Goal: Task Accomplishment & Management: Manage account settings

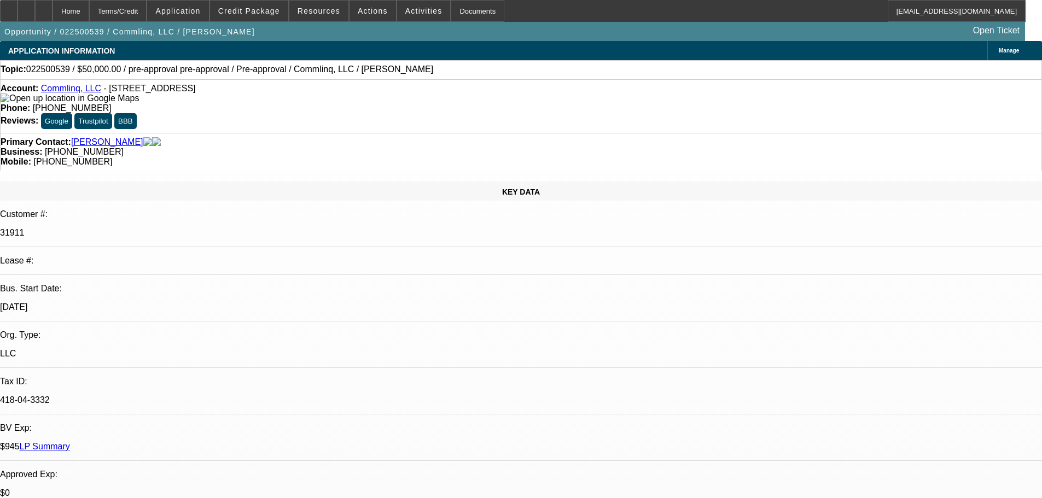
select select "0"
select select "6"
select select "0"
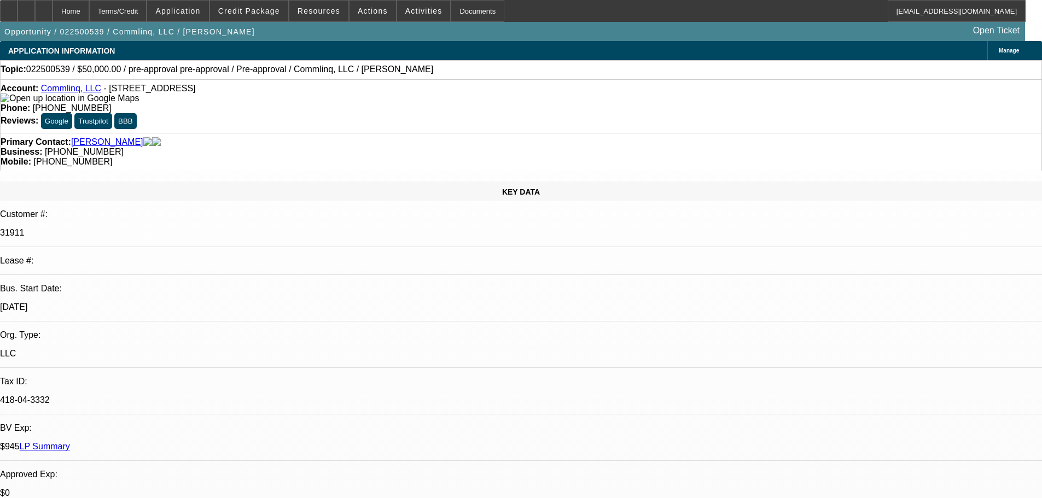
select select "0"
select select "6"
select select "0"
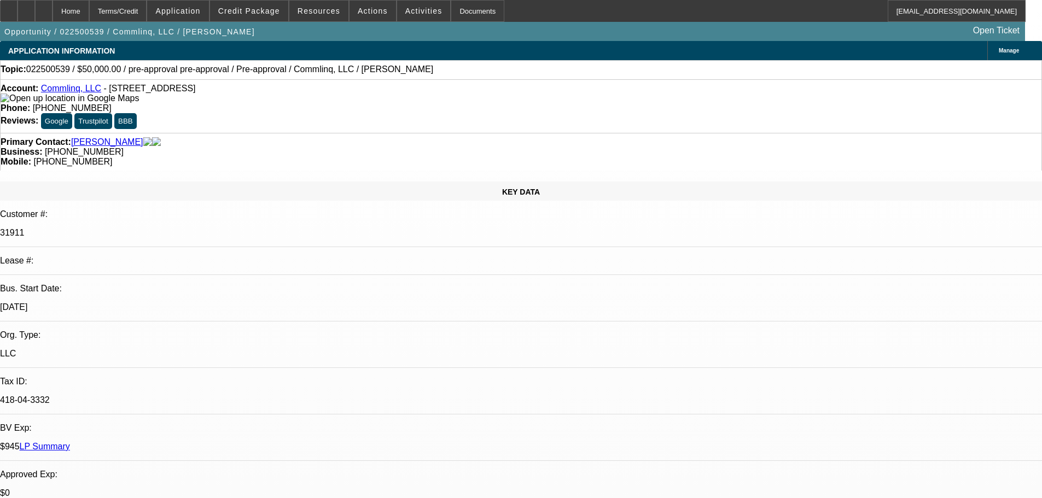
select select "0"
select select "6"
select select "2"
select select "0"
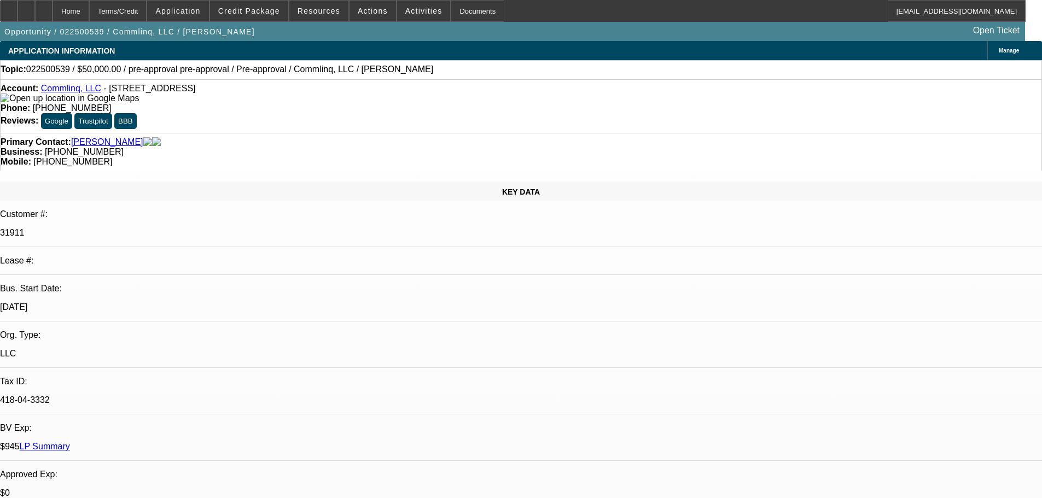
select select "6"
click at [263, 13] on span "Credit Package" at bounding box center [249, 11] width 62 height 9
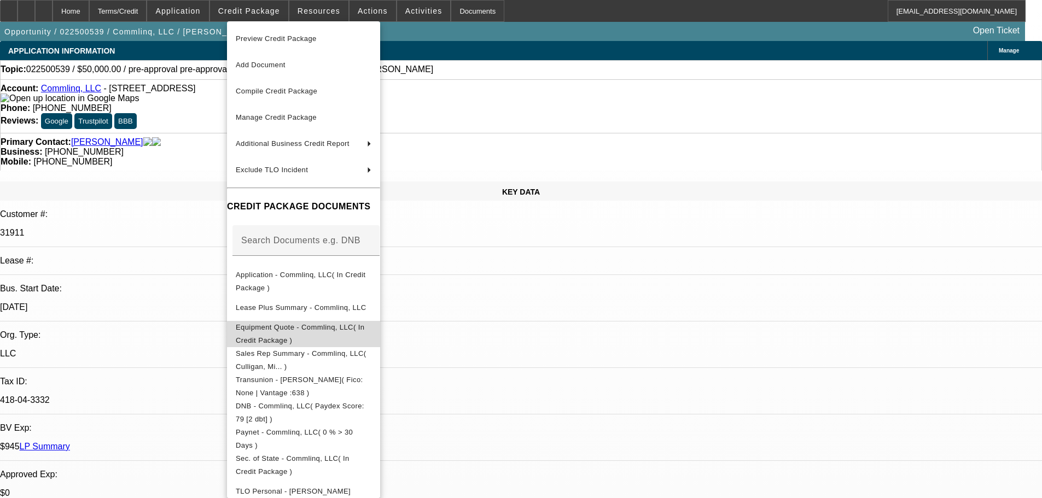
click at [371, 336] on span "Equipment Quote - Commlinq, LLC( In Credit Package )" at bounding box center [304, 334] width 136 height 26
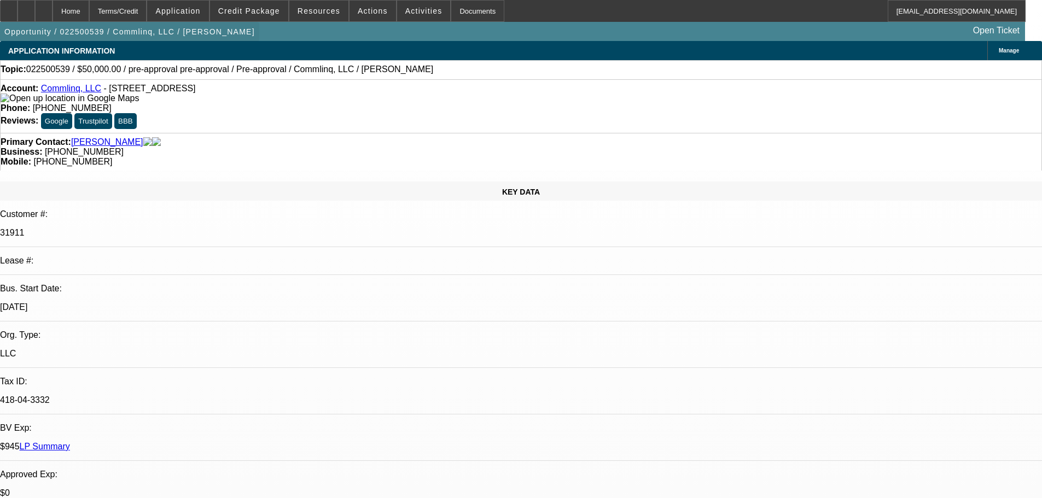
click at [44, 23] on span "button" at bounding box center [129, 32] width 259 height 26
click at [35, 20] on div at bounding box center [27, 11] width 18 height 22
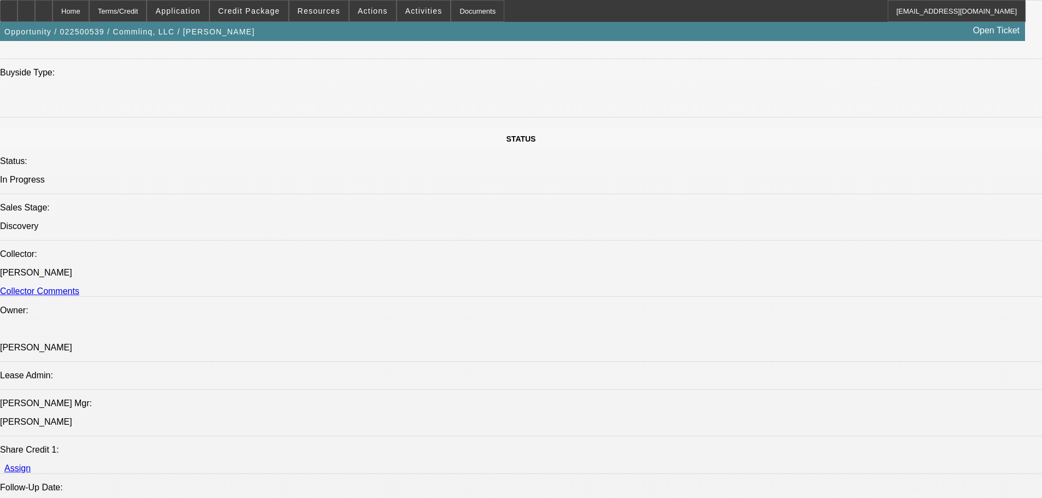
scroll to position [1313, 0]
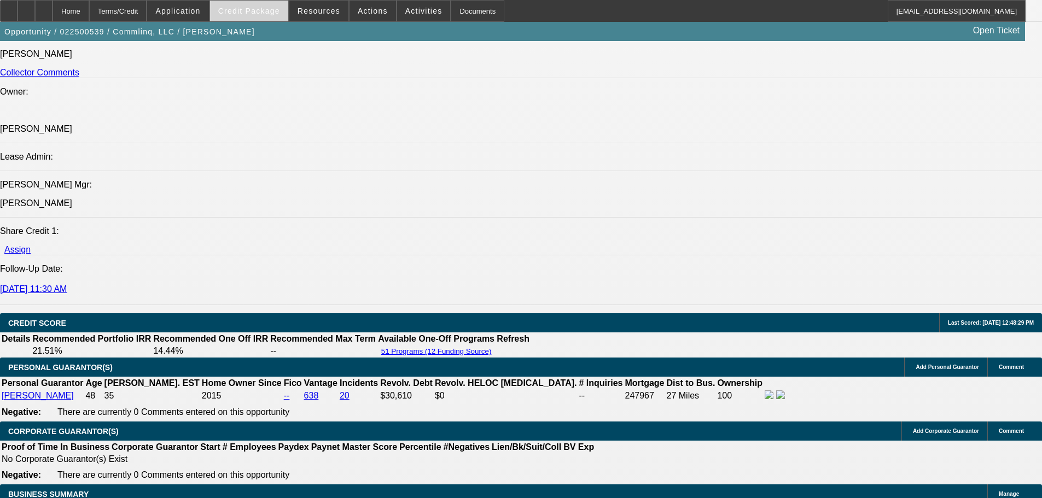
click at [266, 5] on span at bounding box center [249, 11] width 78 height 26
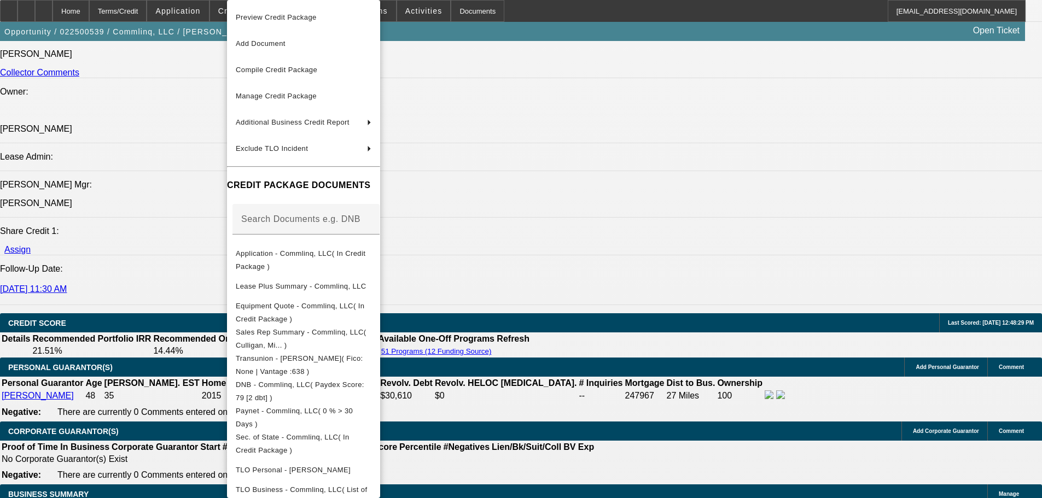
click at [70, 15] on div at bounding box center [521, 249] width 1042 height 498
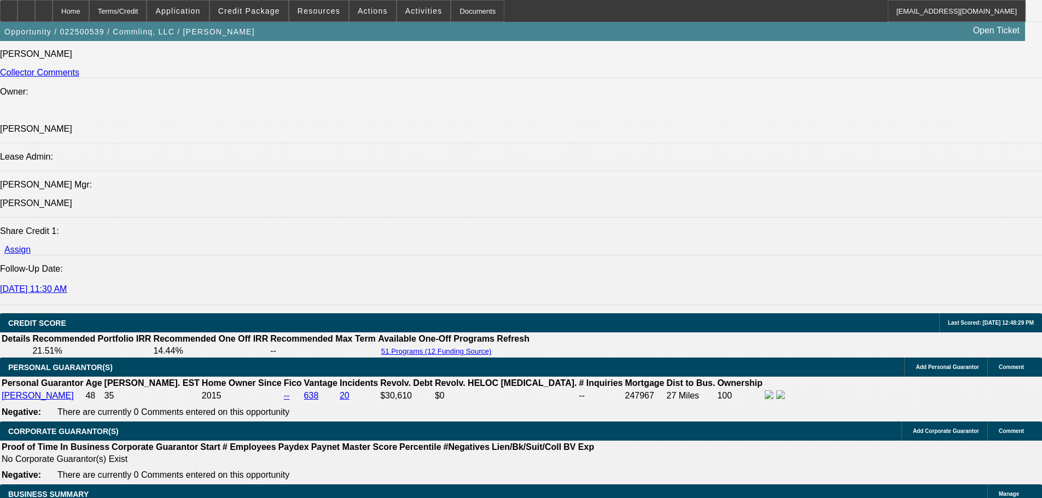
click at [53, 15] on div at bounding box center [44, 11] width 18 height 22
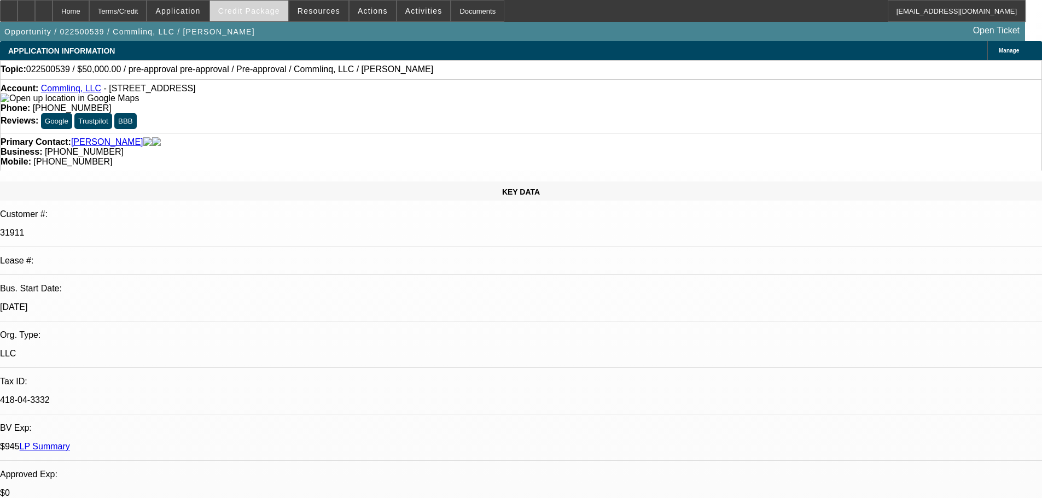
select select "0"
select select "6"
select select "0"
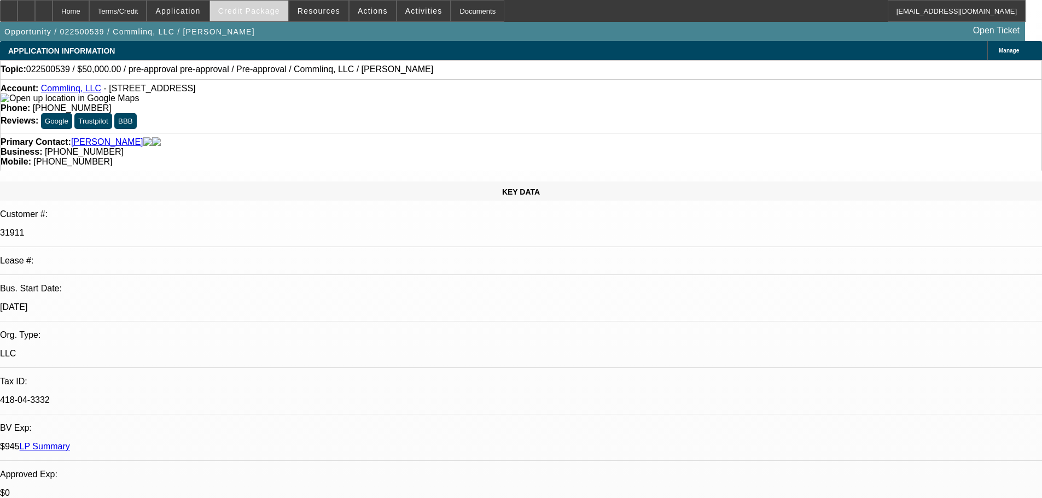
select select "0"
select select "6"
select select "0"
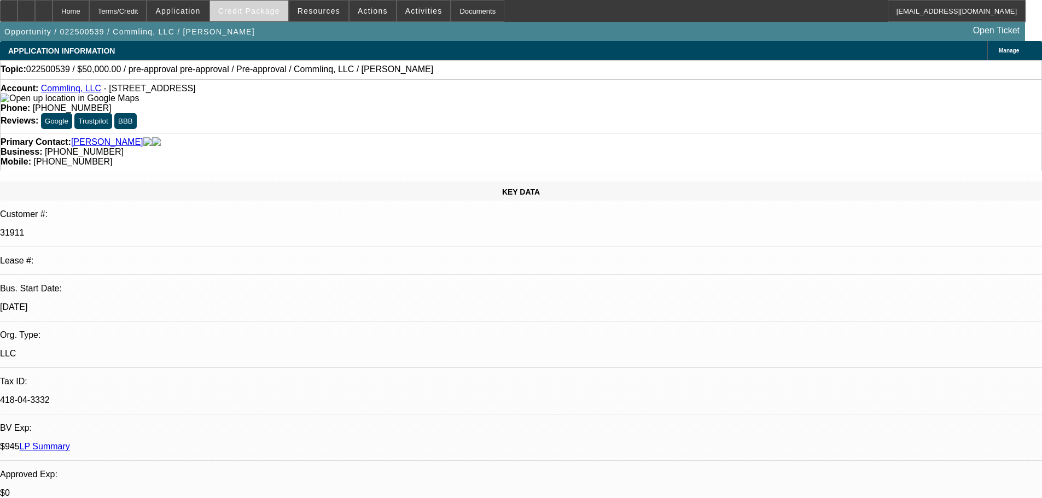
select select "0"
select select "6"
select select "2"
select select "0"
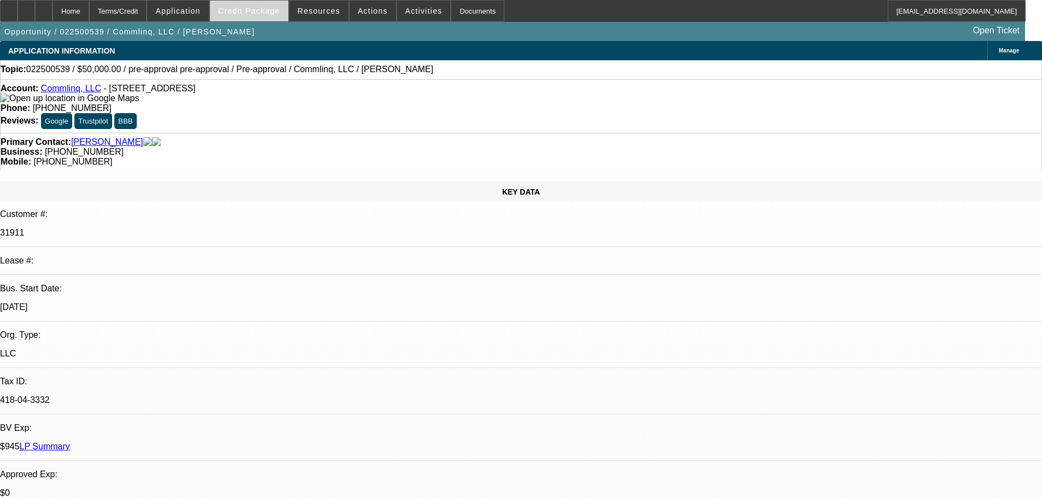
select select "6"
click at [266, 10] on span "Credit Package" at bounding box center [249, 11] width 62 height 9
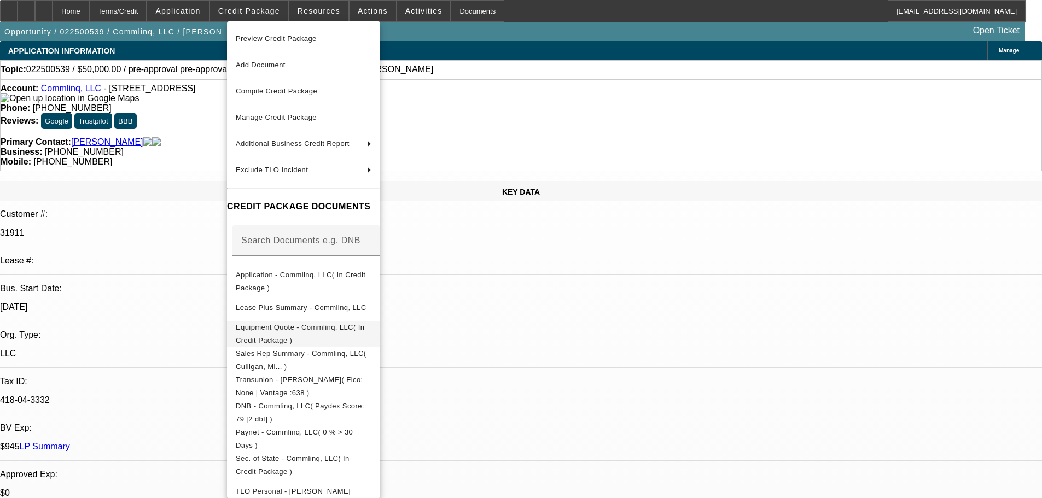
click at [320, 335] on span "Equipment Quote - Commlinq, LLC( In Credit Package )" at bounding box center [304, 334] width 136 height 26
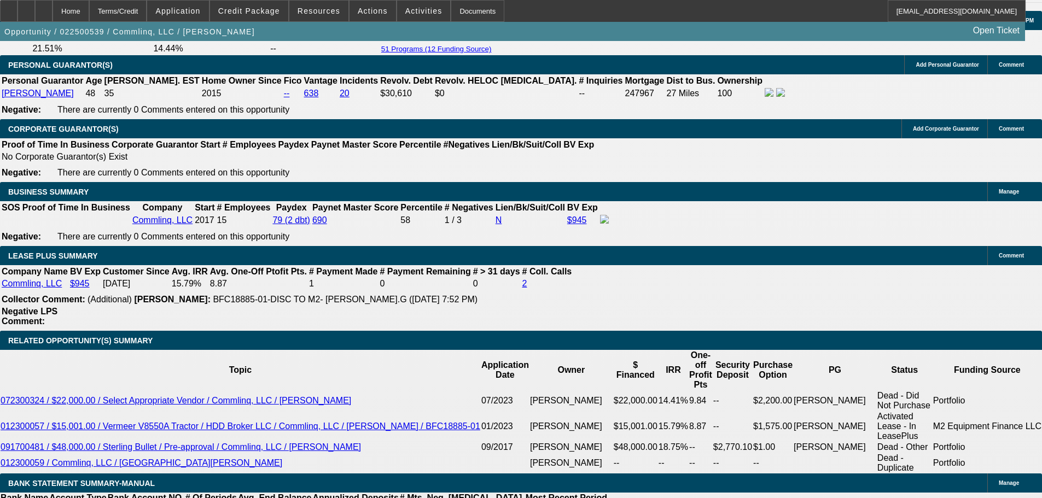
scroll to position [1641, 0]
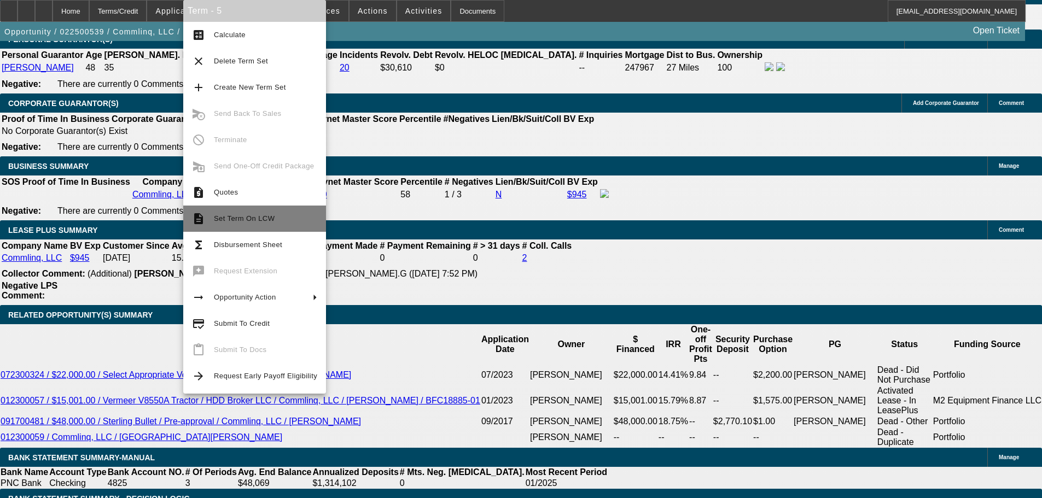
click at [274, 223] on span "Set Term On LCW" at bounding box center [265, 218] width 103 height 13
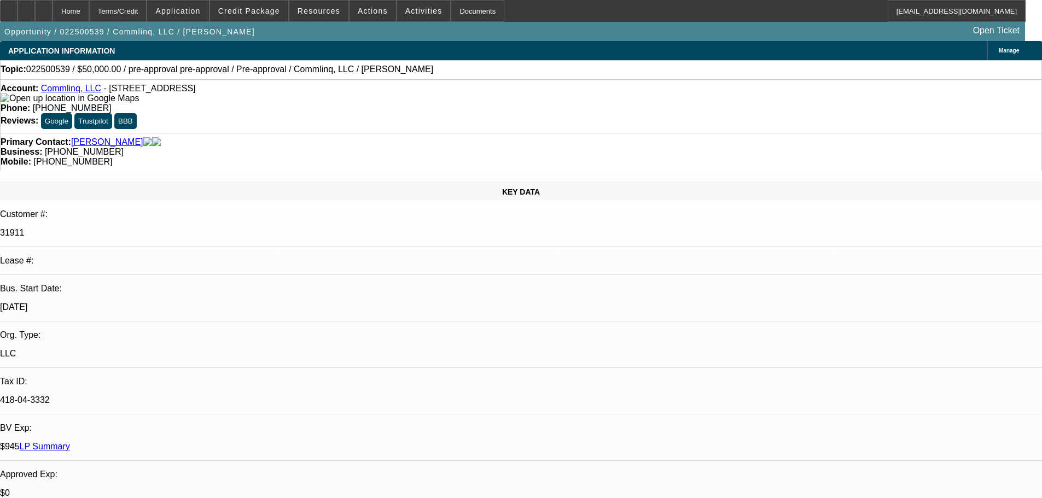
select select "0"
select select "6"
select select "0"
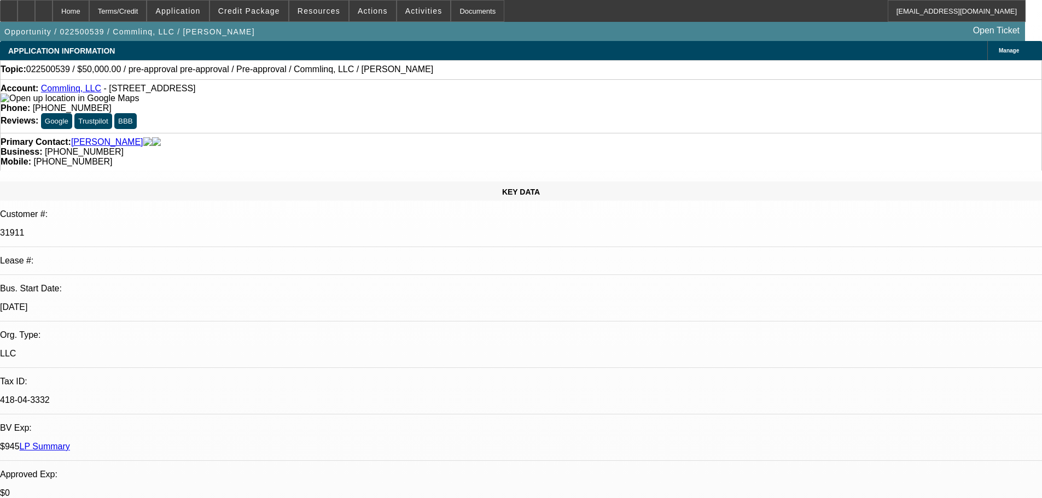
select select "0"
select select "6"
select select "0"
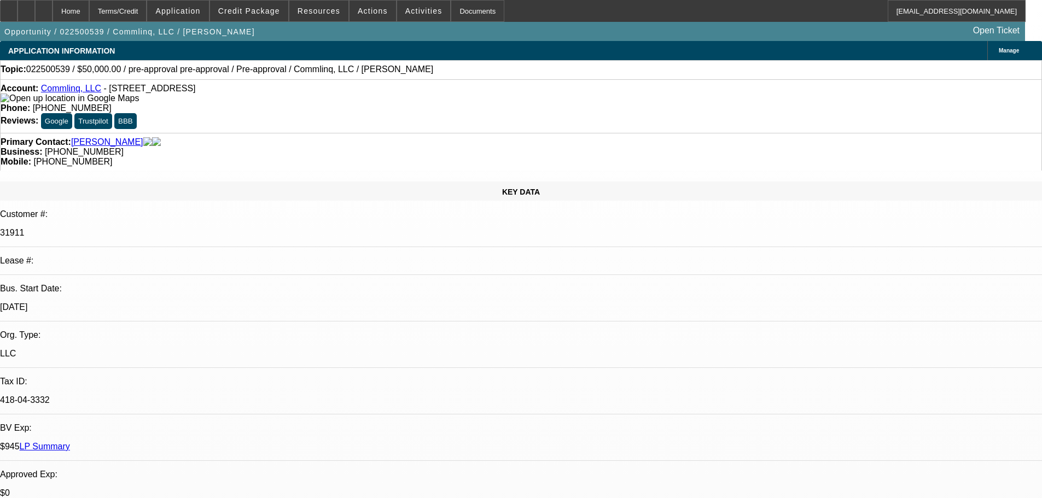
select select "0"
select select "6"
select select "2"
select select "0"
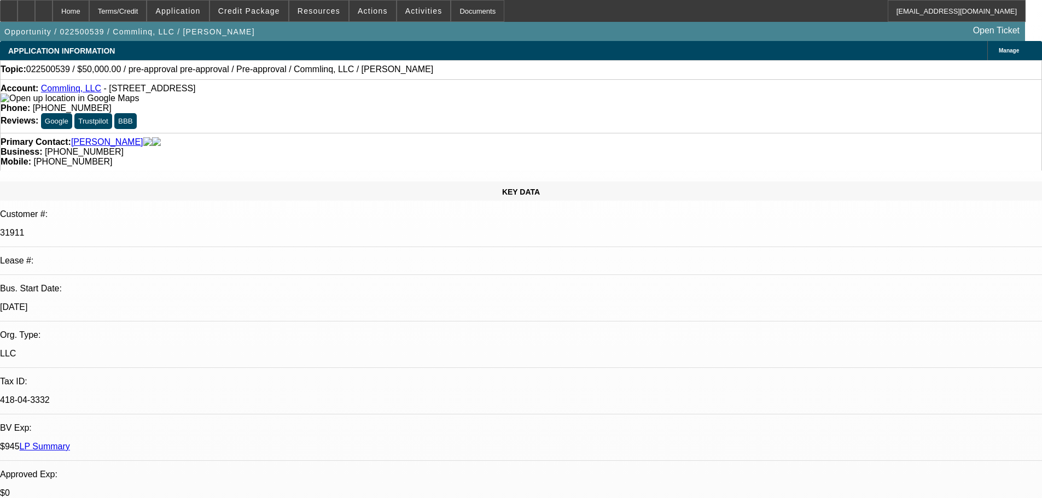
select select "6"
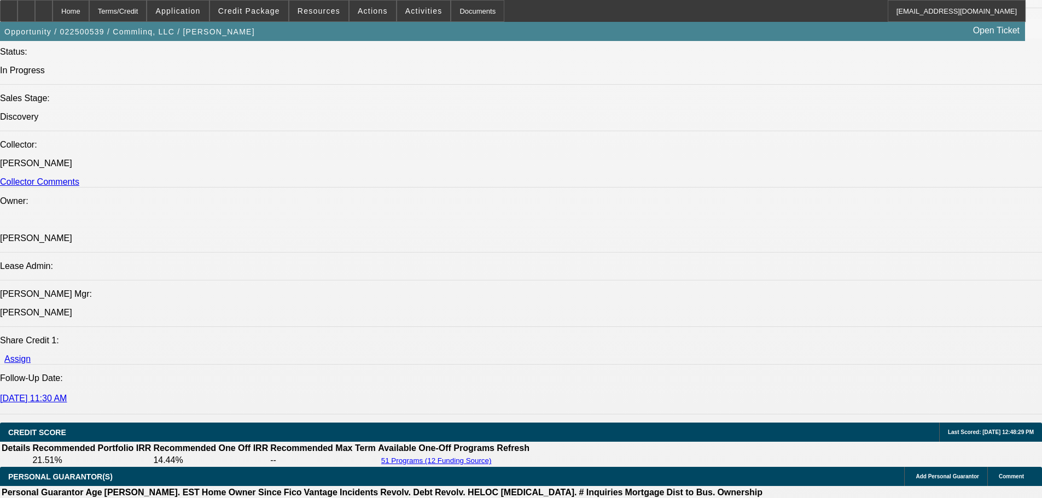
scroll to position [1532, 0]
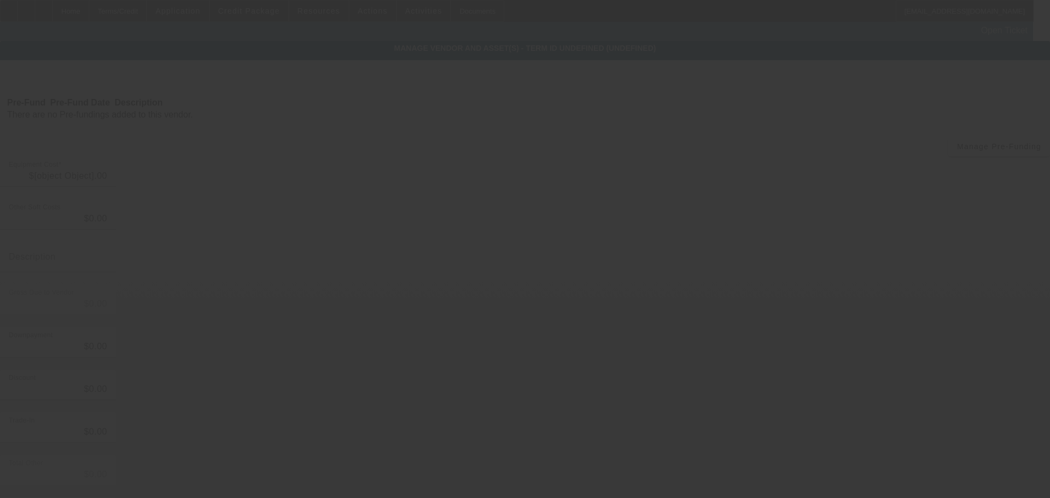
type input "$50,000.00"
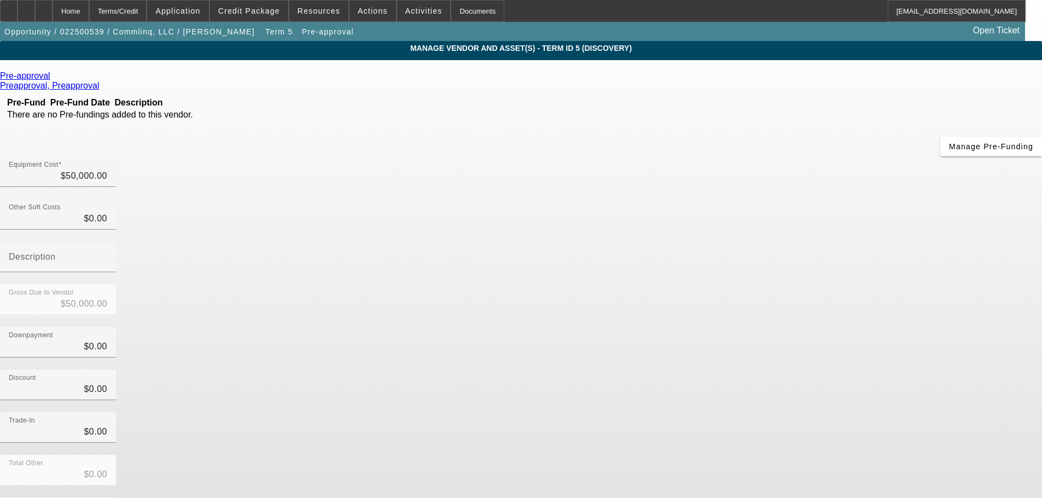
click at [258, 81] on div "Pre-approval" at bounding box center [521, 76] width 1042 height 10
click at [53, 79] on icon at bounding box center [53, 75] width 0 height 9
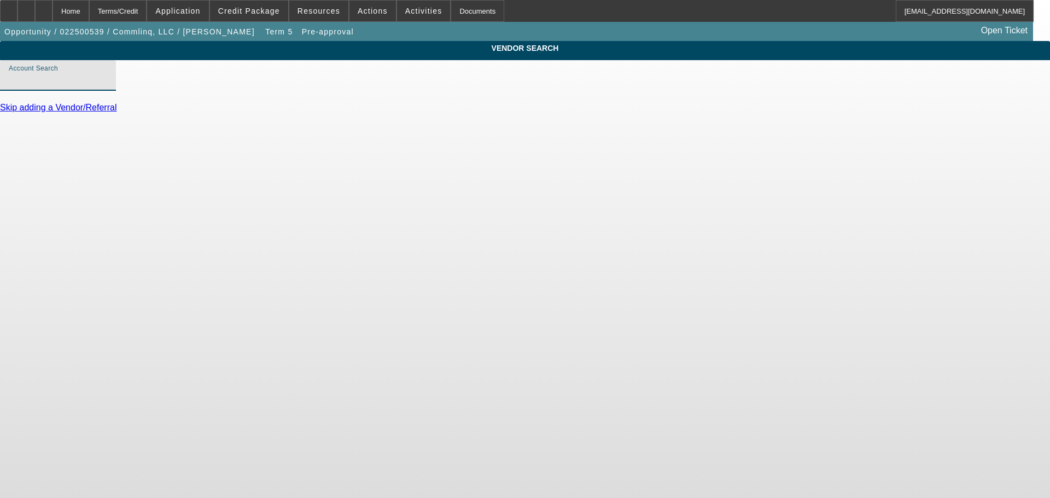
click at [107, 86] on input "Account Search" at bounding box center [58, 79] width 98 height 13
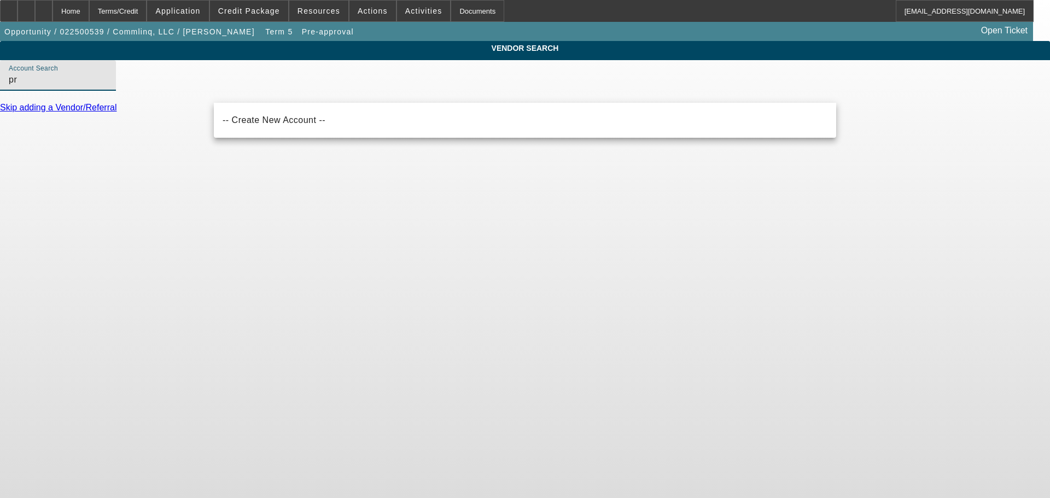
type input "p"
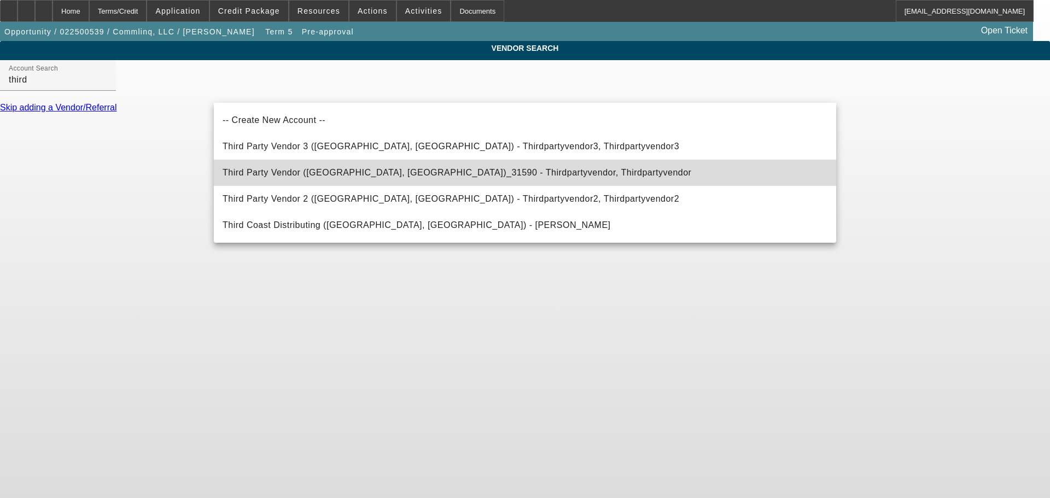
click at [313, 179] on span "Third Party Vendor (Northbrook, IL)_31590 - Thirdpartyvendor, Thirdpartyvendor" at bounding box center [457, 172] width 469 height 13
type input "Third Party Vendor (Northbrook, IL)_31590 - Thirdpartyvendor, Thirdpartyvendor"
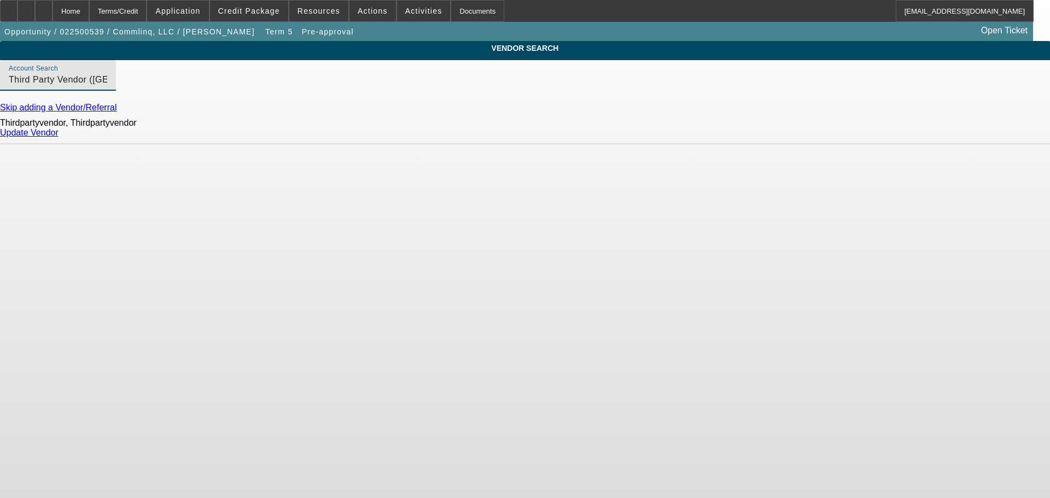
click at [59, 137] on link "Update Vendor" at bounding box center [29, 132] width 59 height 9
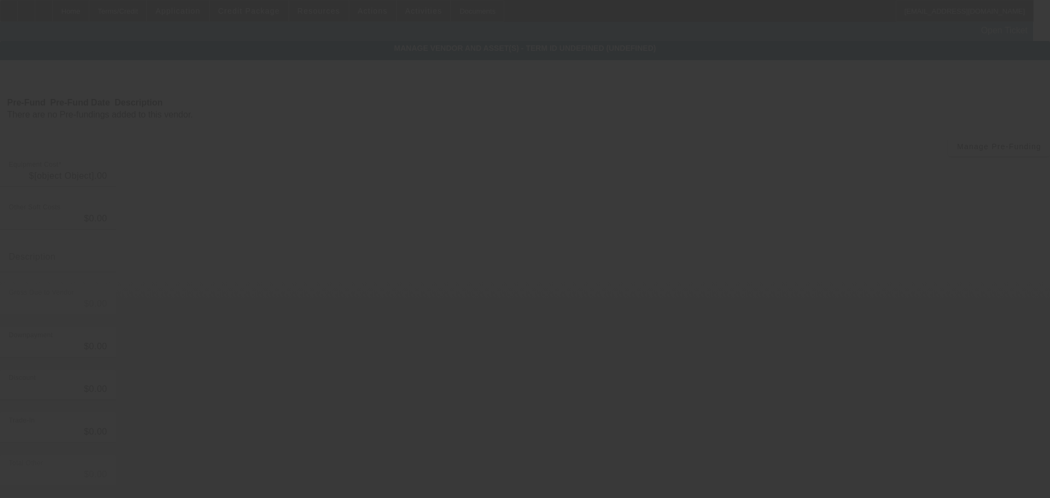
type input "$50,000.00"
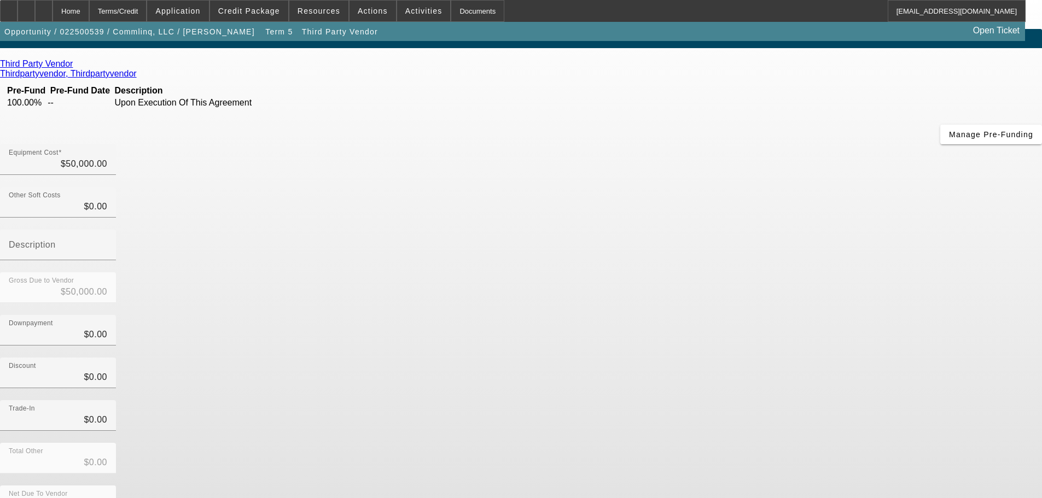
scroll to position [15, 0]
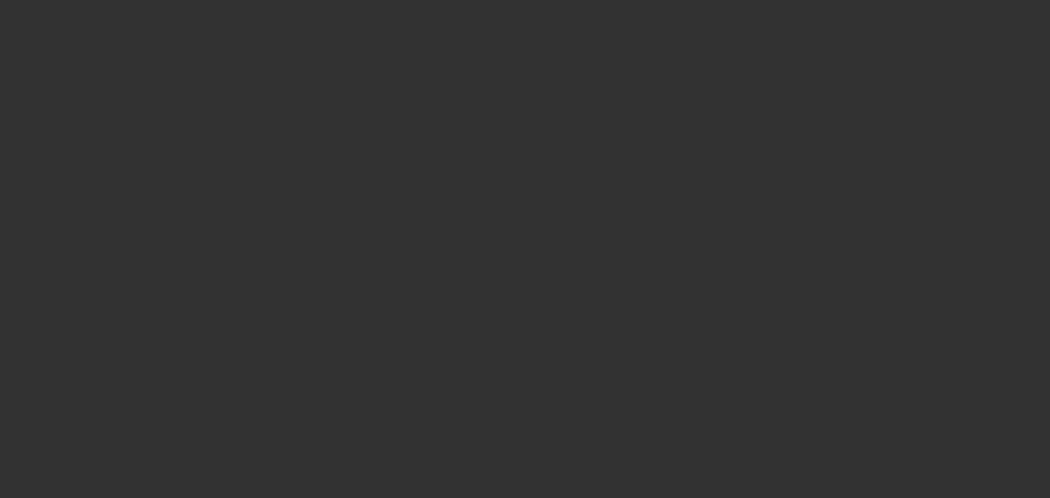
click at [801, 480] on div at bounding box center [525, 249] width 1050 height 498
type input "pre-approval"
radio input "true"
type textarea "Underground Vibratory Plow"
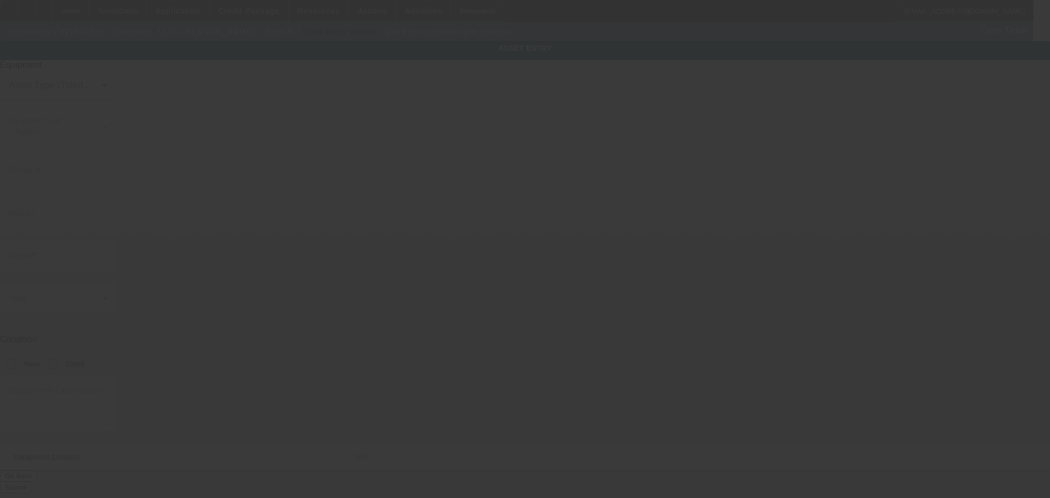
type input "3609 Developers Rd"
type input "Indianapolis"
type input "46227"
type input "Marion"
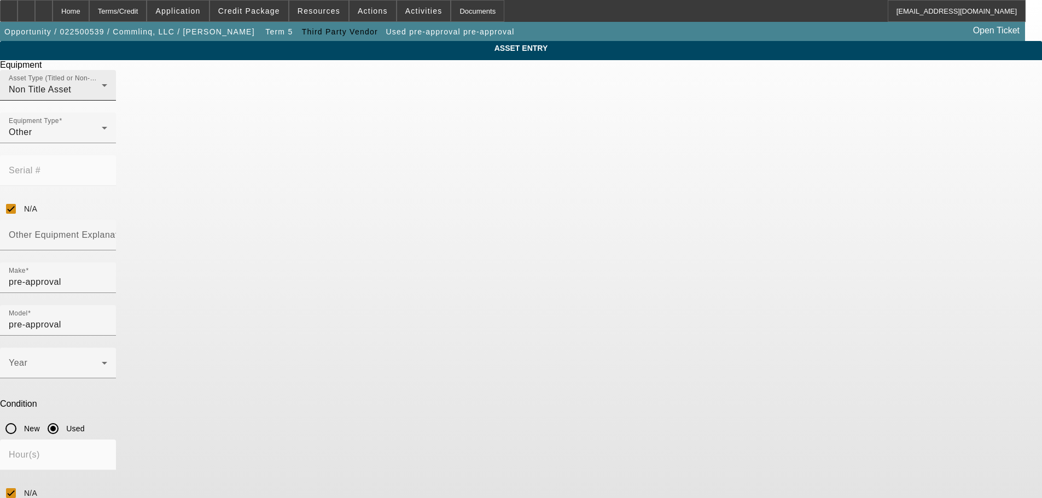
click at [102, 96] on div "Non Title Asset" at bounding box center [55, 89] width 93 height 13
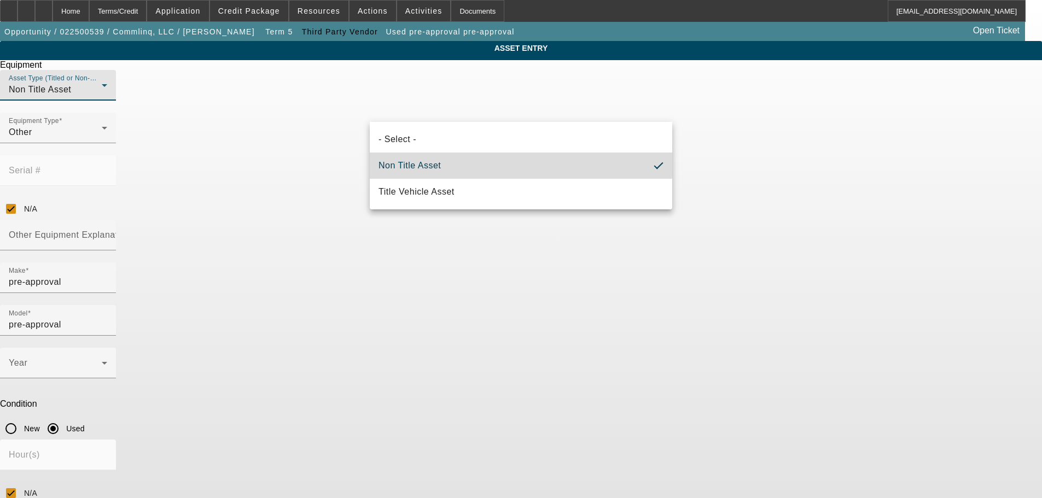
click at [465, 161] on mat-option "Non Title Asset" at bounding box center [521, 166] width 303 height 26
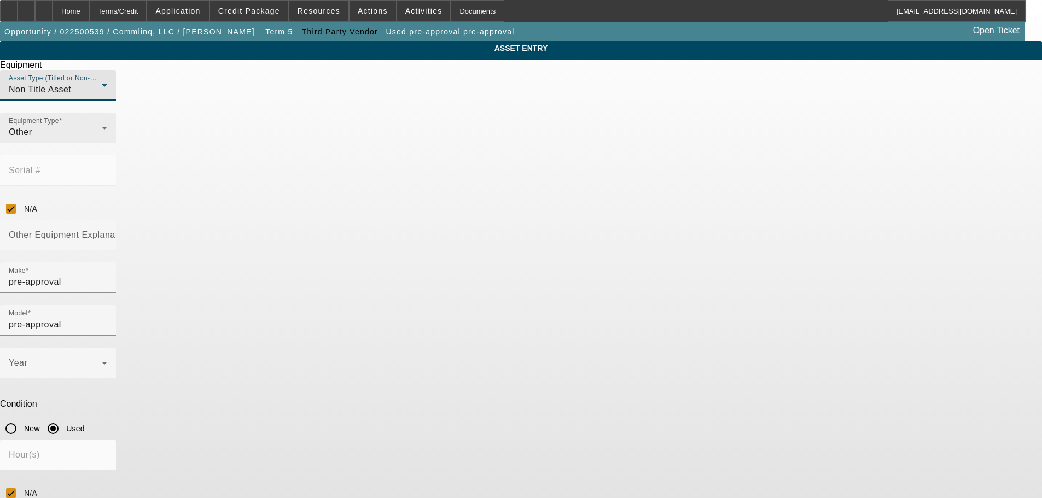
click at [102, 139] on div "Other" at bounding box center [55, 132] width 93 height 13
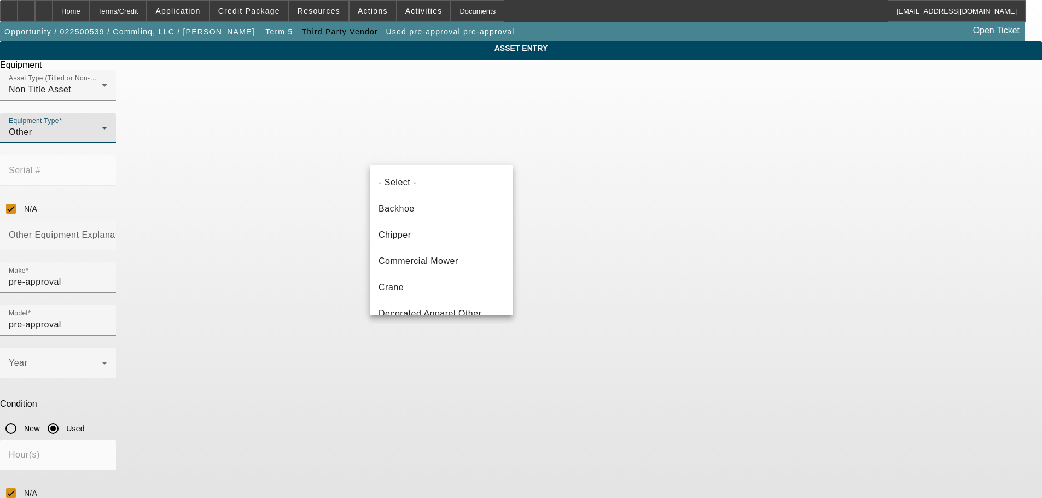
click at [75, 13] on div at bounding box center [521, 249] width 1042 height 498
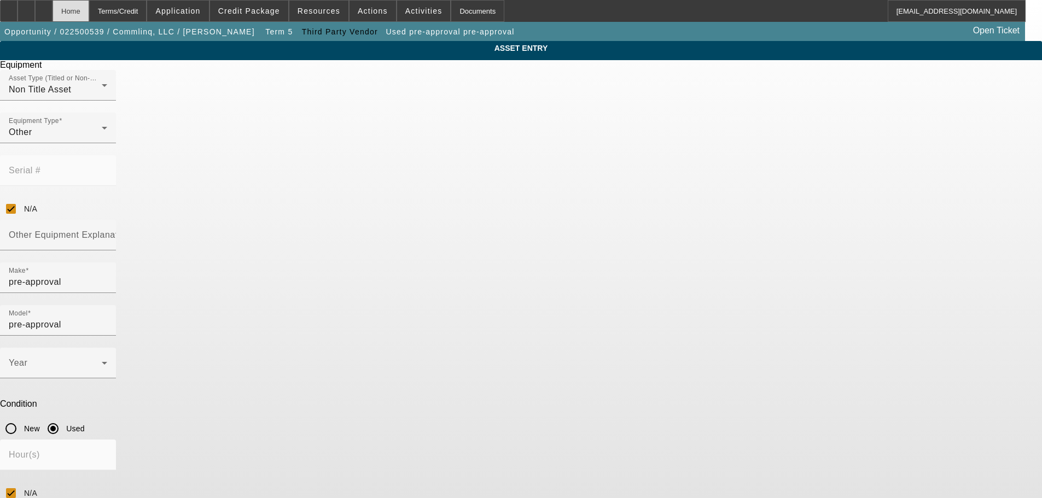
click at [85, 10] on div "Home" at bounding box center [71, 11] width 37 height 22
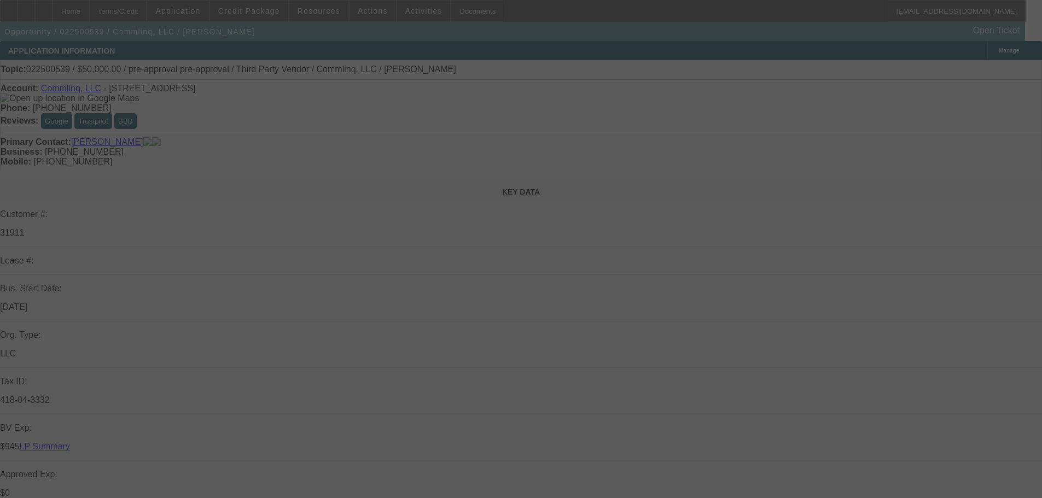
click at [1001, 73] on div at bounding box center [521, 249] width 1042 height 498
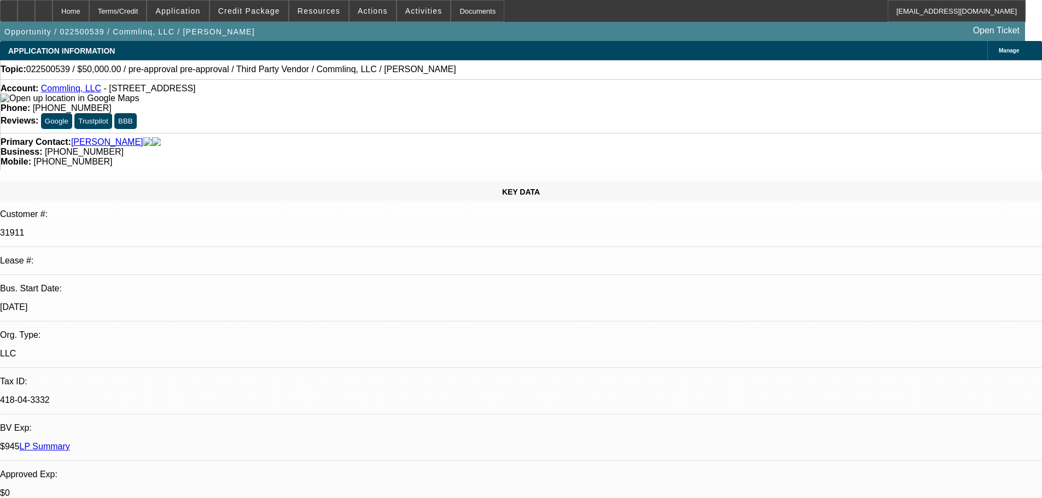
select select "0"
select select "6"
select select "0"
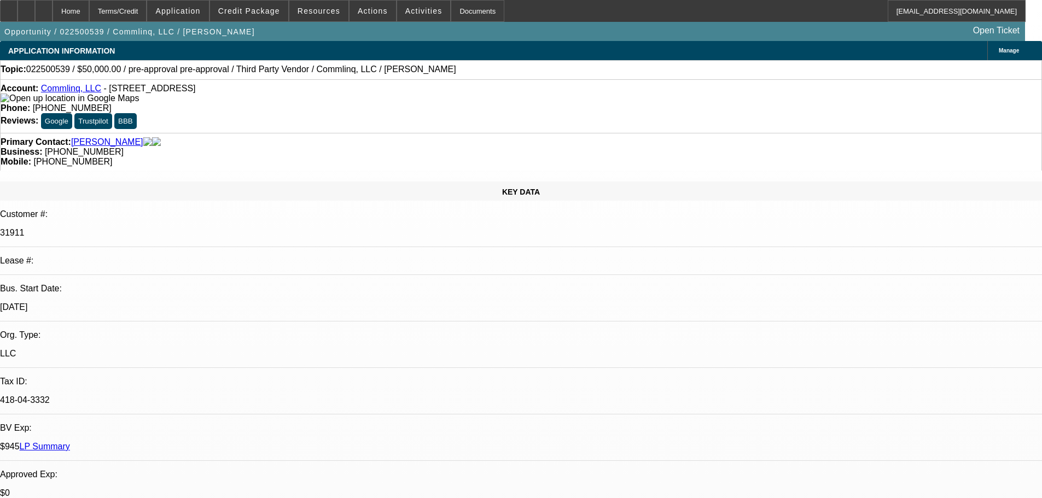
select select "0"
select select "6"
select select "0"
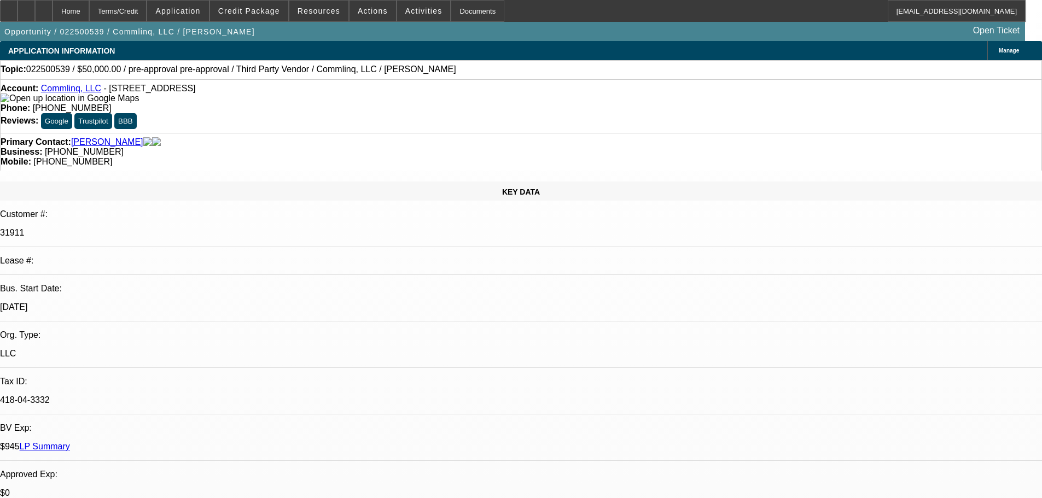
select select "0"
select select "6"
select select "2"
select select "0"
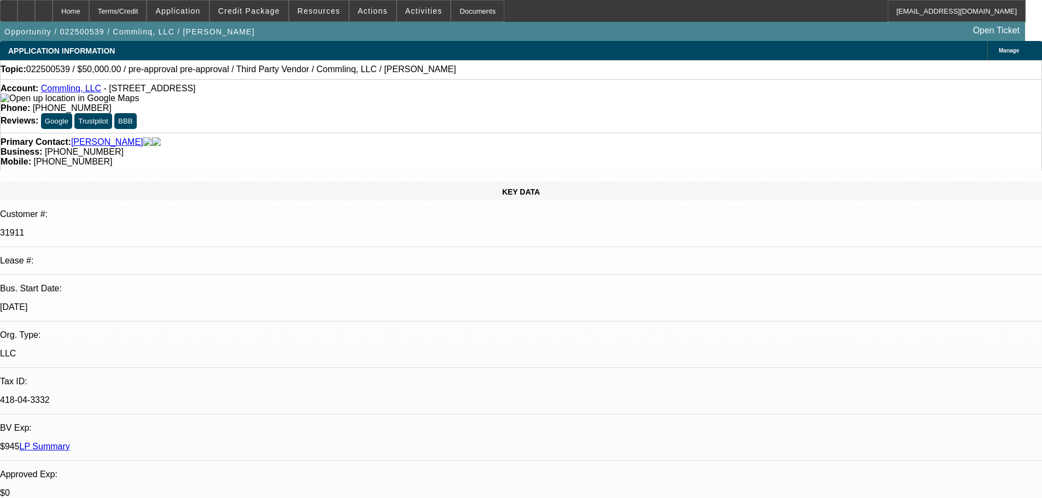
select select "6"
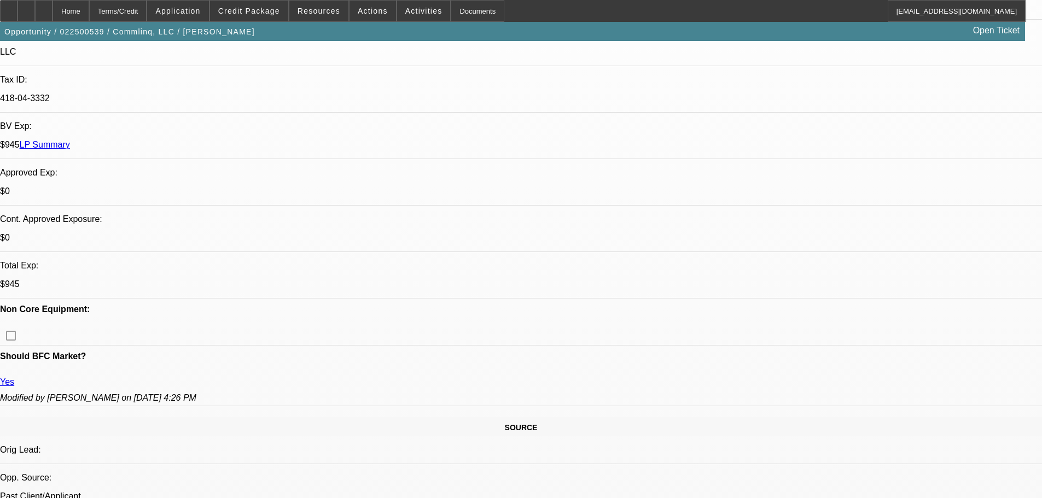
scroll to position [328, 0]
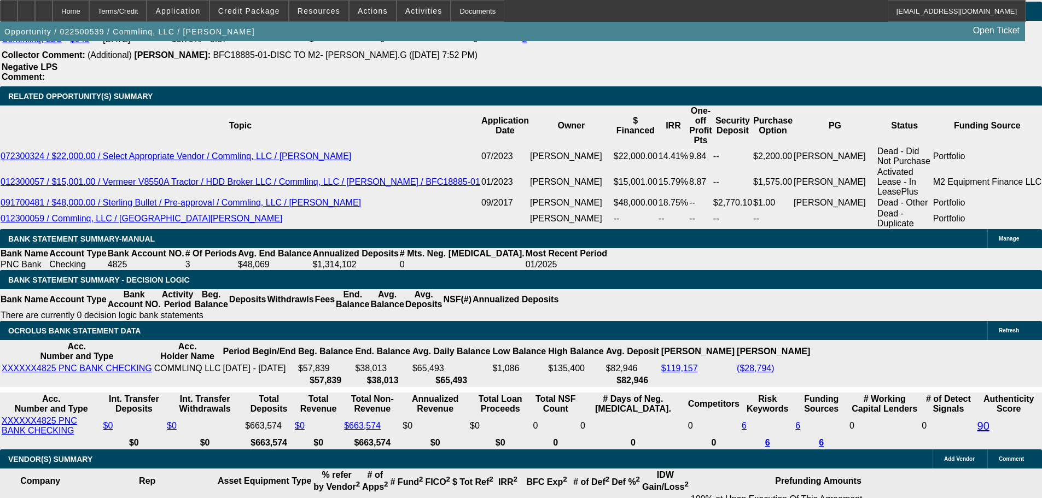
scroll to position [1641, 0]
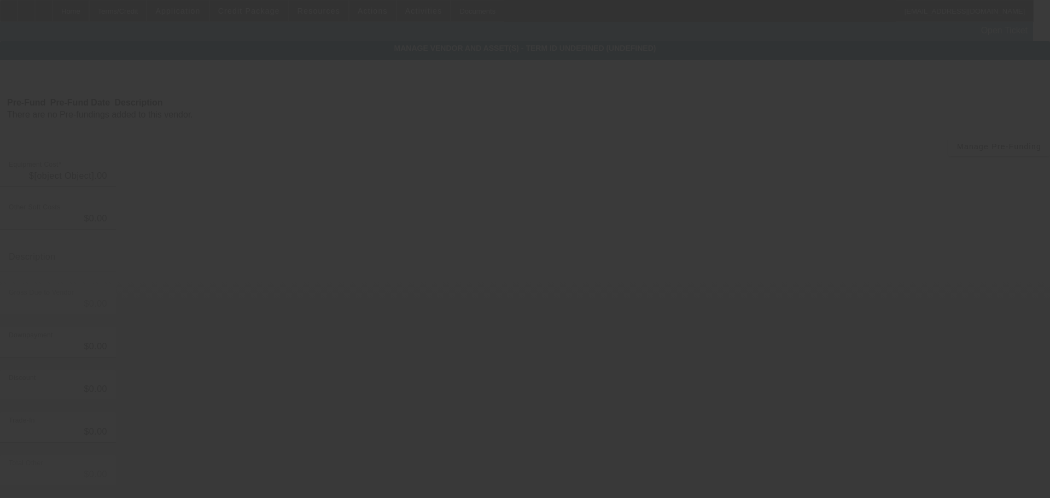
type input "$50,000.00"
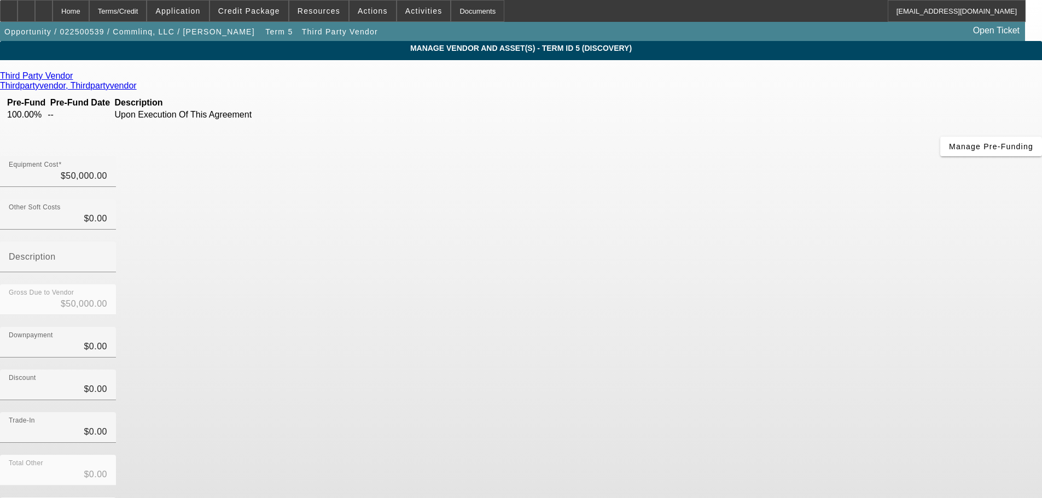
scroll to position [15, 0]
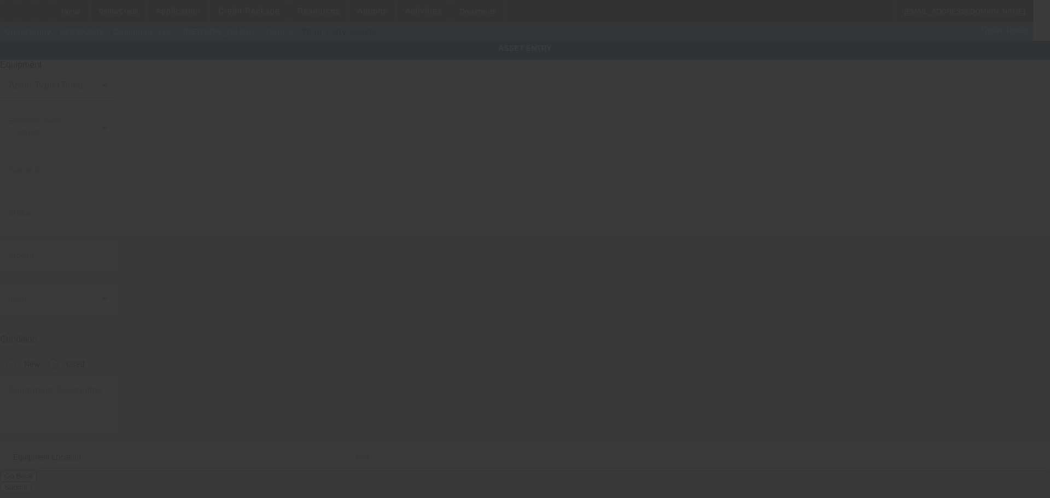
type input "pre-approval"
radio input "true"
type textarea "Underground Vibratory Plow"
type input "3609 Developers Rd"
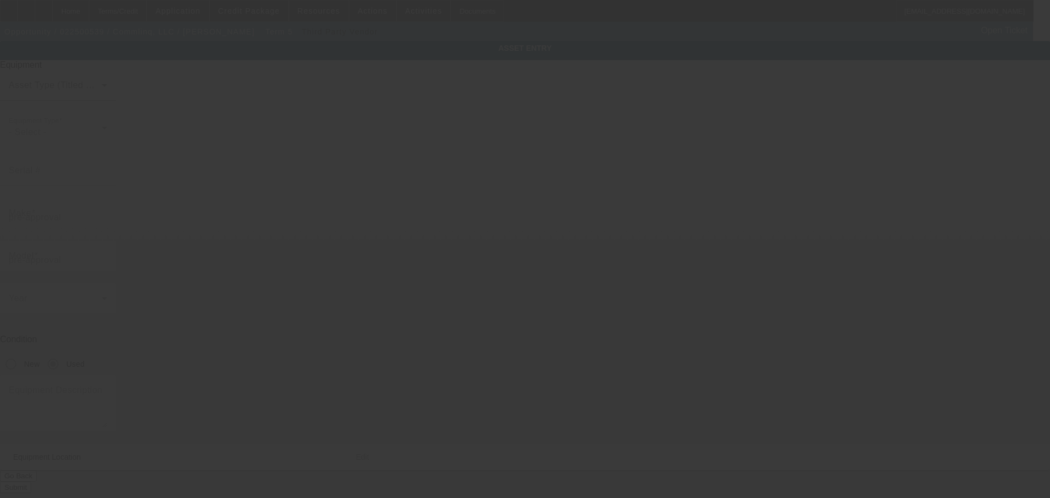
type input "Indianapolis"
type input "46227"
type input "Marion"
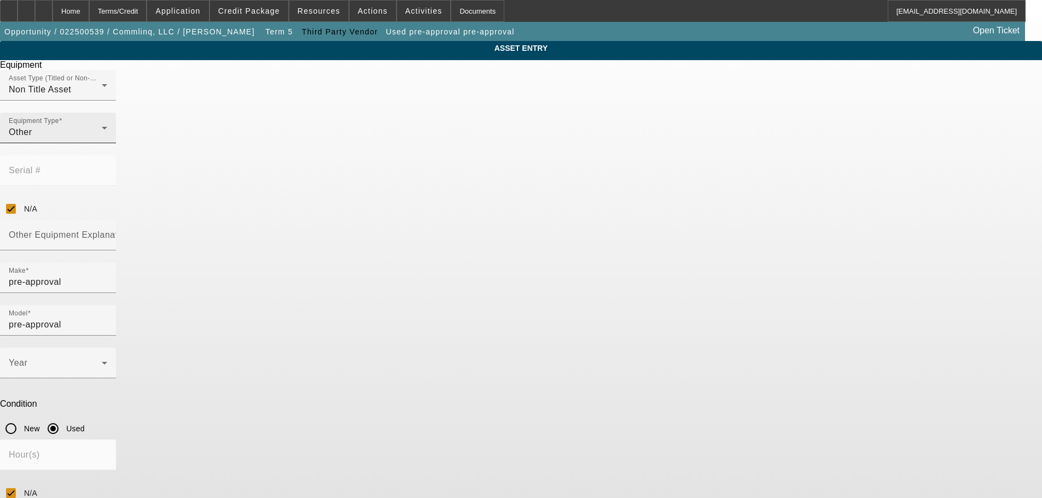
click at [107, 143] on div "Equipment Type Other" at bounding box center [58, 128] width 98 height 31
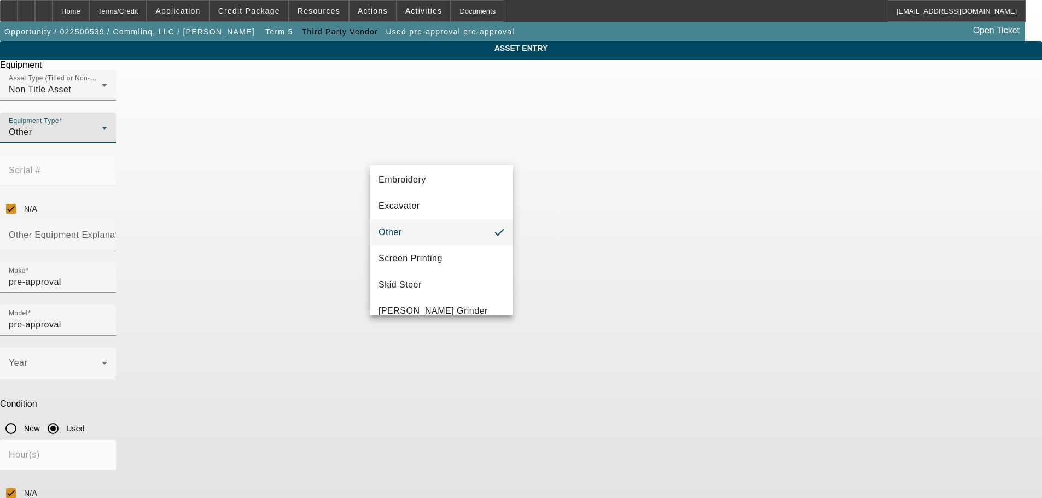
scroll to position [189, 0]
click at [471, 231] on mat-option "Other" at bounding box center [441, 230] width 143 height 26
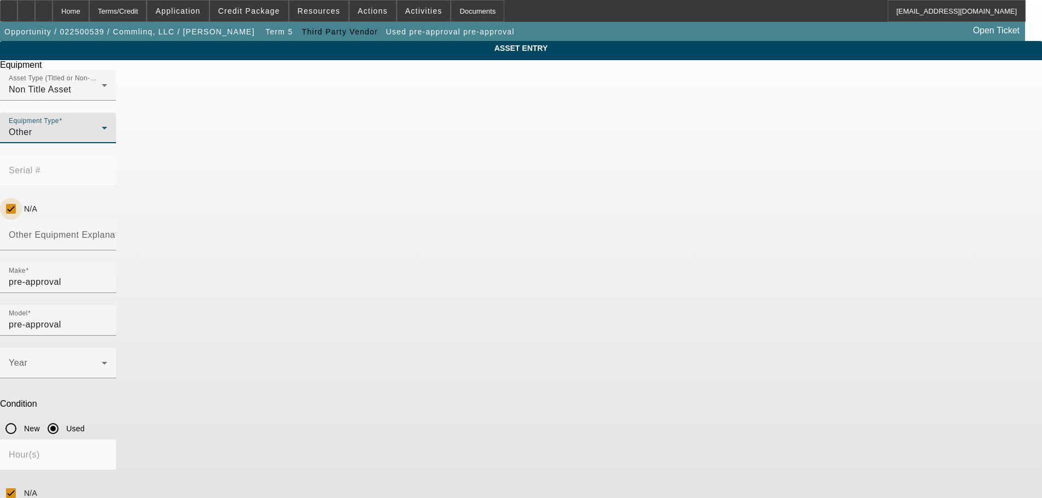
click at [22, 198] on input "N/A" at bounding box center [11, 209] width 22 height 22
checkbox input "false"
click at [107, 220] on div "Other Equipment Explanation" at bounding box center [58, 235] width 98 height 31
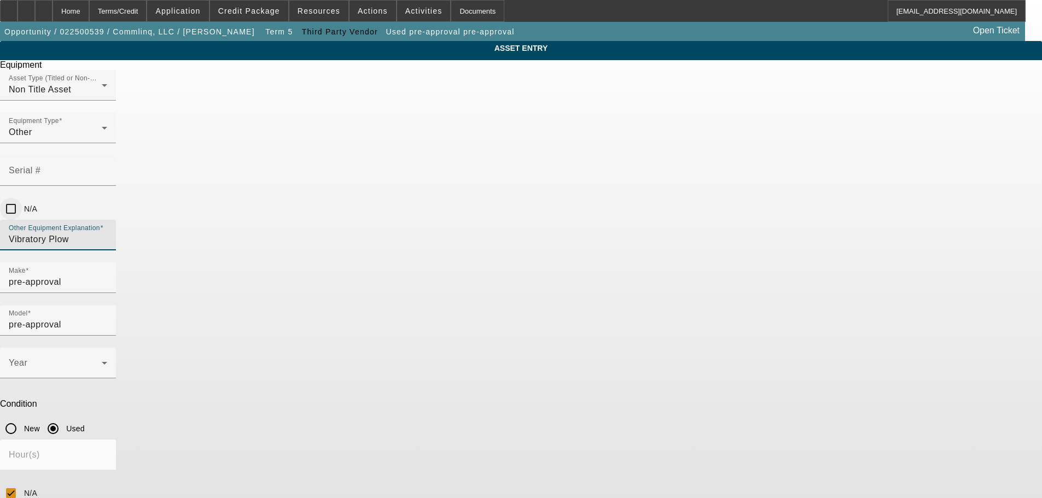
type input "Vibratory Plow"
click at [22, 198] on input "N/A" at bounding box center [11, 209] width 22 height 22
checkbox input "true"
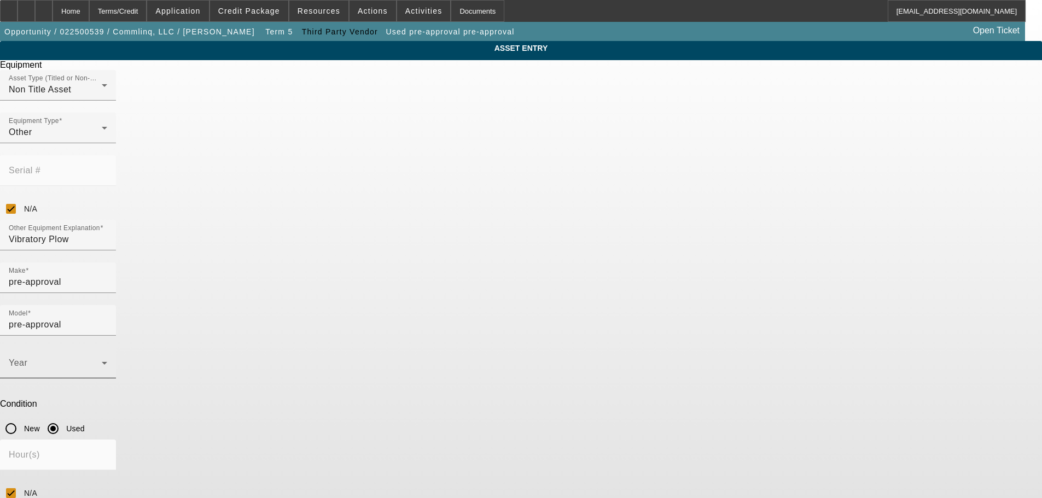
click at [102, 361] on span at bounding box center [55, 367] width 93 height 13
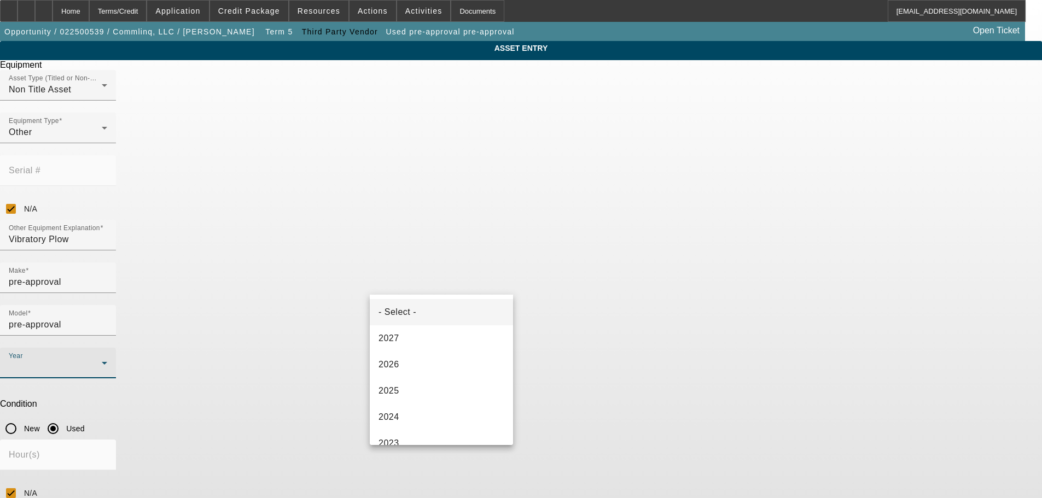
click at [794, 276] on div at bounding box center [521, 249] width 1042 height 498
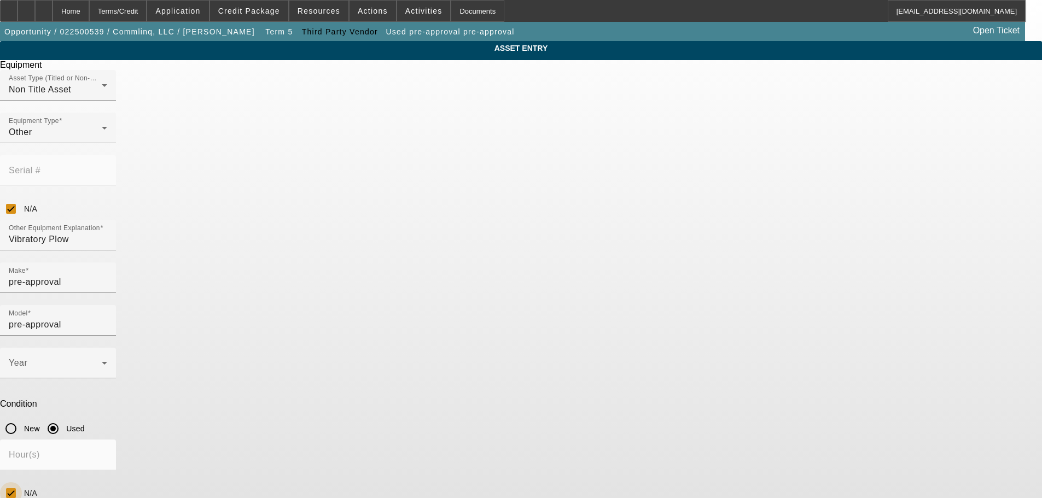
click at [22, 483] on input "N/A" at bounding box center [11, 494] width 22 height 22
checkbox input "false"
click at [107, 440] on div "Hour(s)" at bounding box center [58, 455] width 98 height 31
type input "501"
click at [835, 403] on div "ASSET ENTRY Delete asset Equipment Asset Type (Titled or Non-Titled) Non Title …" at bounding box center [521, 332] width 1042 height 582
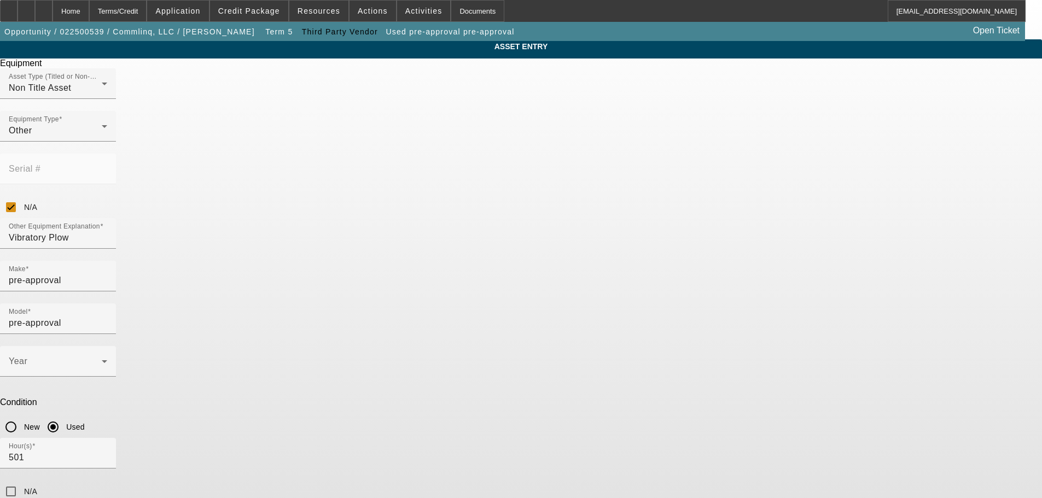
scroll to position [2, 0]
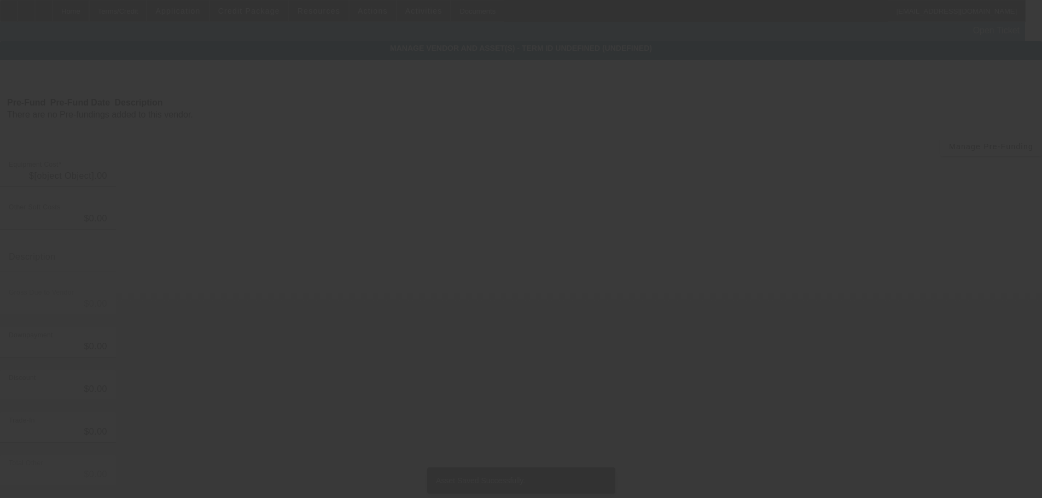
type input "$50,000.00"
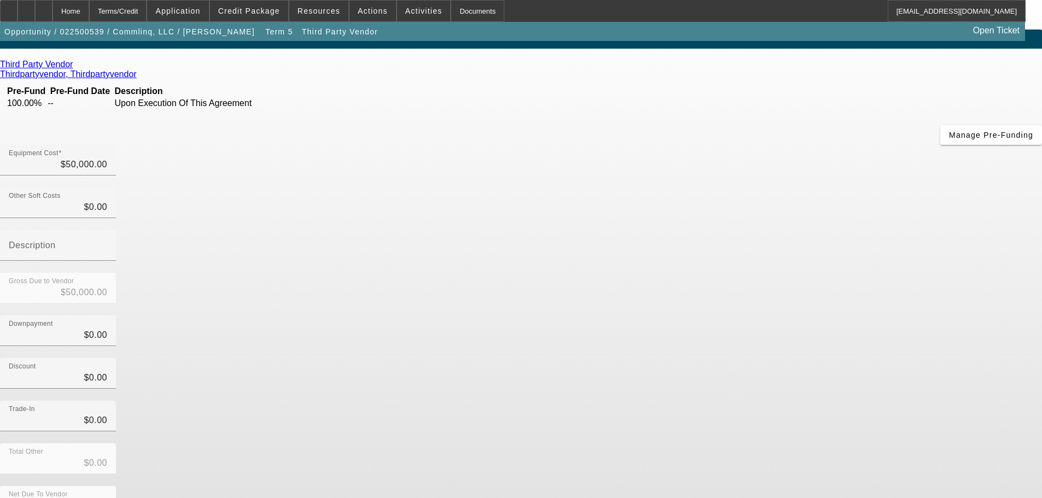
scroll to position [15, 0]
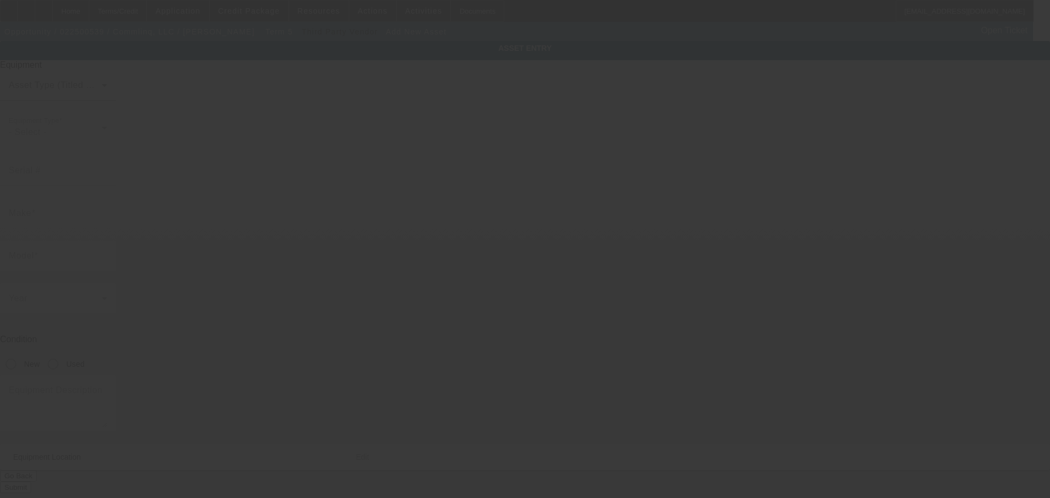
type input "3609 Developers Rd"
type input "Indianapolis"
type input "46227"
type input "Marion"
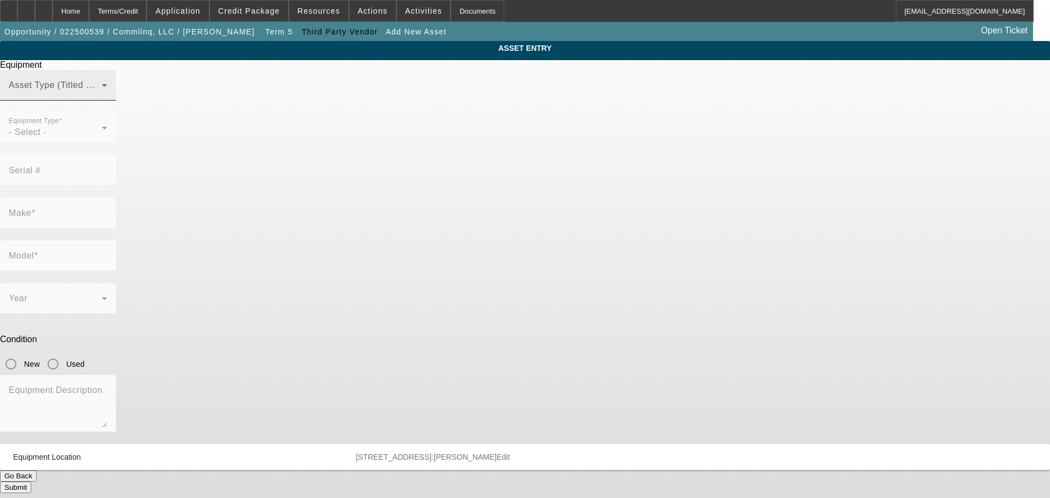
click at [107, 101] on div "Asset Type (Titled or Non-Titled)" at bounding box center [58, 85] width 98 height 31
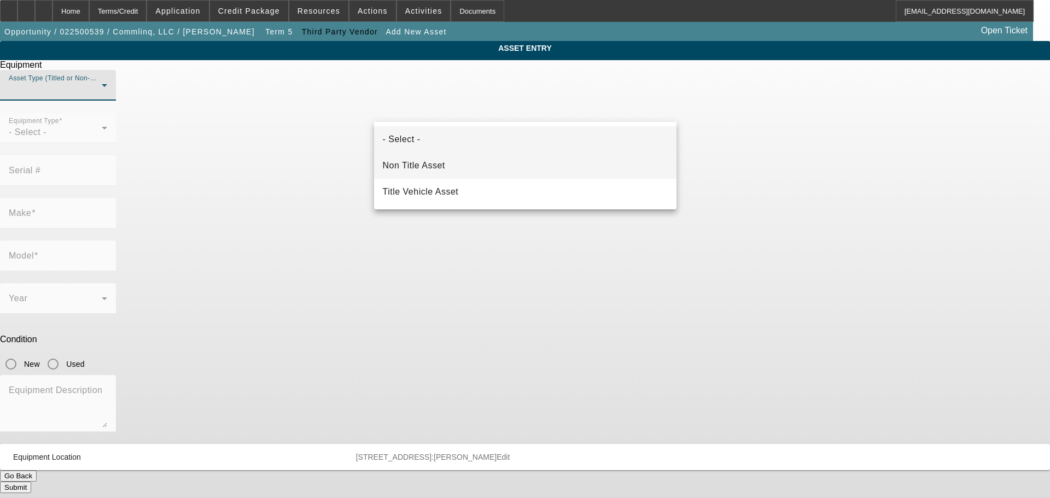
click at [456, 166] on mat-option "Non Title Asset" at bounding box center [525, 166] width 303 height 26
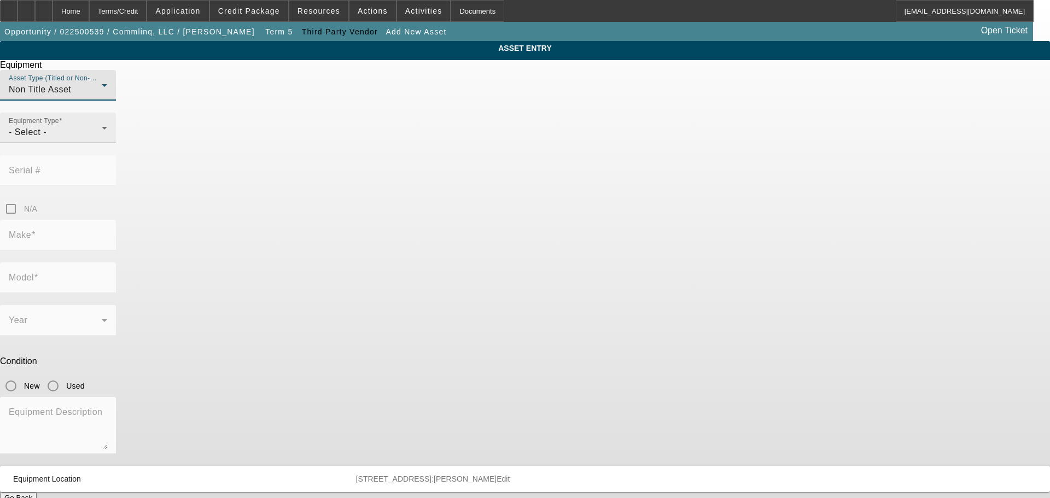
click at [102, 139] on div "- Select -" at bounding box center [55, 132] width 93 height 13
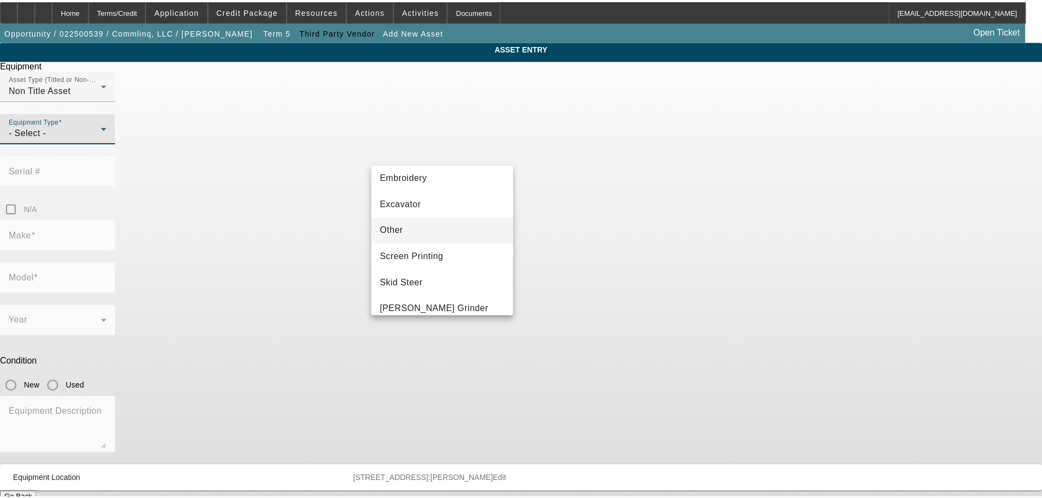
scroll to position [187, 0]
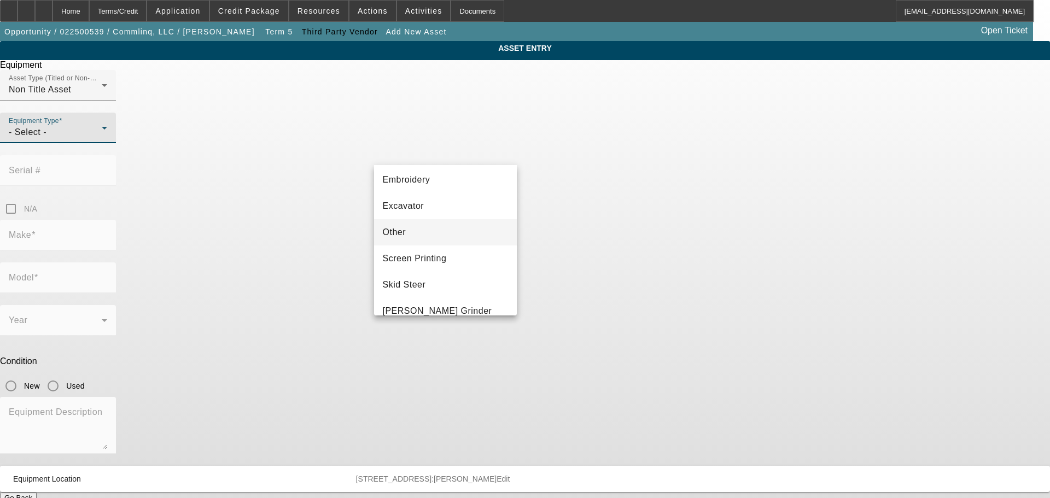
click at [498, 233] on mat-option "Other" at bounding box center [445, 232] width 143 height 26
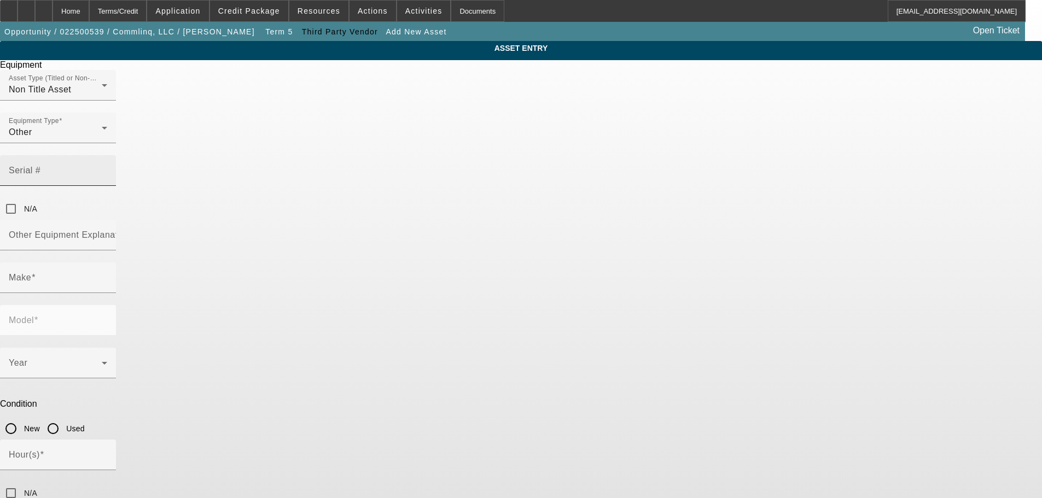
click at [107, 169] on input "Serial #" at bounding box center [58, 175] width 98 height 13
paste input "DWPVP30XTN0000463"
type input "DWPVP30XTN0000463"
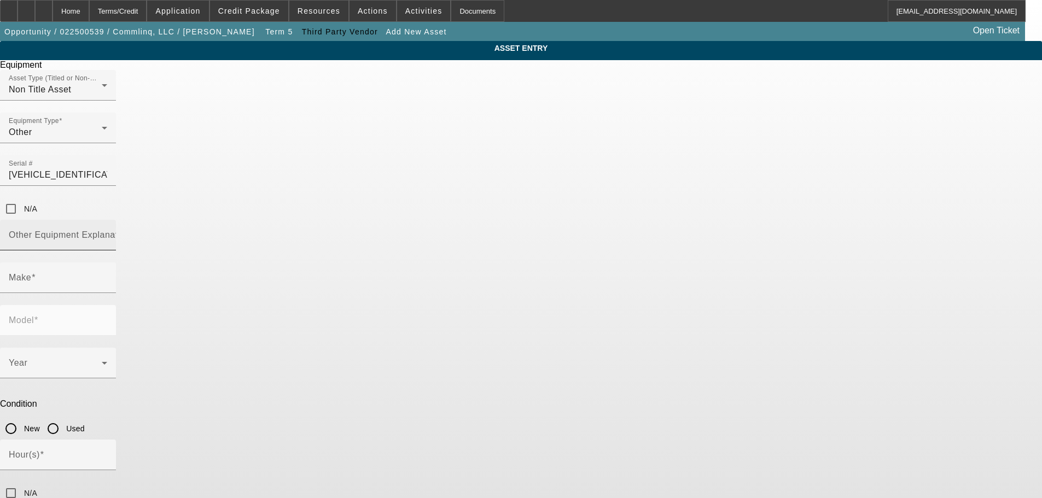
click at [131, 230] on mat-label "Other Equipment Explanation" at bounding box center [70, 234] width 122 height 9
click at [107, 233] on input "Other Equipment Explanation" at bounding box center [58, 239] width 98 height 13
type input "Vibratory Plow"
click at [107, 276] on input "Make" at bounding box center [58, 282] width 98 height 13
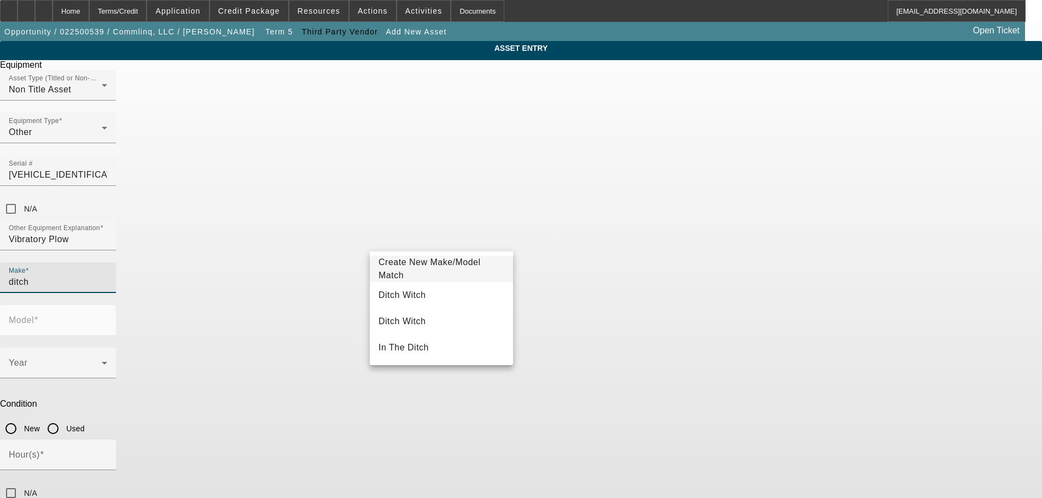
click at [442, 292] on mat-option "Ditch Witch" at bounding box center [441, 295] width 143 height 26
type input "Ditch Witch"
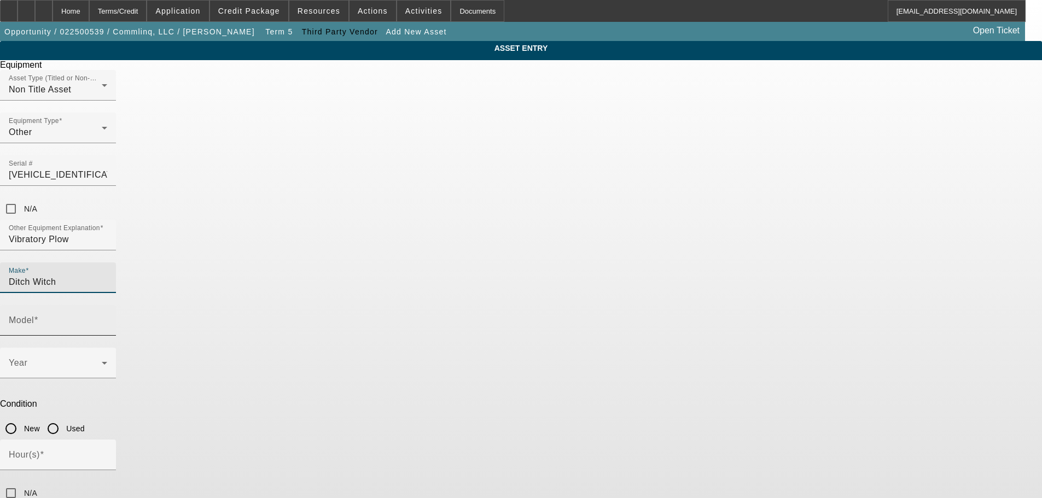
click at [107, 318] on input "Model" at bounding box center [58, 324] width 98 height 13
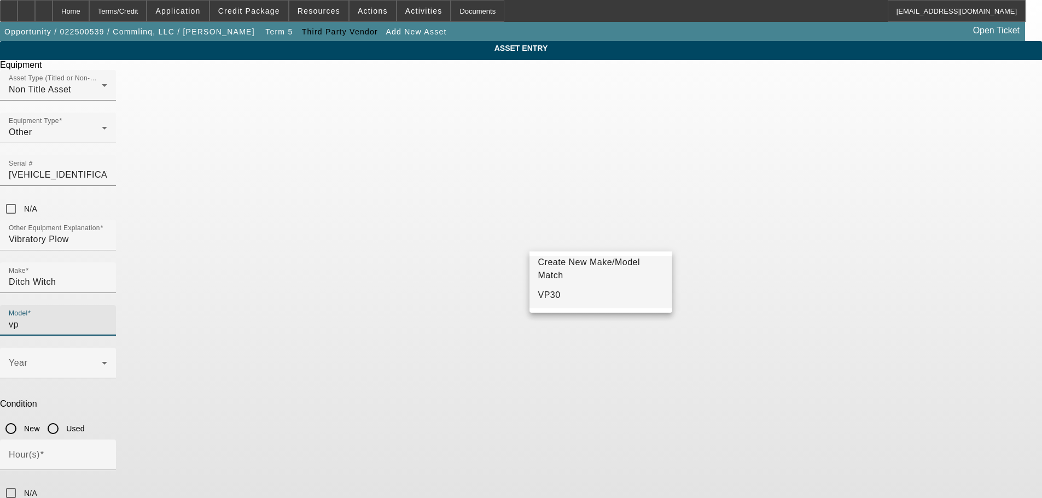
click at [607, 300] on mat-option "VP30" at bounding box center [601, 295] width 143 height 26
type input "VP30"
click at [64, 418] on input "Used" at bounding box center [53, 429] width 22 height 22
radio input "true"
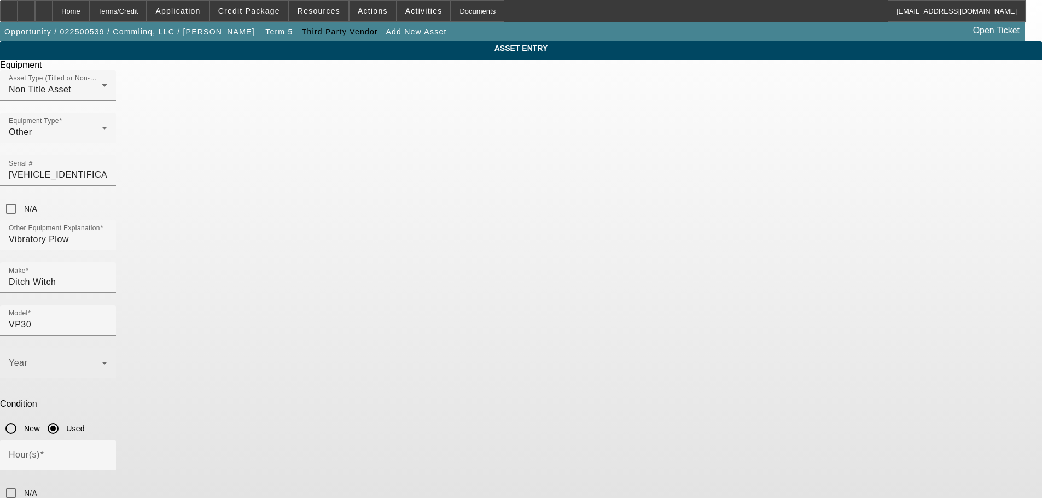
click at [102, 361] on span at bounding box center [55, 367] width 93 height 13
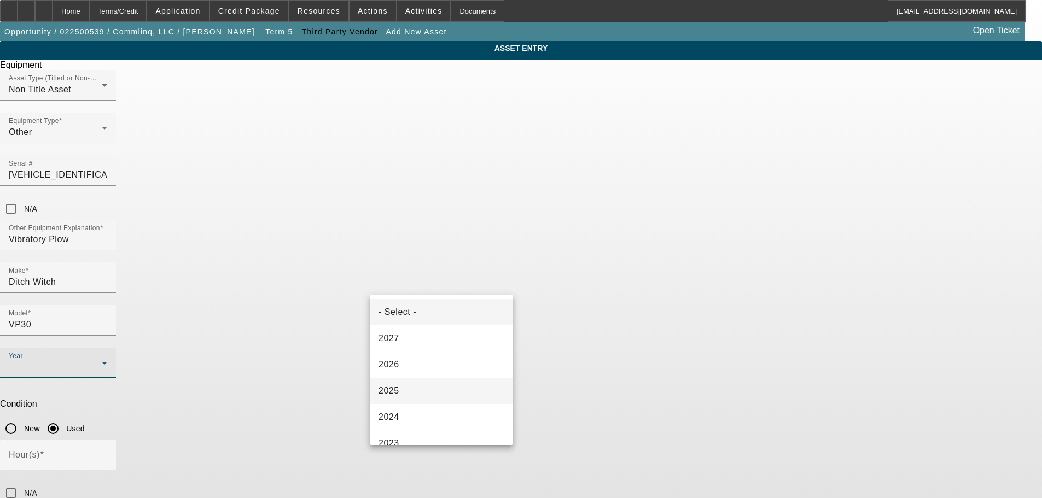
scroll to position [109, 0]
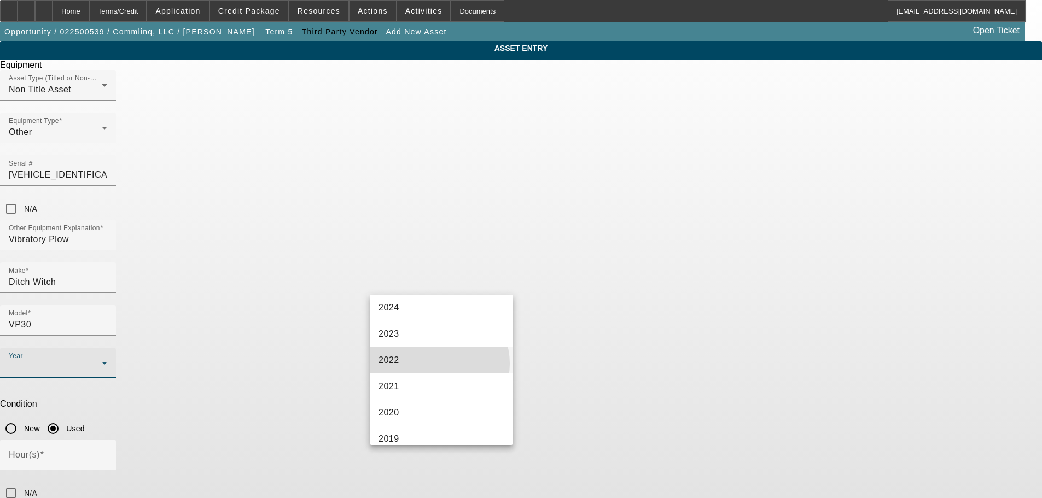
click at [439, 364] on mat-option "2022" at bounding box center [441, 360] width 143 height 26
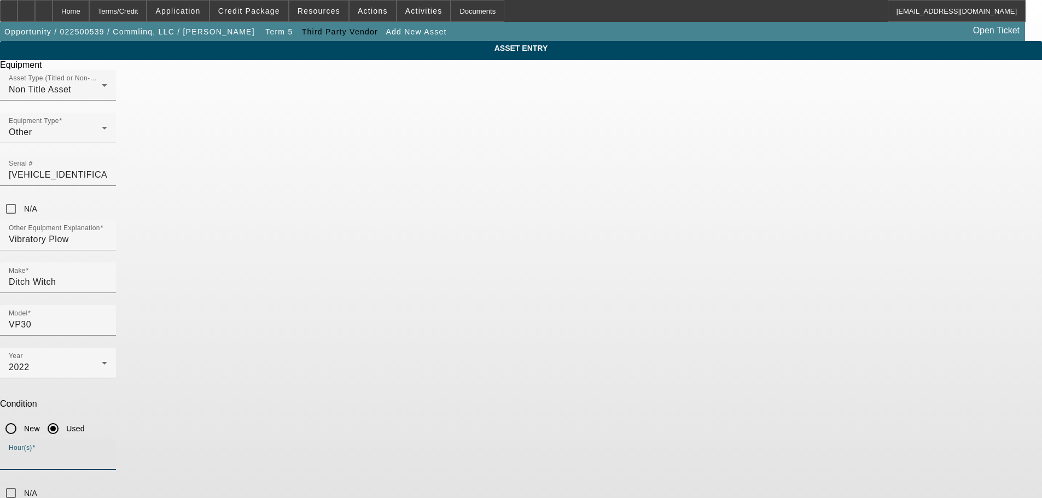
click at [107, 453] on input "Hour(s)" at bounding box center [58, 459] width 98 height 13
type input "239"
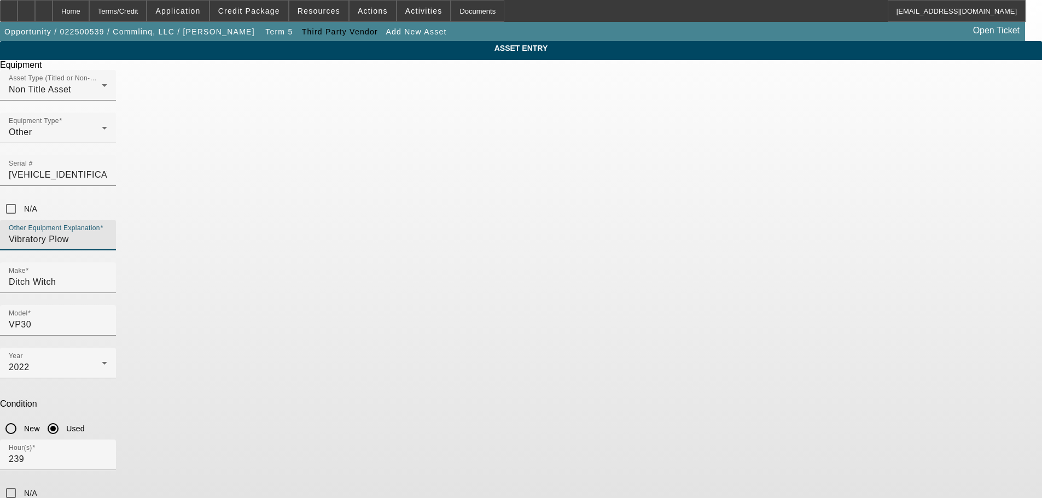
drag, startPoint x: 434, startPoint y: 201, endPoint x: 370, endPoint y: 201, distance: 63.5
click at [116, 220] on div "Other Equipment Explanation Vibratory Plow" at bounding box center [58, 235] width 116 height 31
drag, startPoint x: 431, startPoint y: 363, endPoint x: 408, endPoint y: 382, distance: 29.9
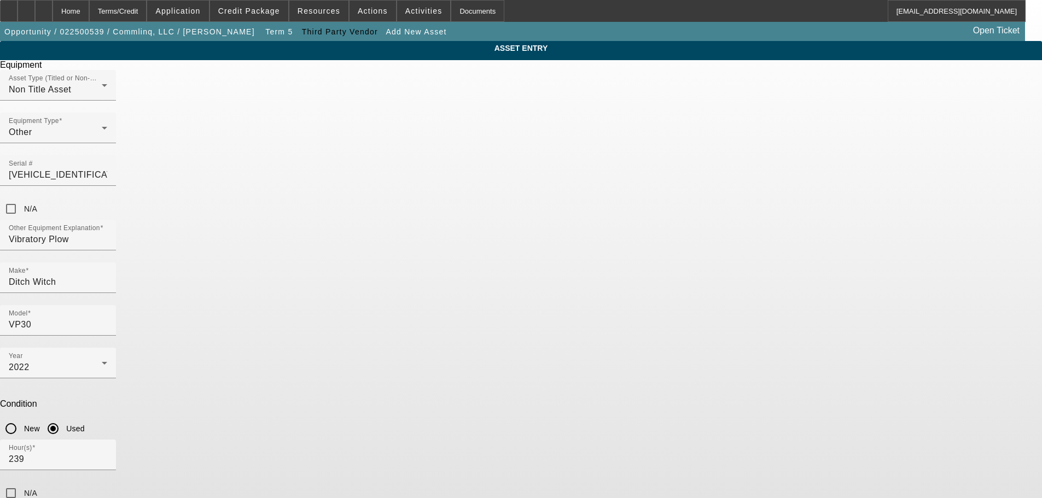
paste textarea "Vibratory Plow"
type textarea "Vibratory Plow"
click at [873, 393] on app-asset-collateral-manage "ASSET ENTRY Equipment Asset Type (Titled or Non-Titled) Non Title Asset Equipme…" at bounding box center [521, 332] width 1042 height 582
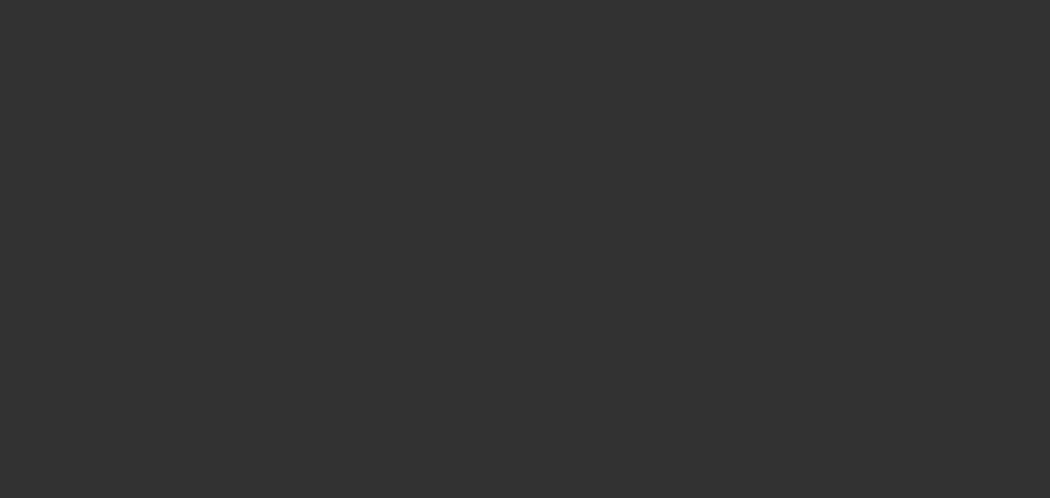
type input "$50,000.00"
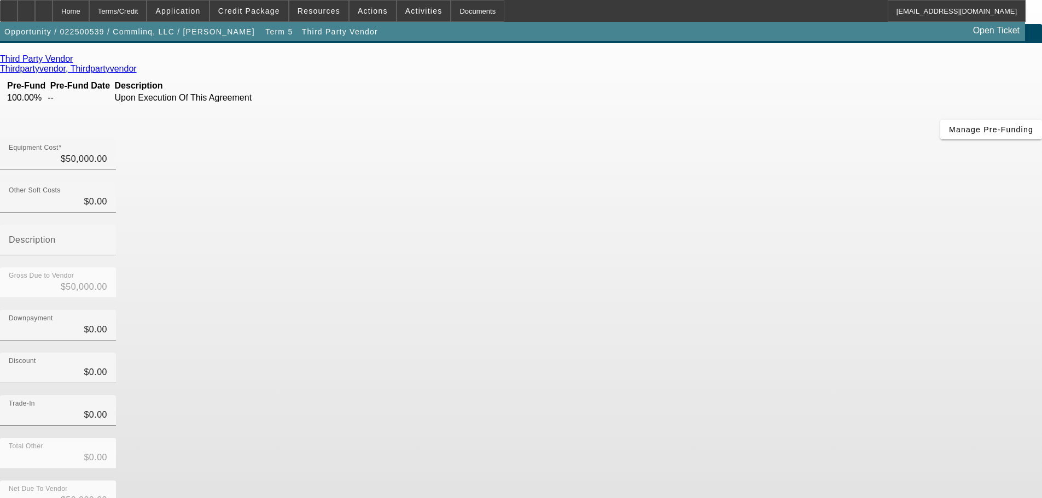
scroll to position [31, 0]
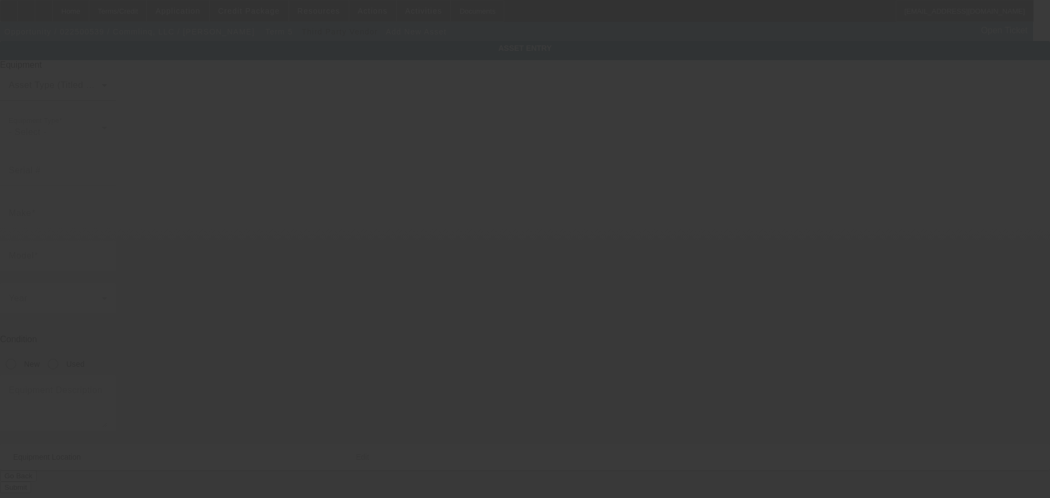
type input "3609 Developers Rd"
type input "Indianapolis"
type input "46227"
type input "Marion"
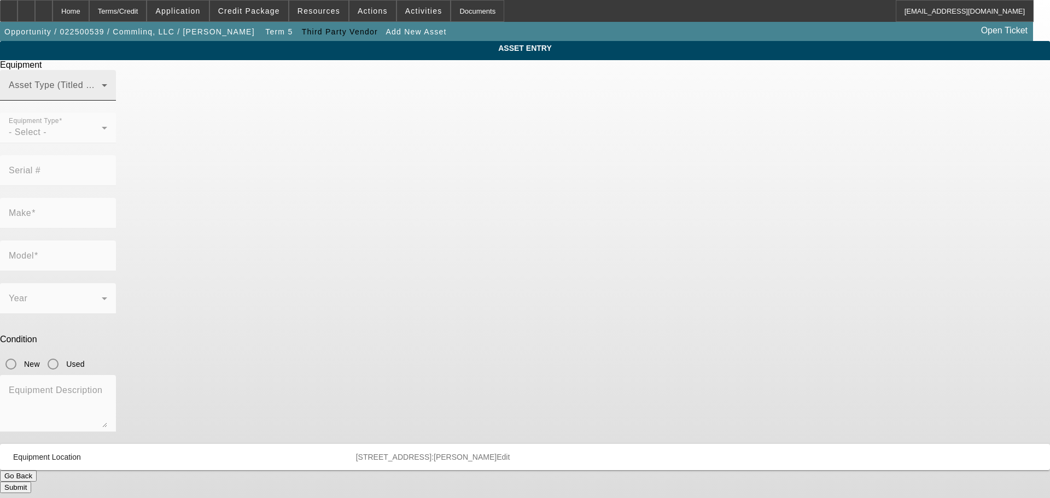
click at [102, 96] on span at bounding box center [55, 89] width 93 height 13
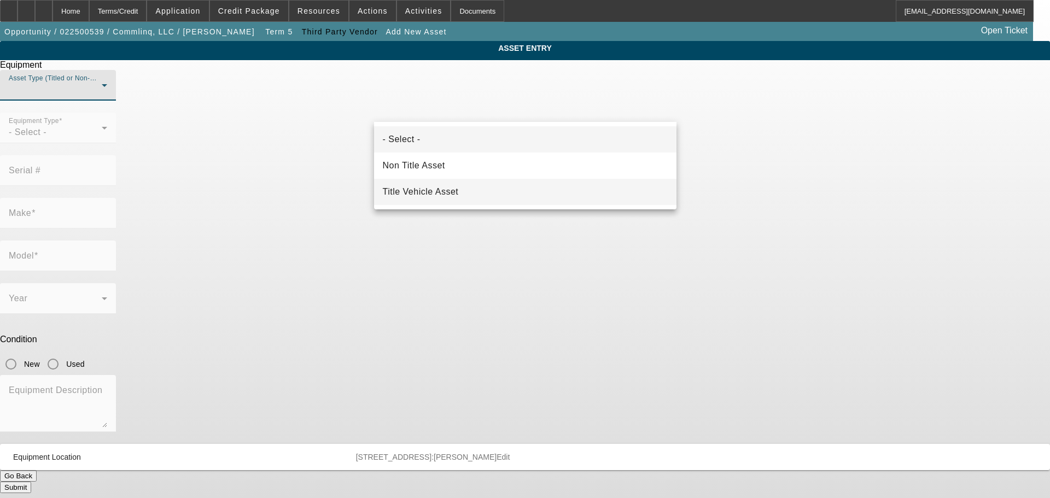
click at [466, 182] on mat-option "Title Vehicle Asset" at bounding box center [525, 192] width 303 height 26
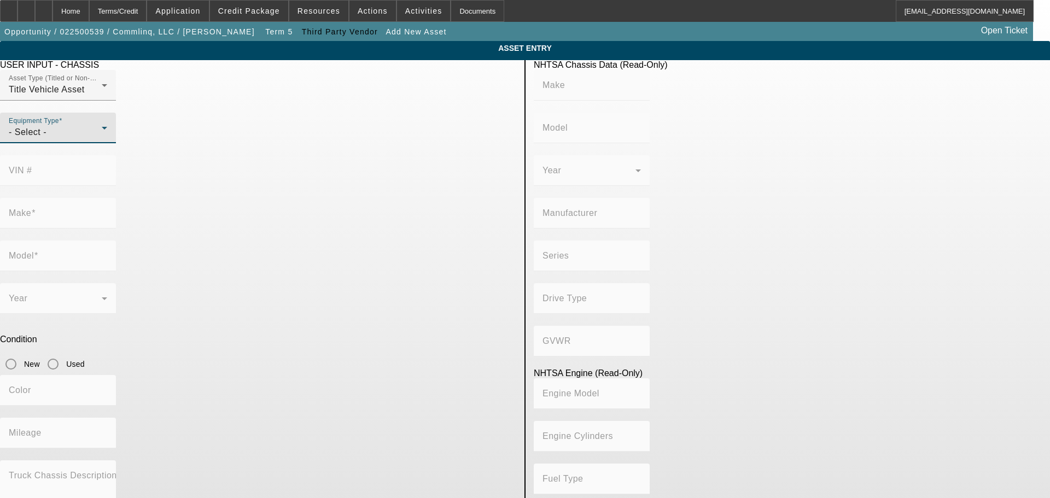
click at [102, 139] on div "- Select -" at bounding box center [55, 132] width 93 height 13
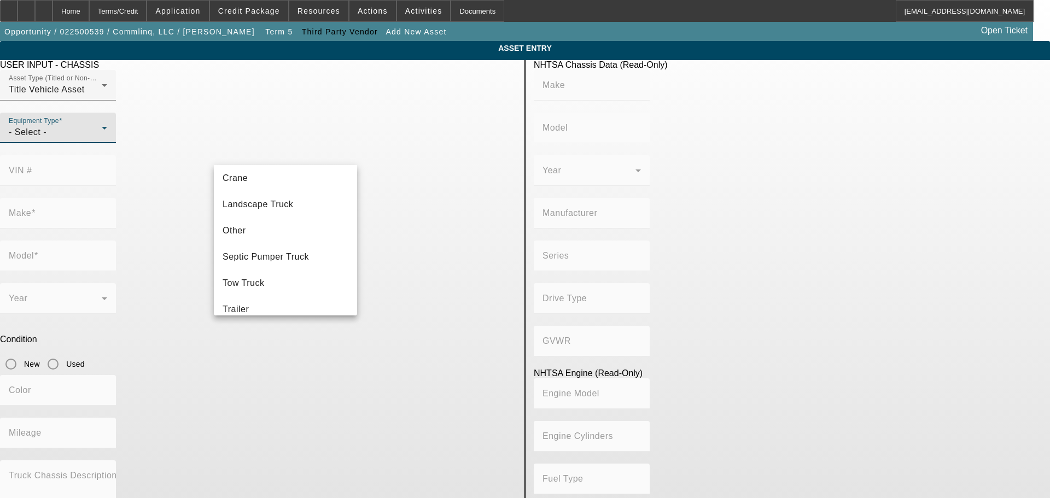
scroll to position [121, 0]
click at [271, 294] on mat-option "Trailer" at bounding box center [285, 298] width 143 height 26
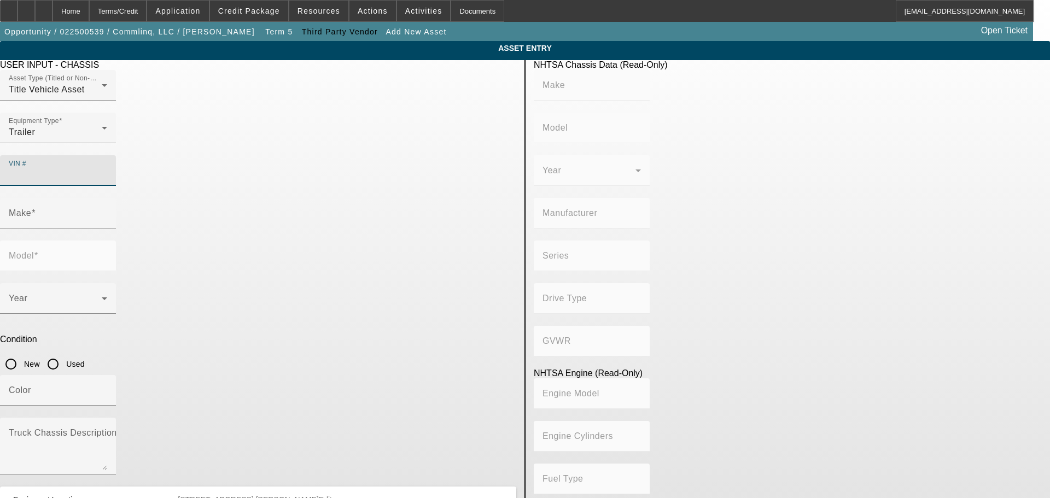
click at [107, 169] on input "VIN #" at bounding box center [58, 175] width 98 height 13
paste input "4ZESA1016M1226950"
type input "4ZESA1016M1226950"
type input "LOAD TRAIL"
type input "Load Trail"
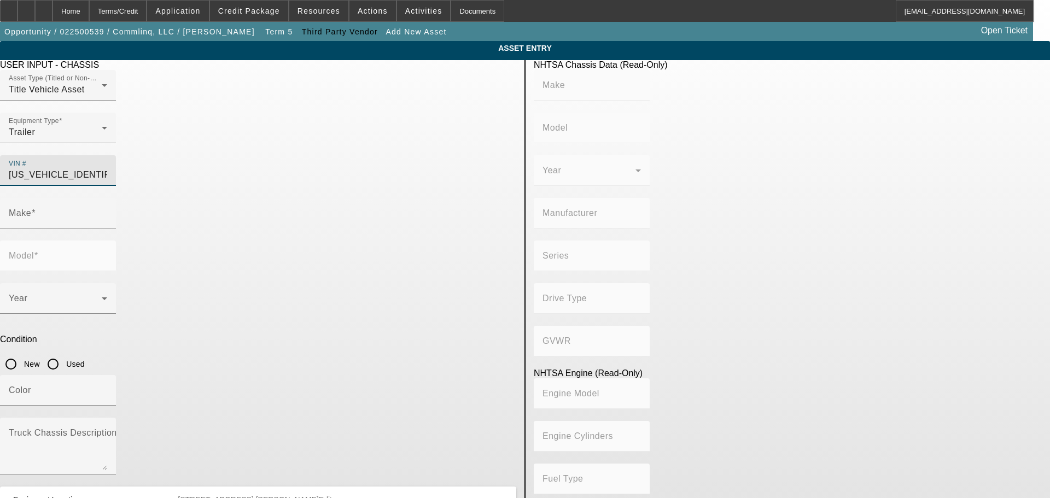
type input "LOAD TRAIL LLC"
type input "Not Applicable"
type input "LOAD TRAIL"
type input "Load Trail"
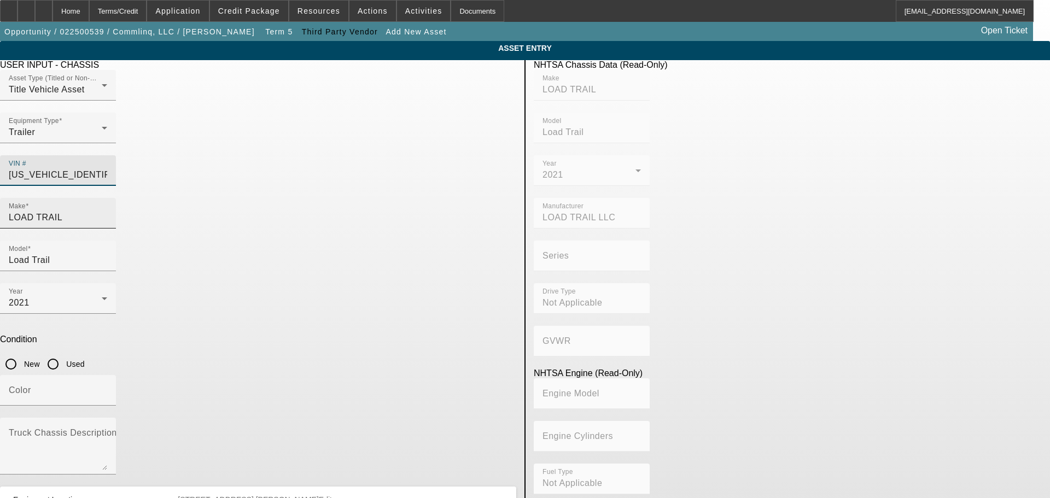
type input "4ZESA1016M1226950"
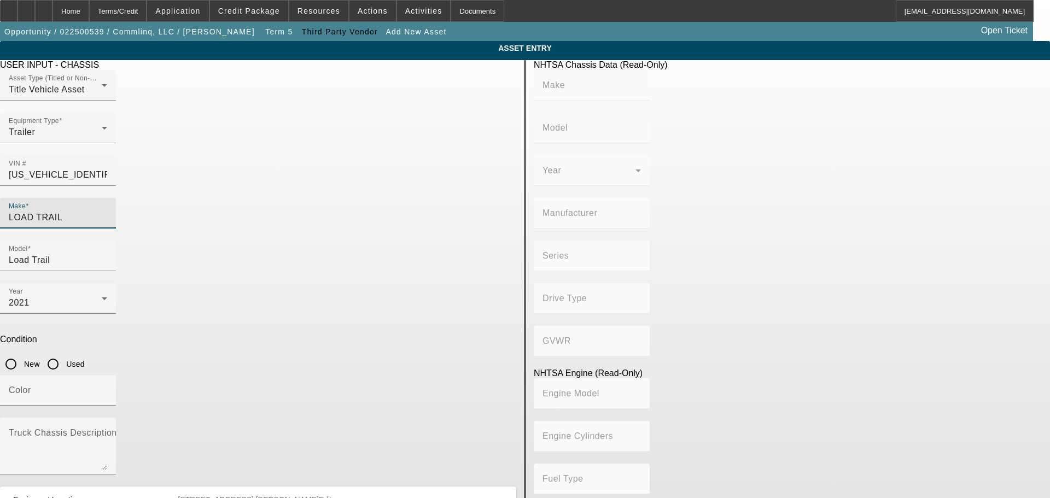
click at [107, 211] on input "LOAD TRAIL" at bounding box center [58, 217] width 98 height 13
type input "LOAD TRAIL"
type input "Load Trail"
type input "LOAD TRAIL LLC"
type input "Not Applicable"
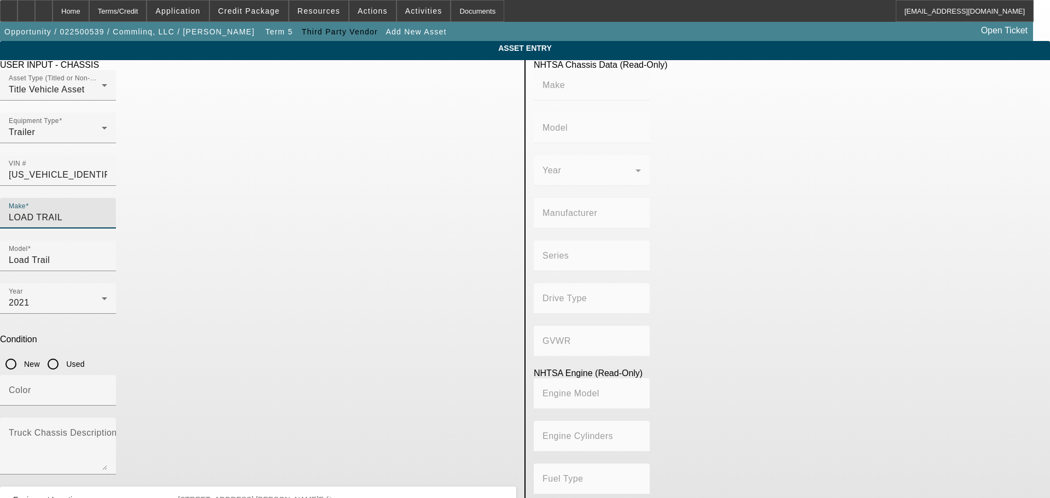
type input "Not Applicable"
type input "LOAD TRAILL"
click at [378, 375] on div "Color" at bounding box center [258, 396] width 516 height 43
click at [107, 211] on input "LOAD TRAILL" at bounding box center [58, 217] width 98 height 13
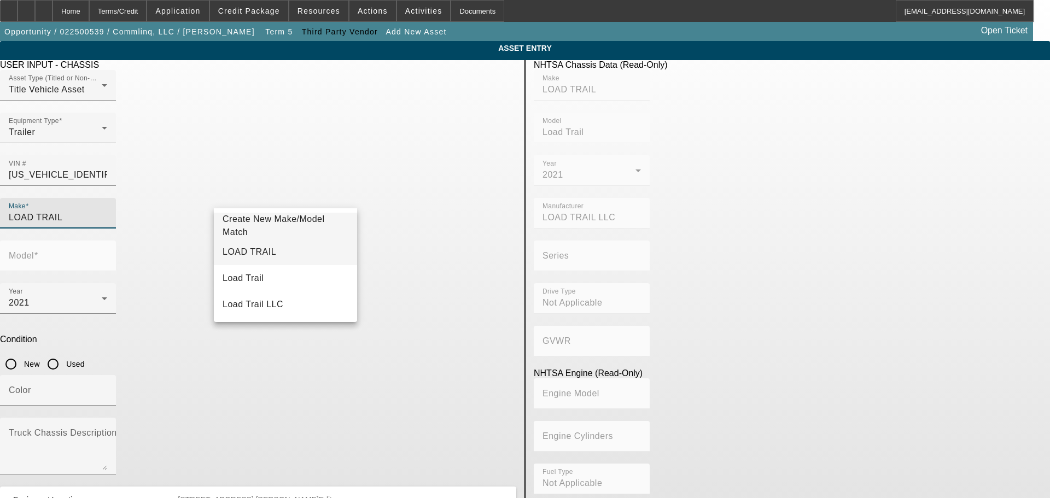
type input "LOAD TRAIL"
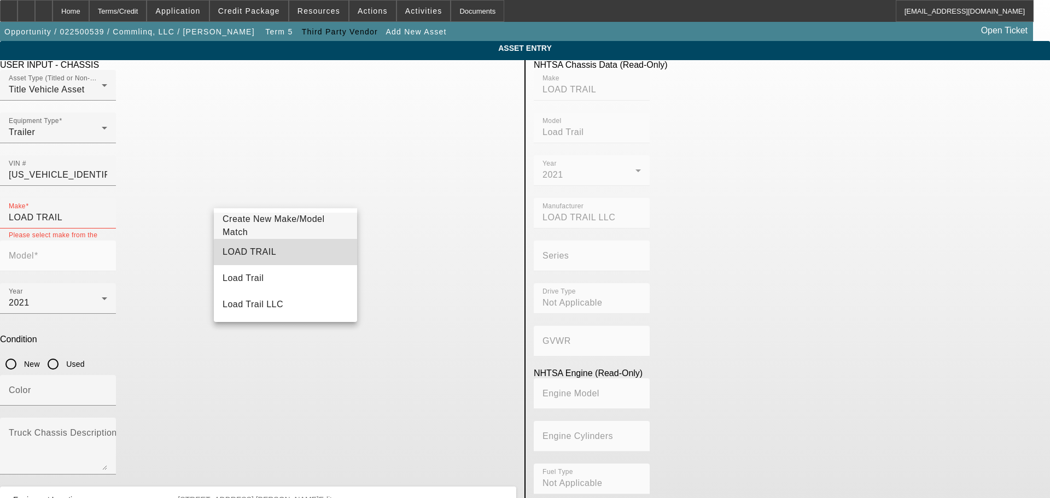
click at [299, 254] on mat-option "LOAD TRAIL" at bounding box center [285, 252] width 143 height 26
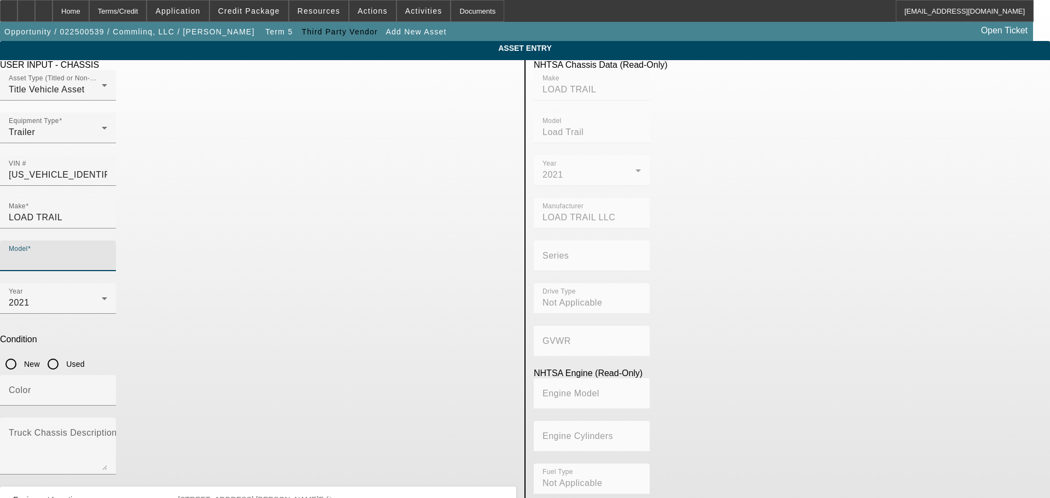
click at [107, 254] on input "Model" at bounding box center [58, 260] width 98 height 13
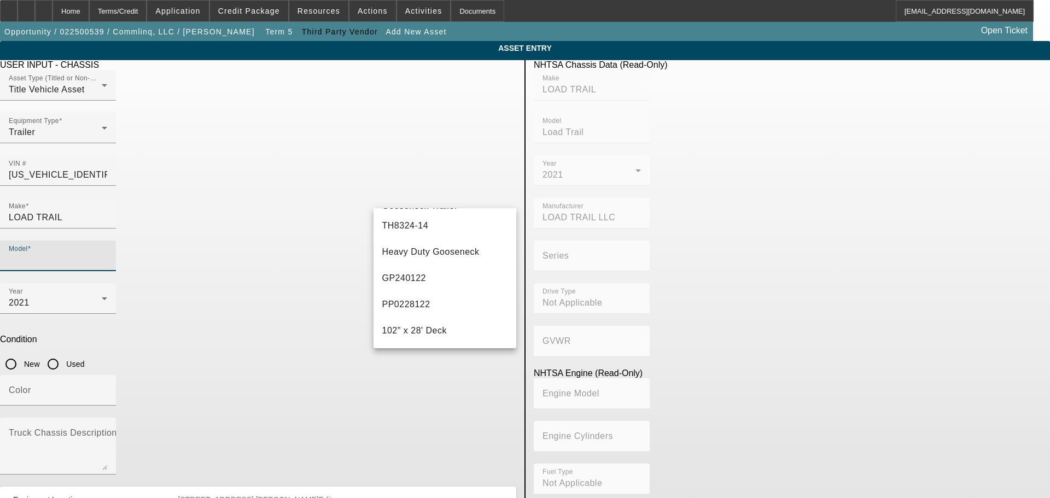
scroll to position [355, 0]
click at [107, 254] on input "Model" at bounding box center [58, 260] width 98 height 13
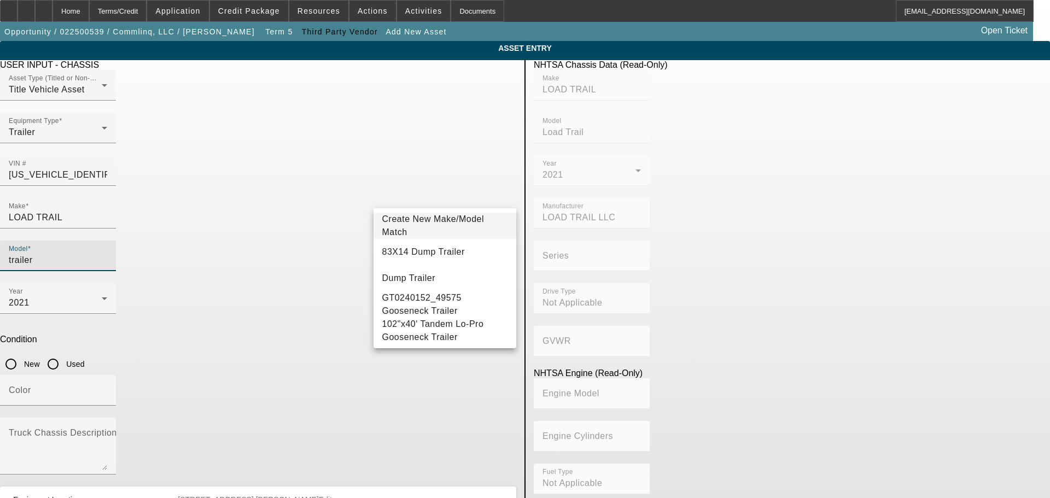
scroll to position [13, 0]
click at [116, 241] on div "Model trailer" at bounding box center [58, 256] width 116 height 31
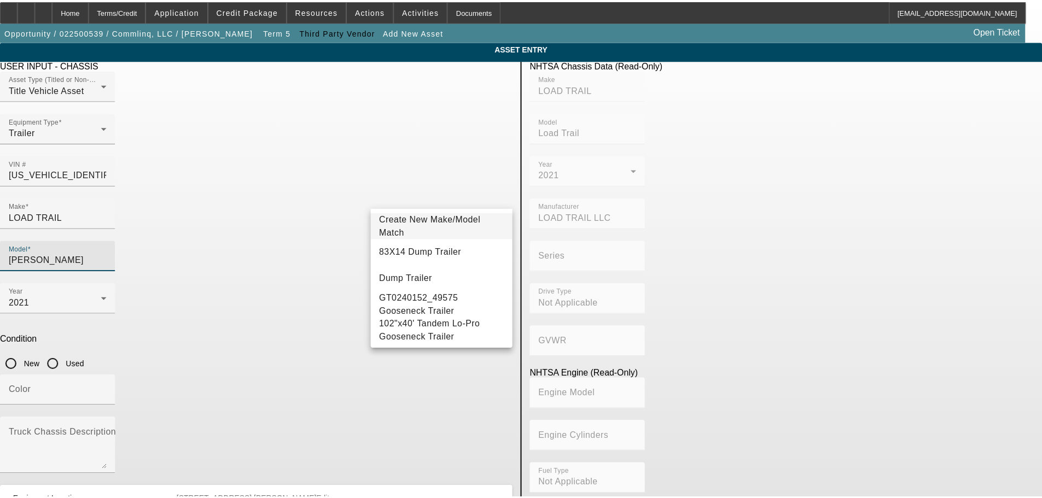
scroll to position [0, 0]
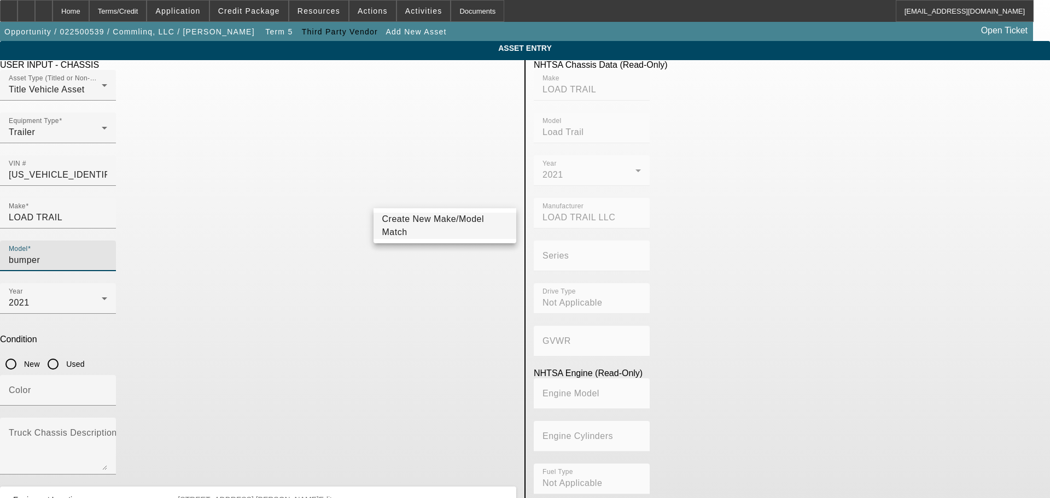
type input "bumper"
click at [438, 230] on span "Create New Make/Model Match" at bounding box center [433, 225] width 102 height 22
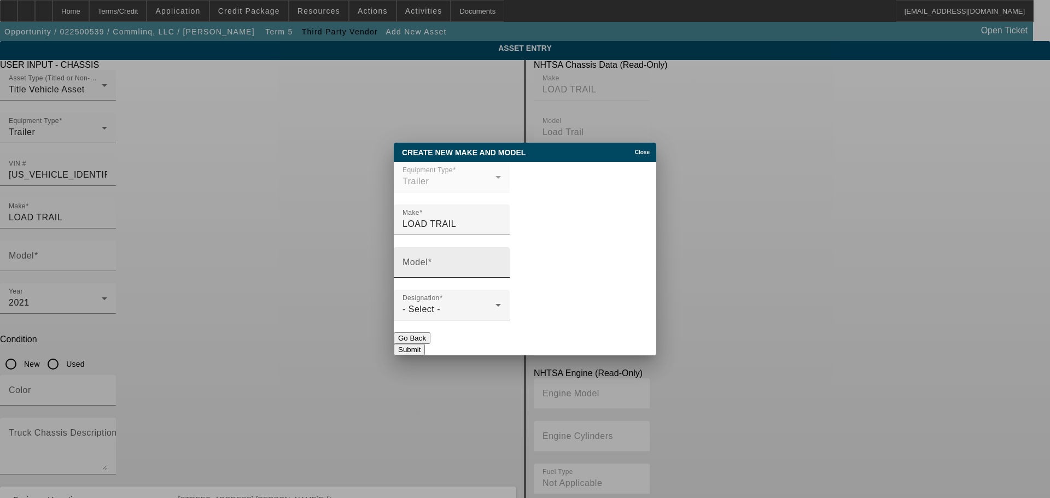
click at [500, 274] on input "Model" at bounding box center [452, 266] width 98 height 13
paste input "BUMPER HITCH TRAILER"
type input "BUMPER HITCH TRAILER"
click at [481, 327] on div at bounding box center [452, 327] width 116 height 12
click at [484, 320] on div "Designation - Select -" at bounding box center [452, 305] width 98 height 31
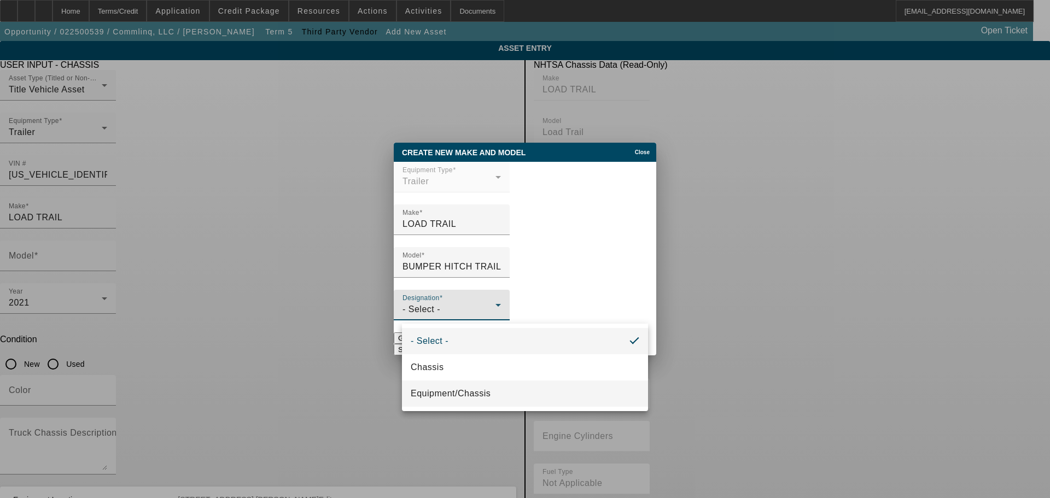
click at [512, 400] on mat-option "Equipment/Chassis" at bounding box center [525, 394] width 246 height 26
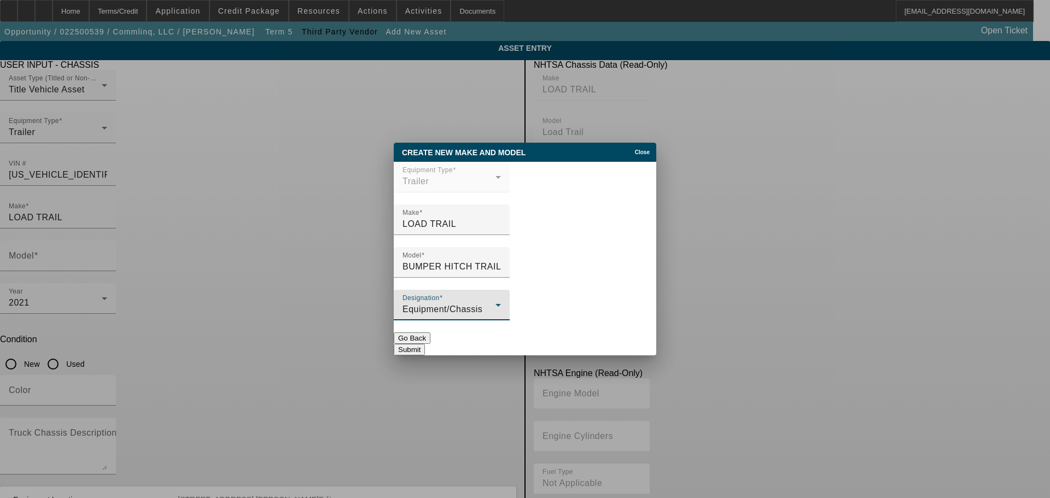
click at [425, 344] on button "Submit" at bounding box center [409, 349] width 31 height 11
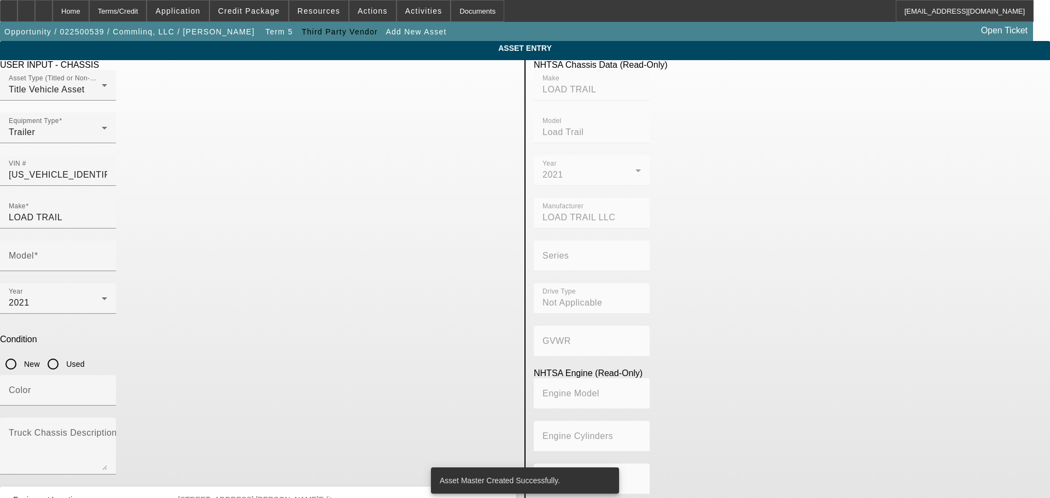
type input "BUMPER HITCH TRAILER"
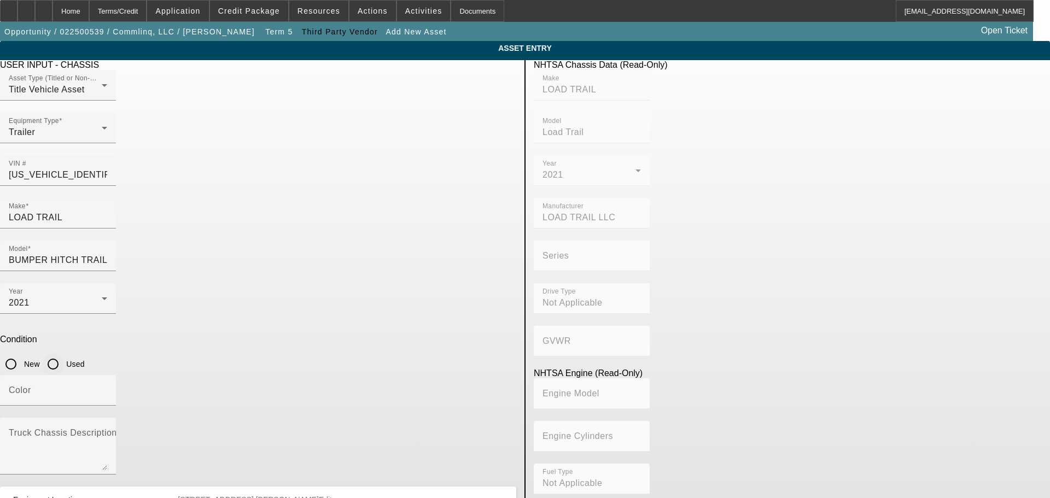
click at [64, 353] on input "Used" at bounding box center [53, 364] width 22 height 22
radio input "true"
click at [107, 388] on input "Color" at bounding box center [58, 394] width 98 height 13
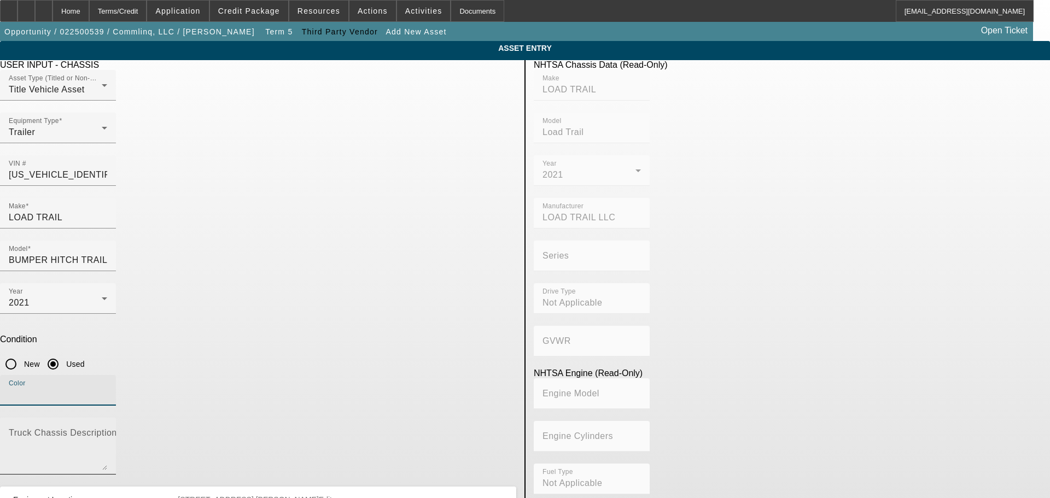
click at [107, 431] on textarea "Truck Chassis Description (Describe the truck chassis only)" at bounding box center [58, 450] width 98 height 39
type textarea "Trailer"
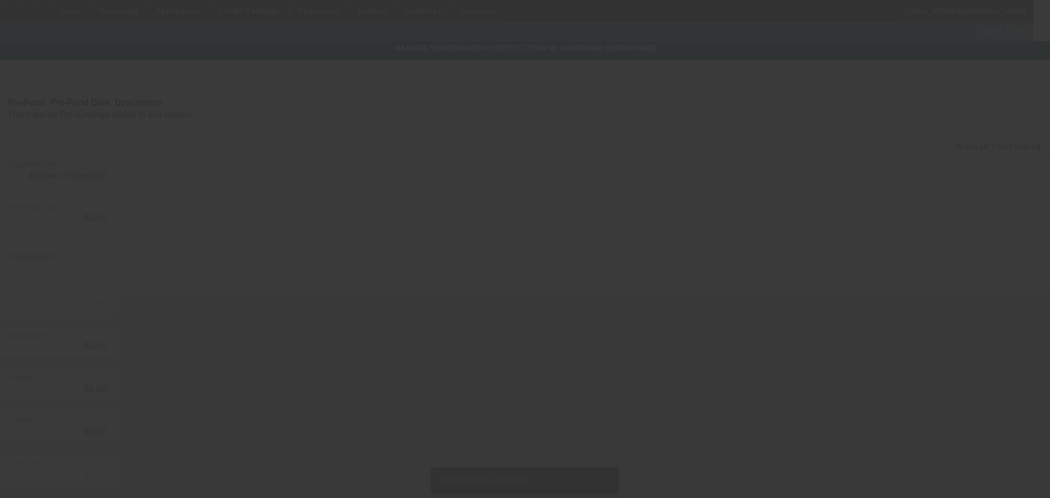
type input "$50,000.00"
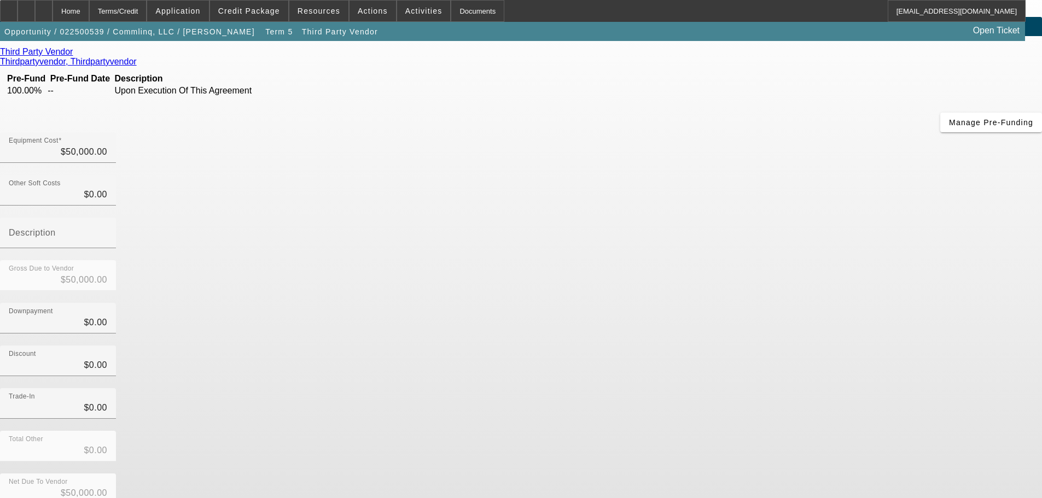
scroll to position [47, 0]
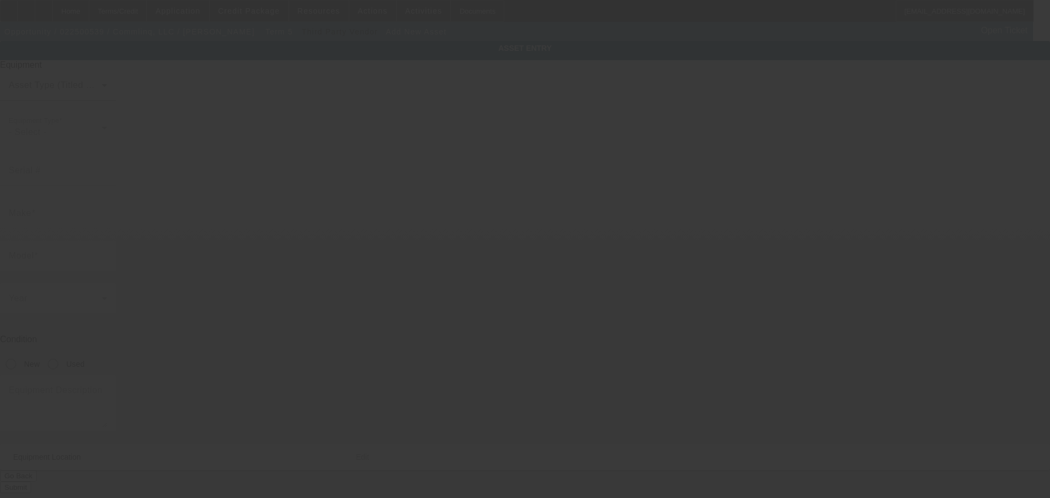
type input "3609 Developers Rd"
type input "Indianapolis"
type input "46227"
type input "Marion"
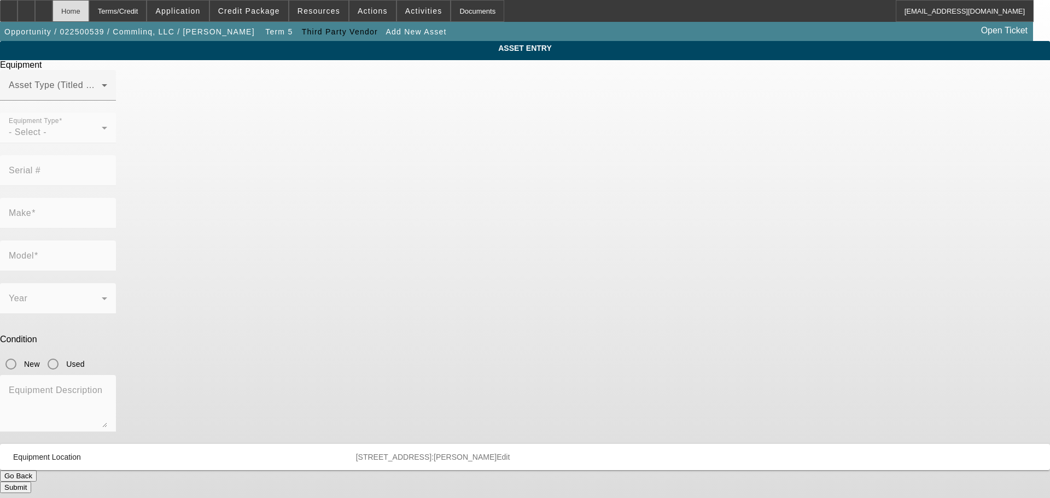
click at [89, 13] on div "Home" at bounding box center [71, 11] width 37 height 22
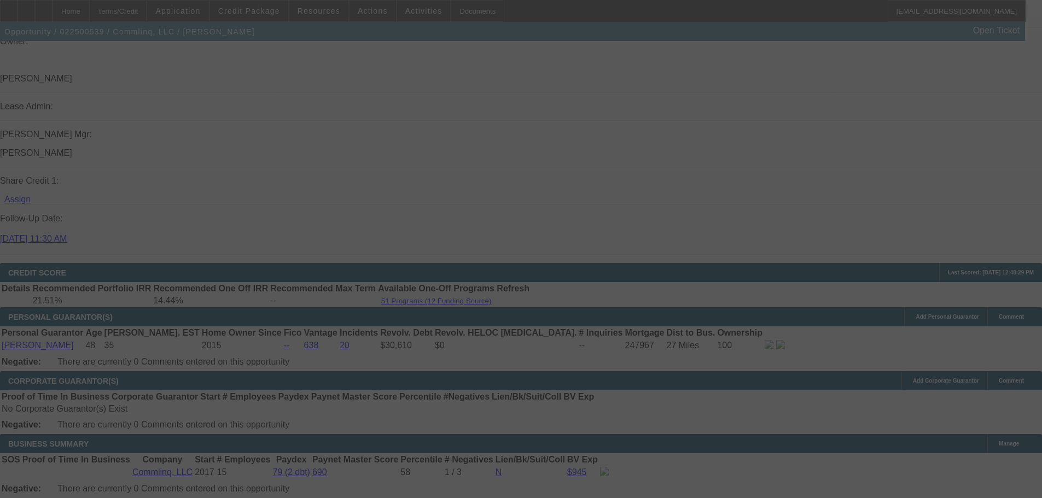
scroll to position [1528, 0]
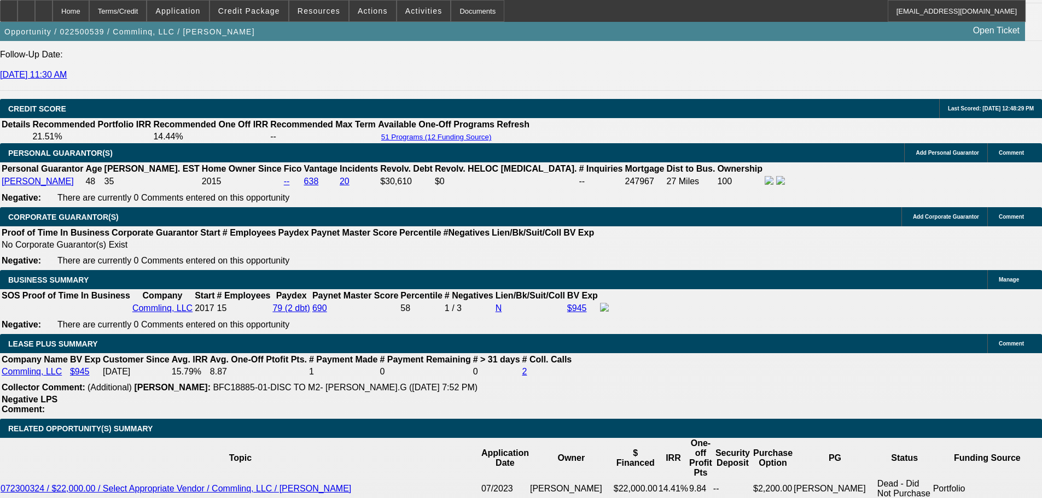
select select "0"
select select "6"
select select "0"
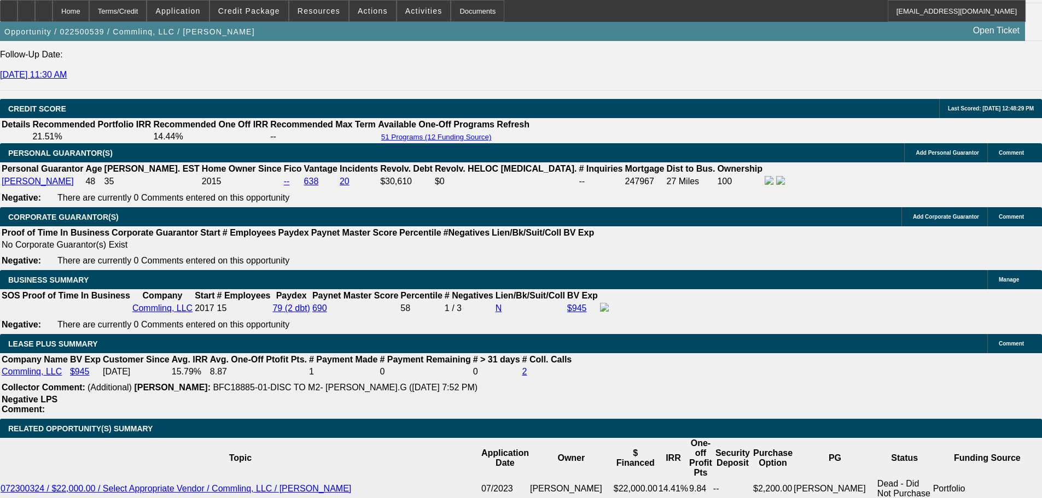
select select "0"
select select "6"
select select "0"
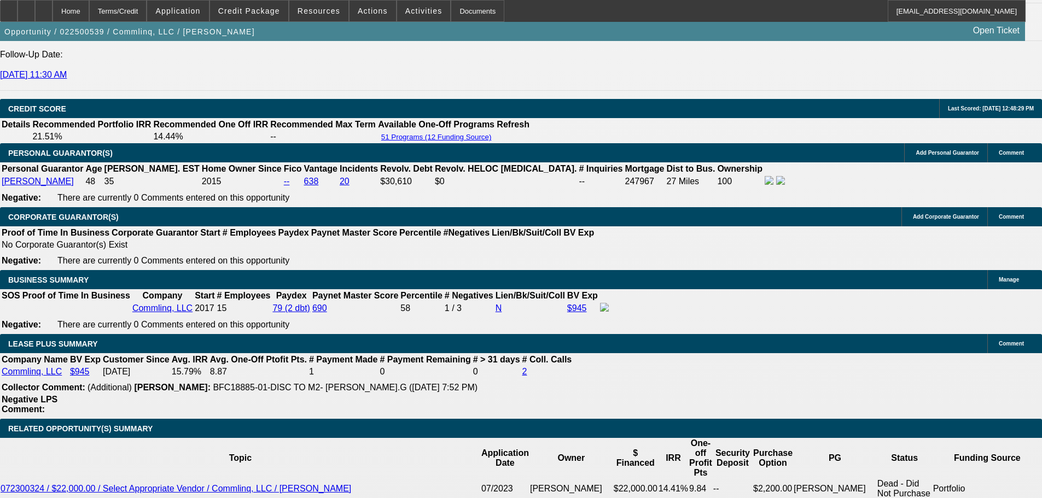
select select "0"
select select "6"
select select "2"
select select "0"
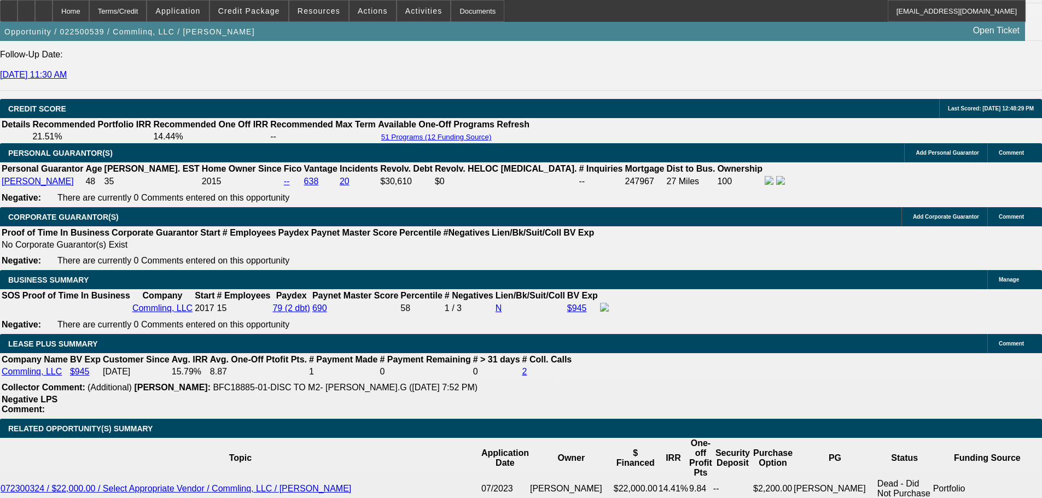
select select "6"
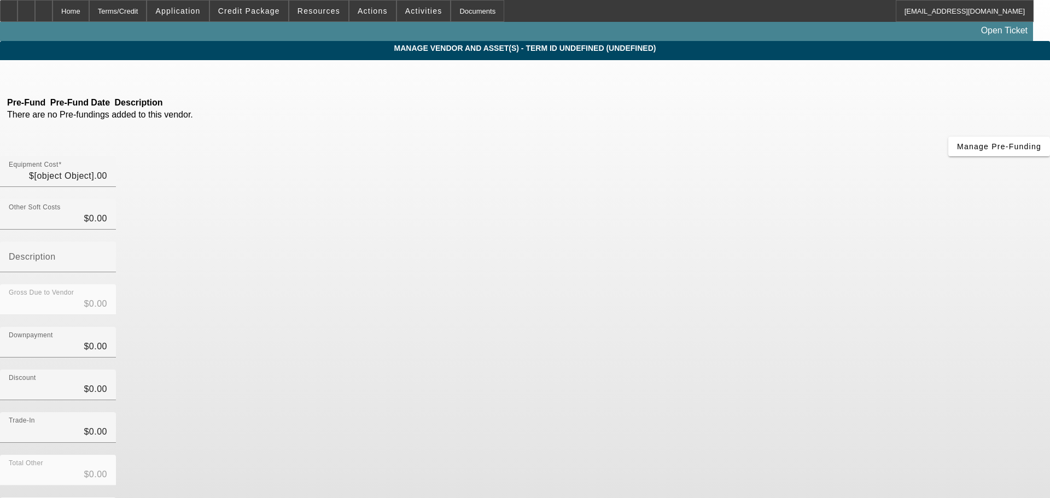
type input "$50,000.00"
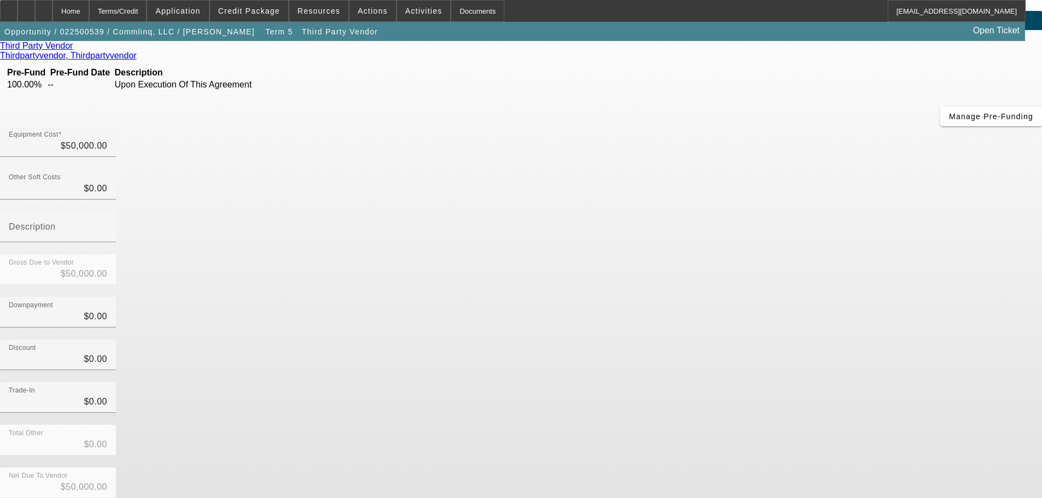
scroll to position [47, 0]
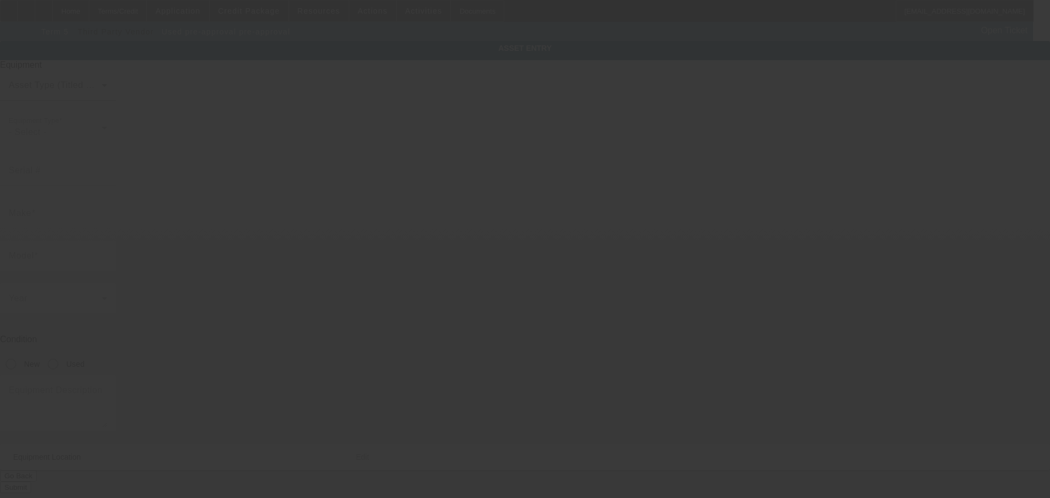
type input "pre-approval"
radio input "true"
type textarea "Underground Vibratory Plow"
type input "3609 Developers Rd"
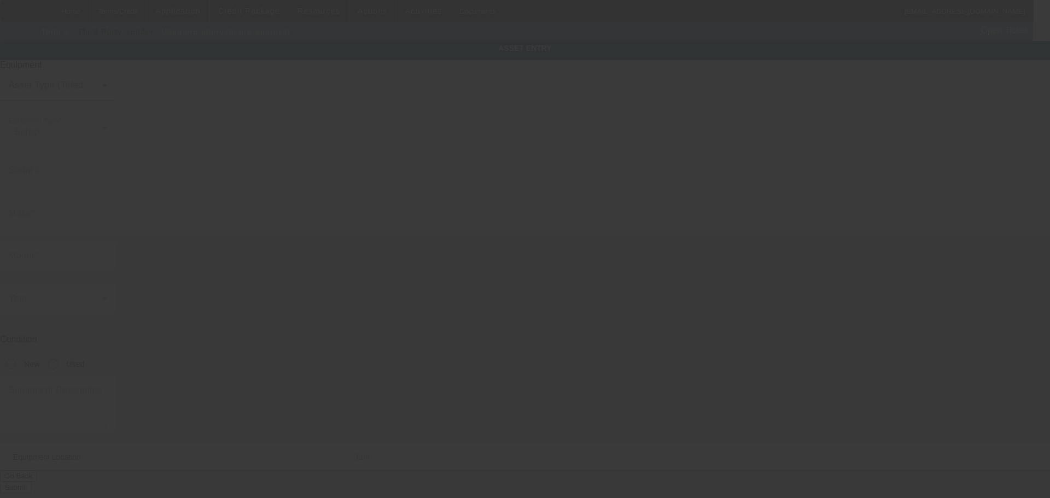
type input "Indianapolis"
type input "46227"
type input "Marion"
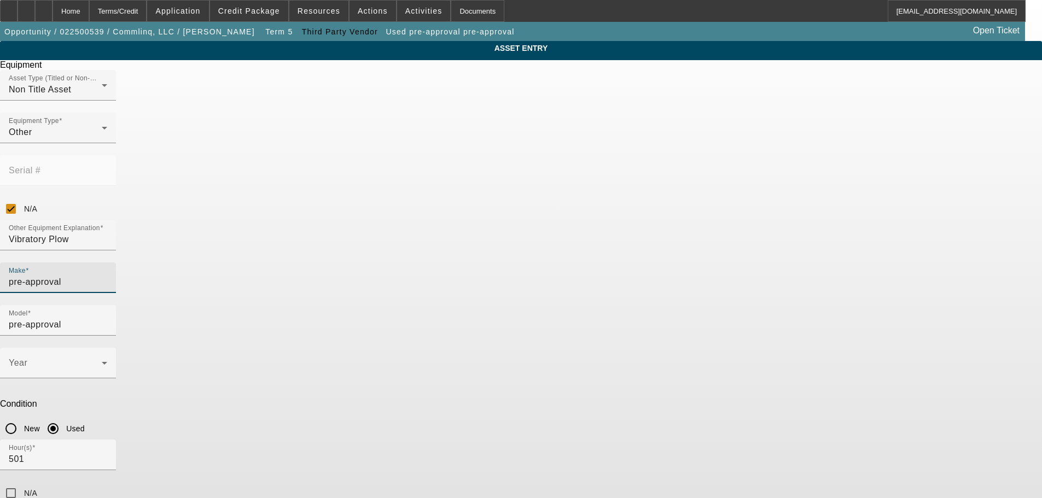
drag, startPoint x: 426, startPoint y: 241, endPoint x: 316, endPoint y: 252, distance: 110.5
click at [316, 252] on div "ASSET ENTRY Delete asset Equipment Asset Type (Titled or Non-Titled) Non Title …" at bounding box center [521, 332] width 1042 height 582
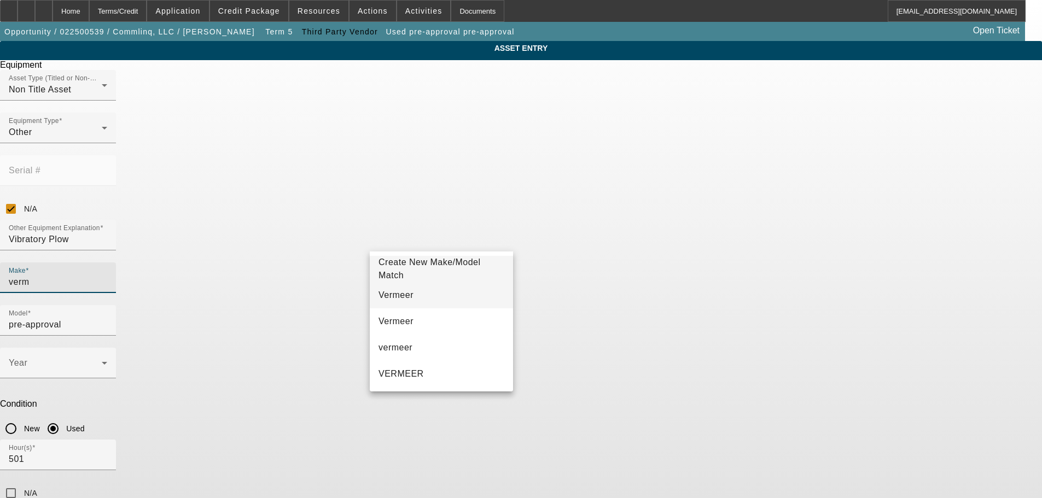
type input "verm"
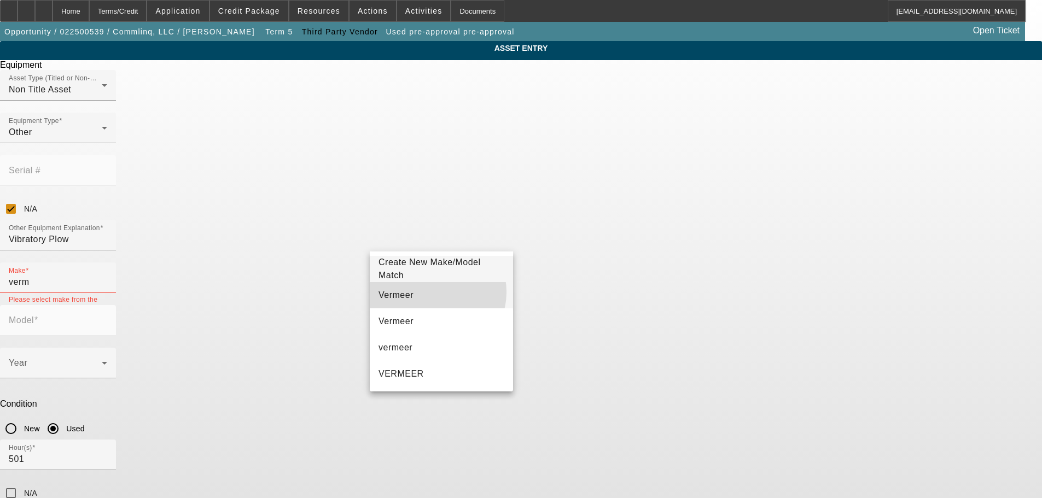
click at [432, 292] on mat-option "Vermeer" at bounding box center [441, 295] width 143 height 26
type input "Vermeer"
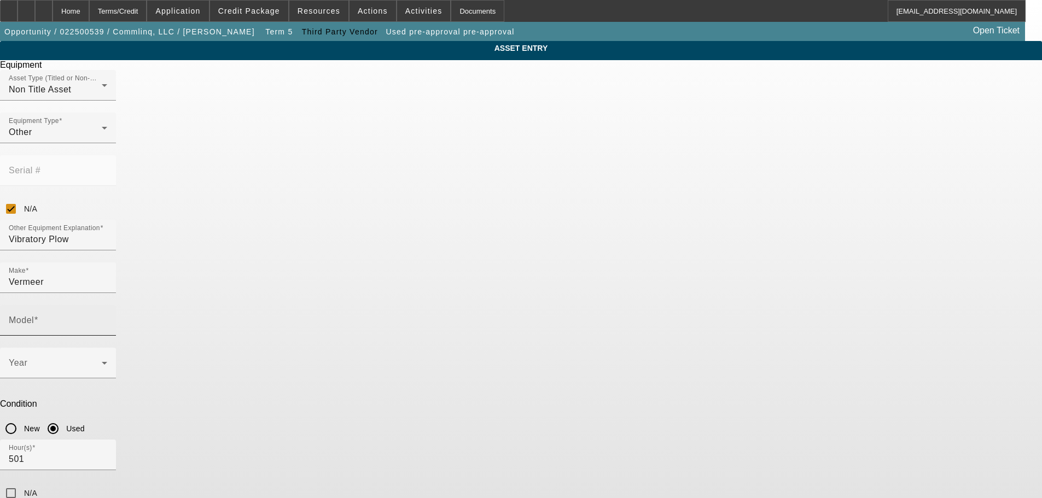
click at [38, 316] on label "Model" at bounding box center [24, 321] width 30 height 10
click at [107, 318] on input "Model" at bounding box center [58, 324] width 98 height 13
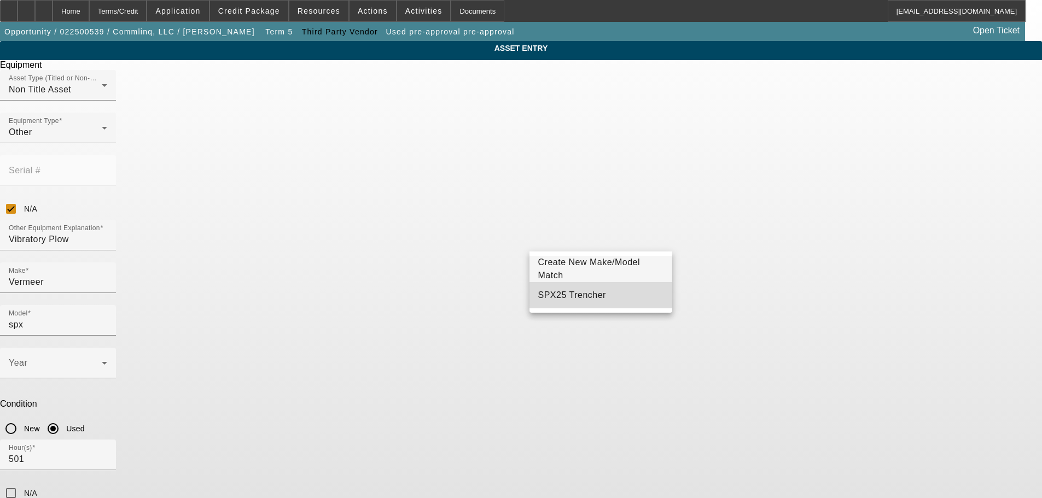
click at [584, 289] on span "SPX25 Trencher" at bounding box center [572, 295] width 68 height 13
type input "SPX25 Trencher"
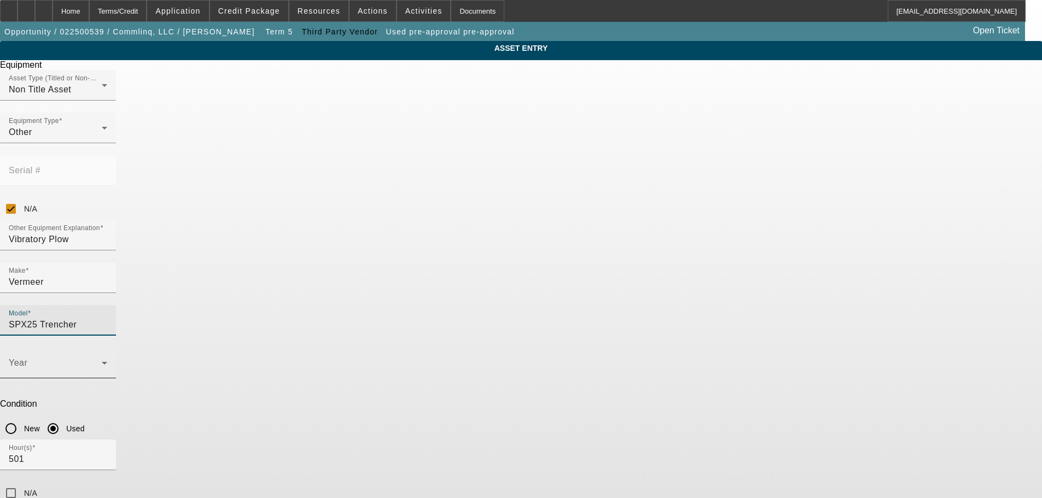
click at [102, 361] on span at bounding box center [55, 367] width 93 height 13
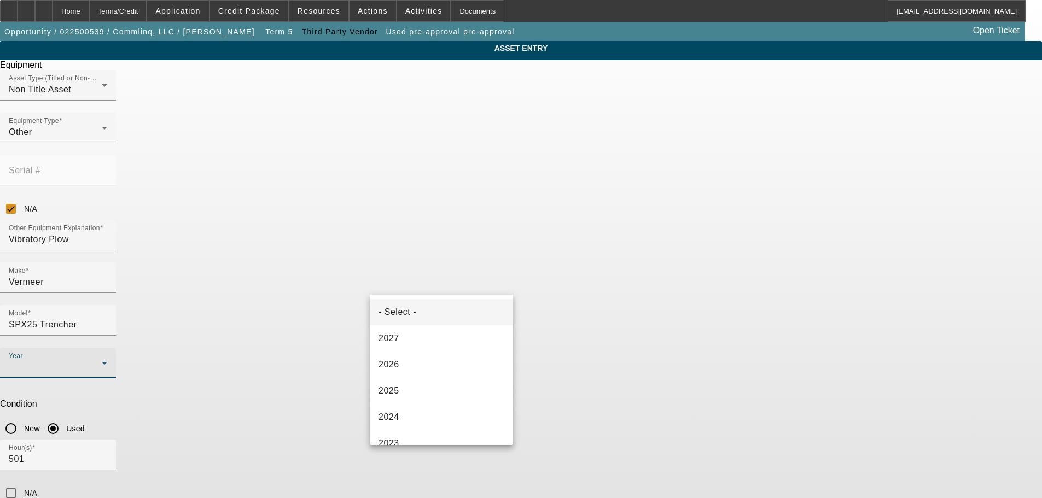
click at [620, 362] on div at bounding box center [521, 249] width 1042 height 498
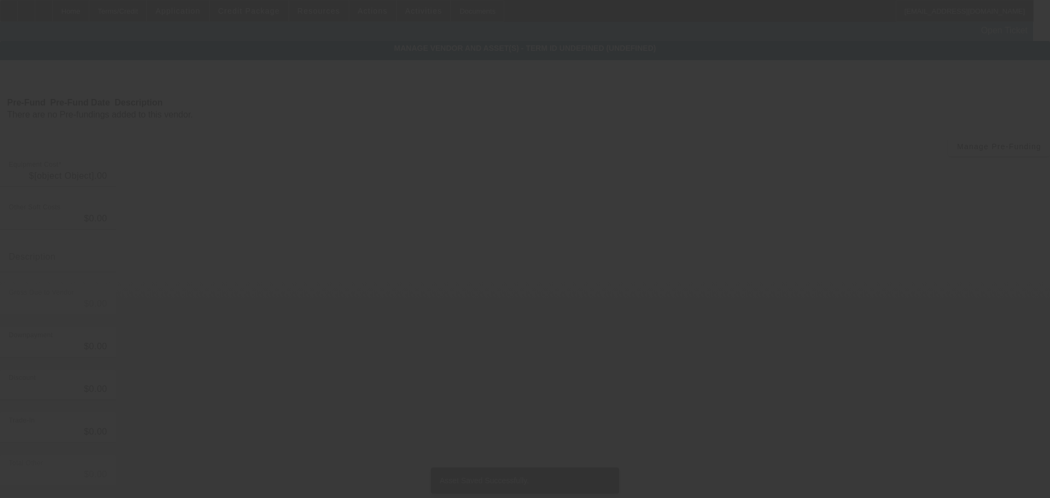
type input "$50,000.00"
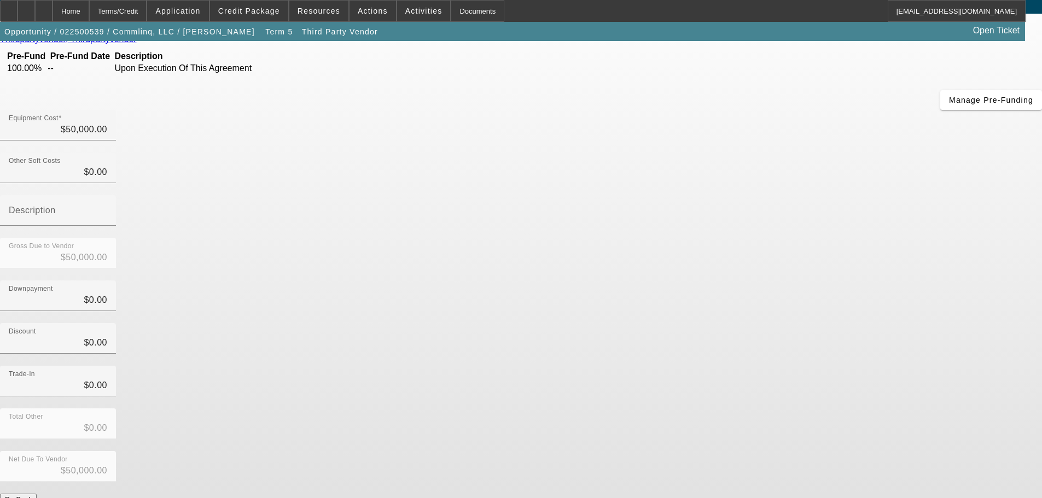
scroll to position [47, 0]
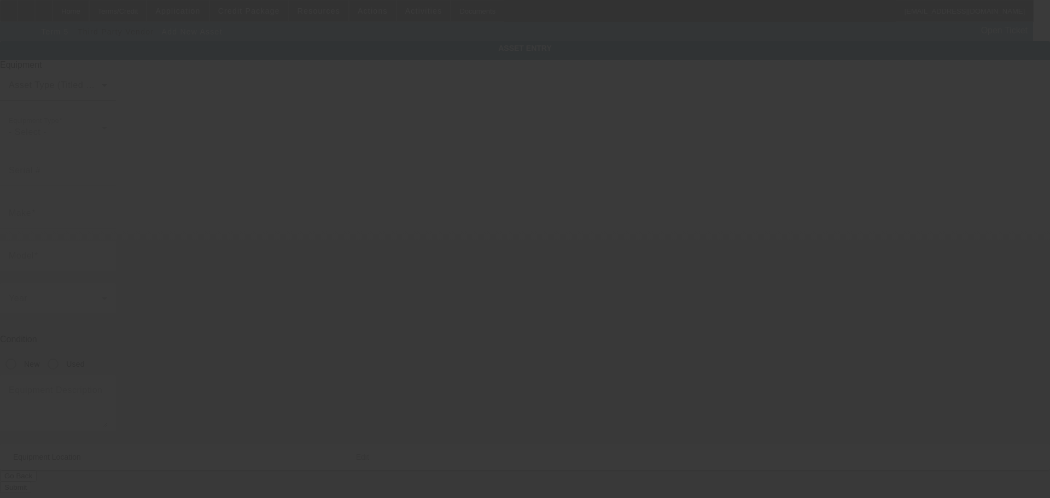
type input "3609 Developers Rd"
type input "Indianapolis"
type input "46227"
type input "Marion"
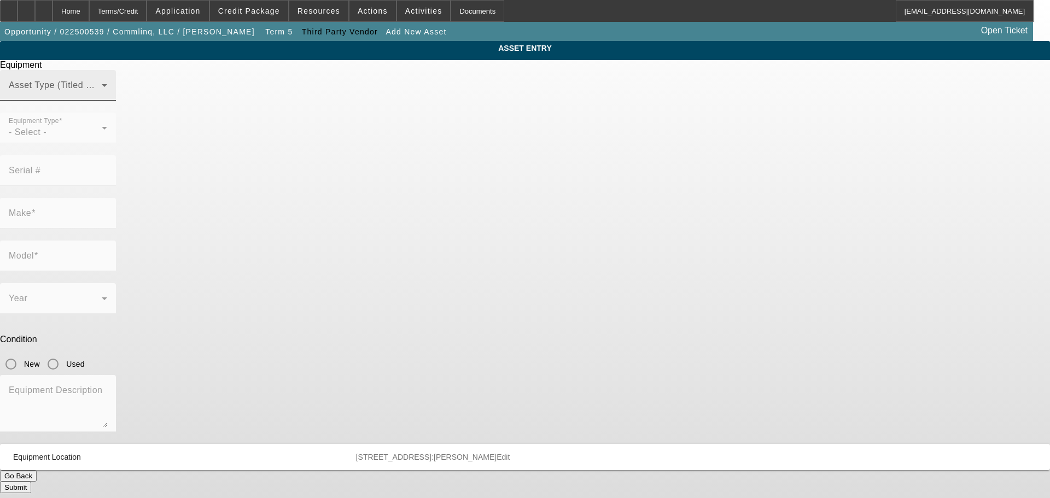
click at [102, 96] on span at bounding box center [55, 89] width 93 height 13
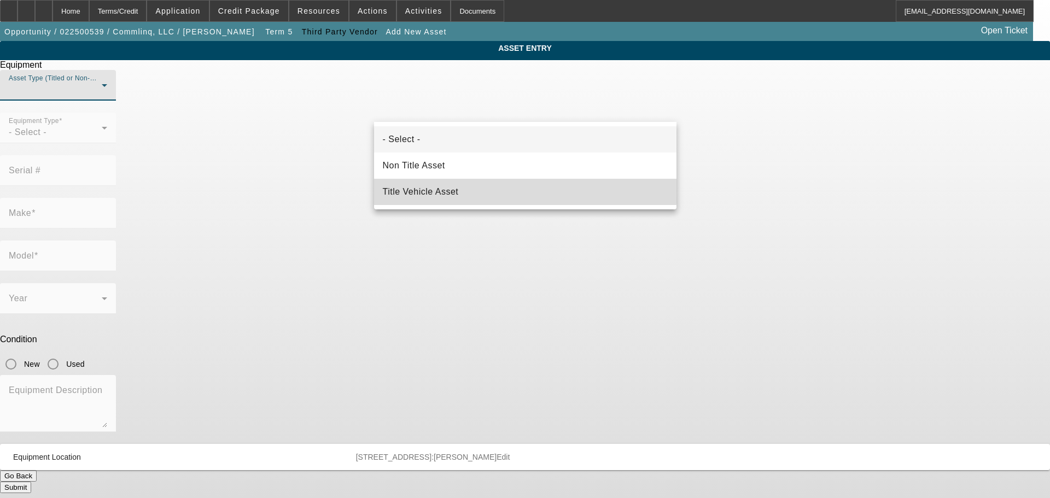
click at [481, 189] on mat-option "Title Vehicle Asset" at bounding box center [525, 192] width 303 height 26
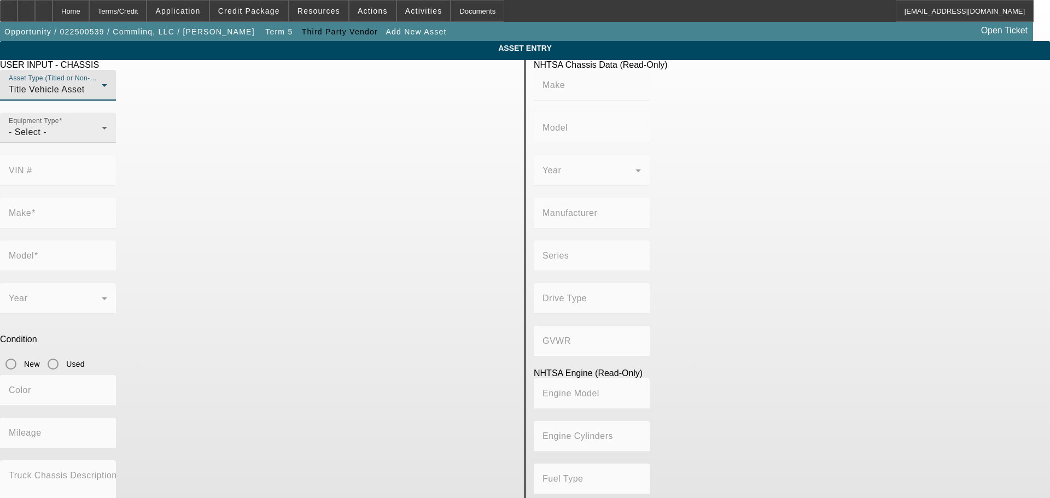
click at [107, 143] on div "Equipment Type - Select -" at bounding box center [58, 128] width 98 height 31
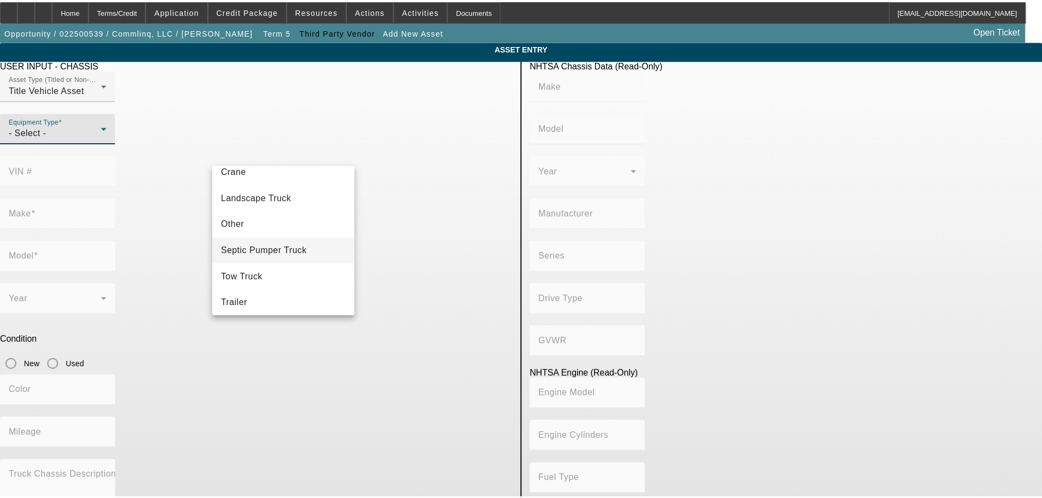
scroll to position [121, 0]
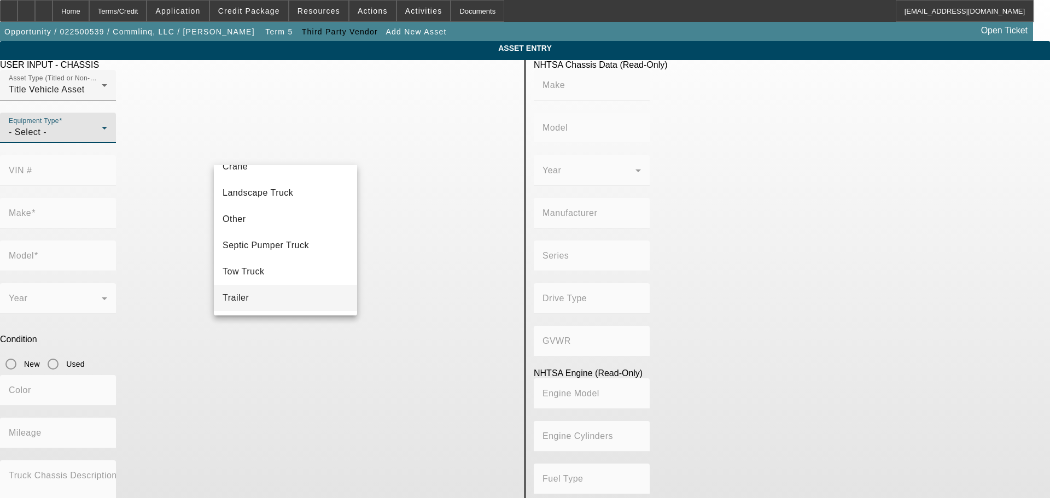
click at [277, 299] on mat-option "Trailer" at bounding box center [285, 298] width 143 height 26
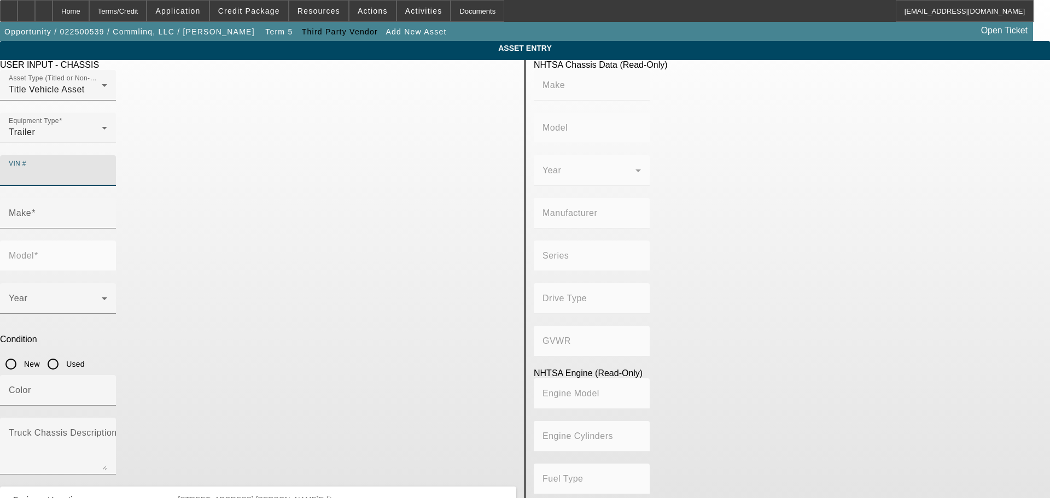
click at [107, 169] on input "VIN #" at bounding box center [58, 175] width 98 height 13
paste input "5HABE1420SN140801"
type input "5HABE1420SN140801"
type input "HOMESTEADER"
type input "Homesteader"
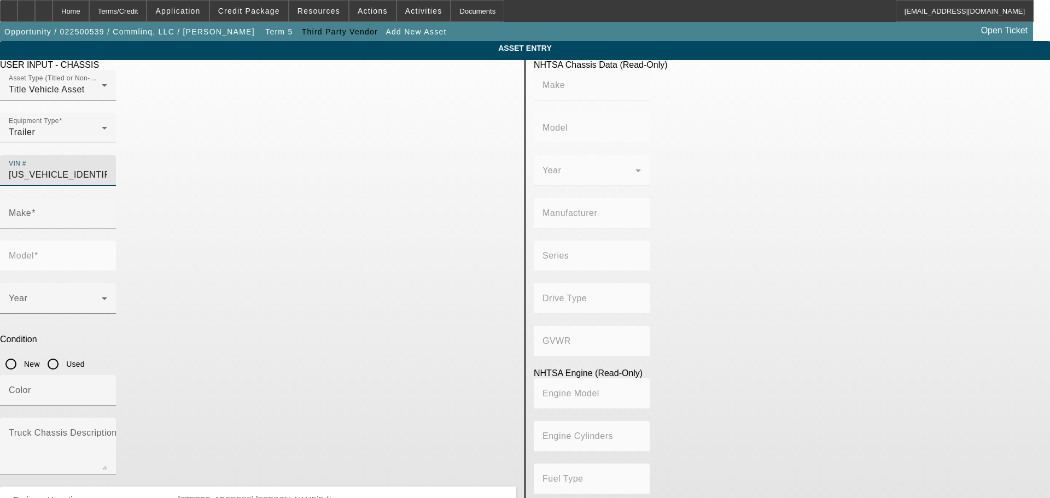
type input "HOMESTEADER LLC"
type input "Not Applicable"
type input "HOMESTEADER"
type input "Homesteader"
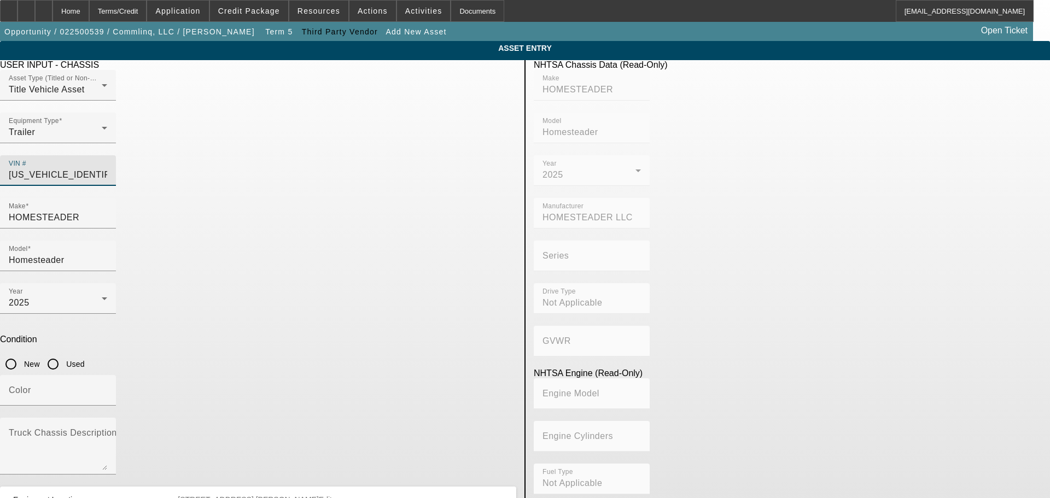
type input "5HABE1420SN140801"
click at [64, 353] on input "Used" at bounding box center [53, 364] width 22 height 22
radio input "true"
type input "HOMESTEADER"
type input "Homesteader"
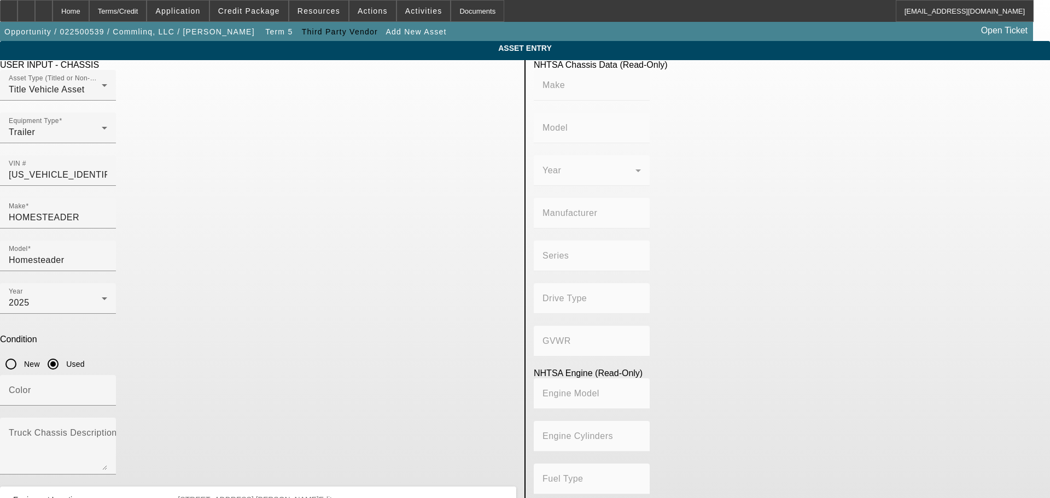
type input "HOMESTEADER LLC"
type input "Not Applicable"
click at [255, 428] on label "Truck Chassis Description (Describe the truck chassis only)" at bounding box center [132, 433] width 246 height 10
click at [107, 431] on textarea "Truck Chassis Description (Describe the truck chassis only)" at bounding box center [58, 450] width 98 height 39
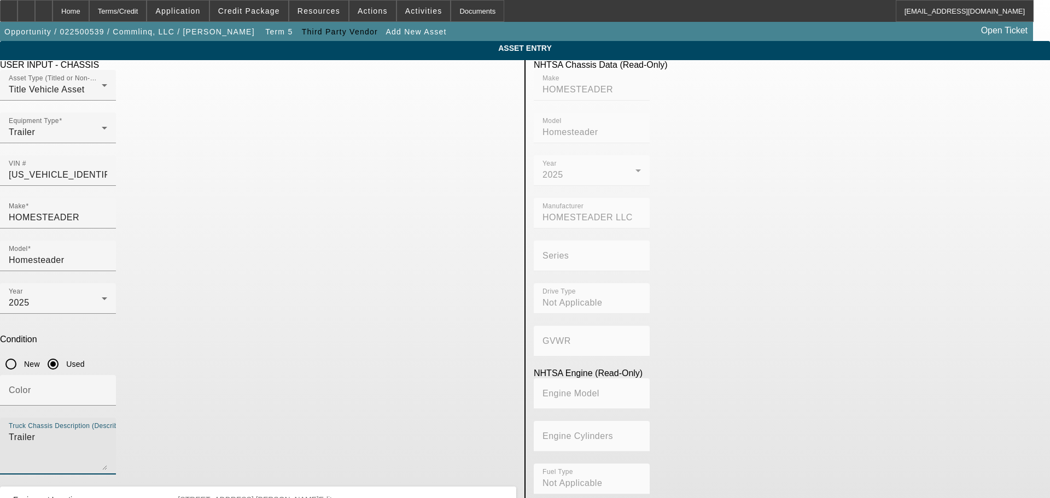
type textarea "Trailer"
click at [449, 375] on div "Color" at bounding box center [258, 396] width 516 height 43
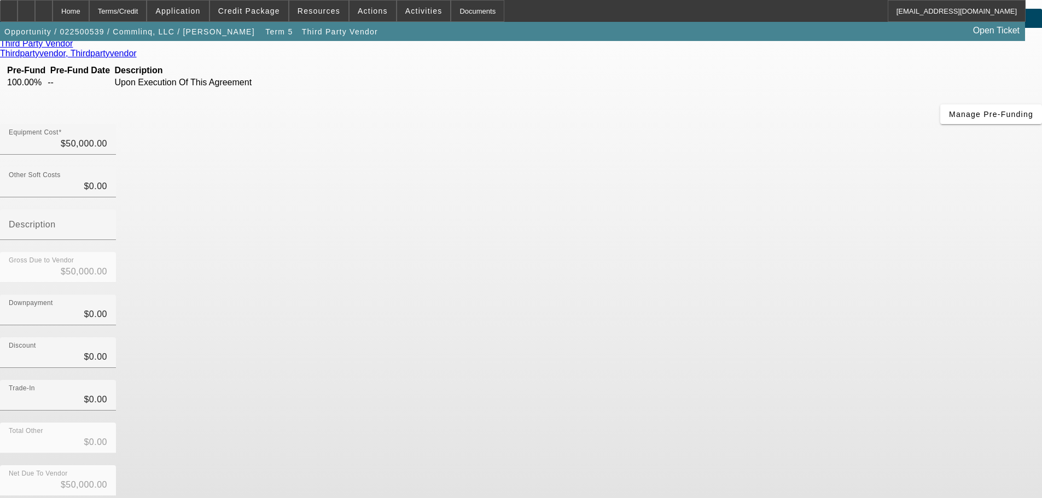
scroll to position [63, 0]
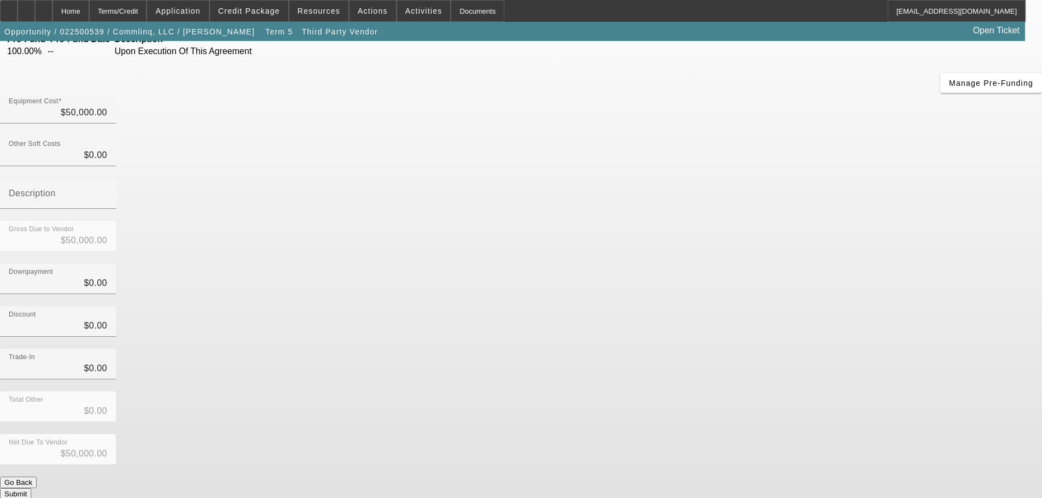
drag, startPoint x: 629, startPoint y: 464, endPoint x: 591, endPoint y: 463, distance: 37.2
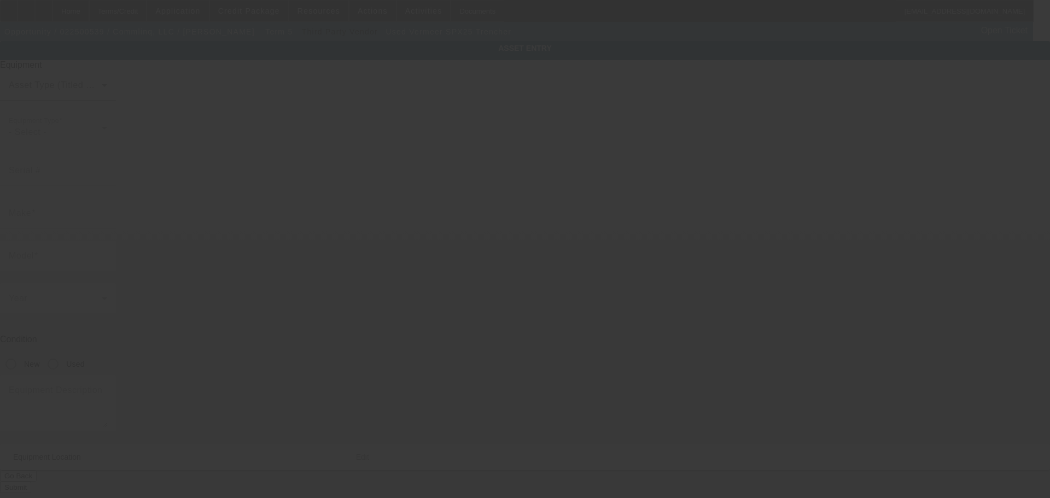
type input "Vermeer"
type input "SPX25 Trencher"
radio input "true"
type textarea "Underground Vibratory Plow"
type input "3609 Developers Rd"
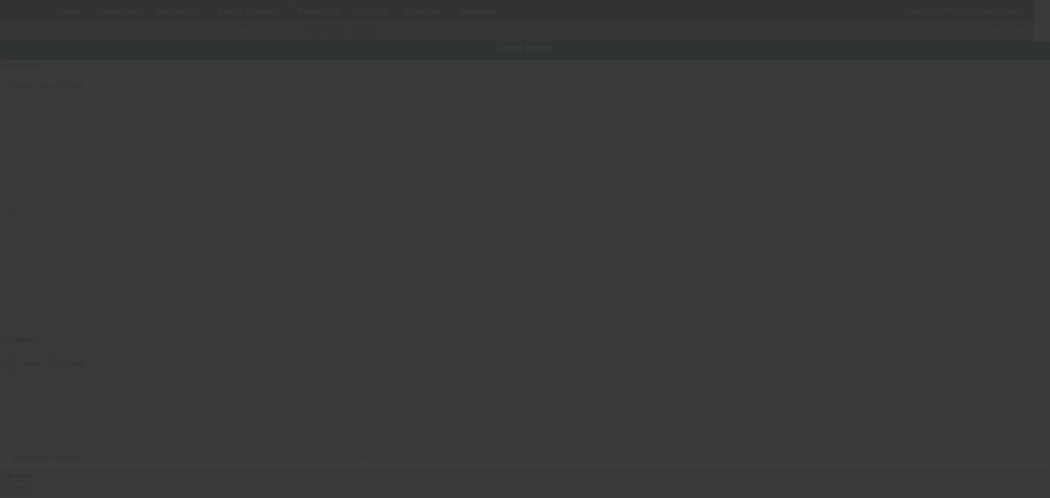
type input "Indianapolis"
type input "46227"
type input "Marion"
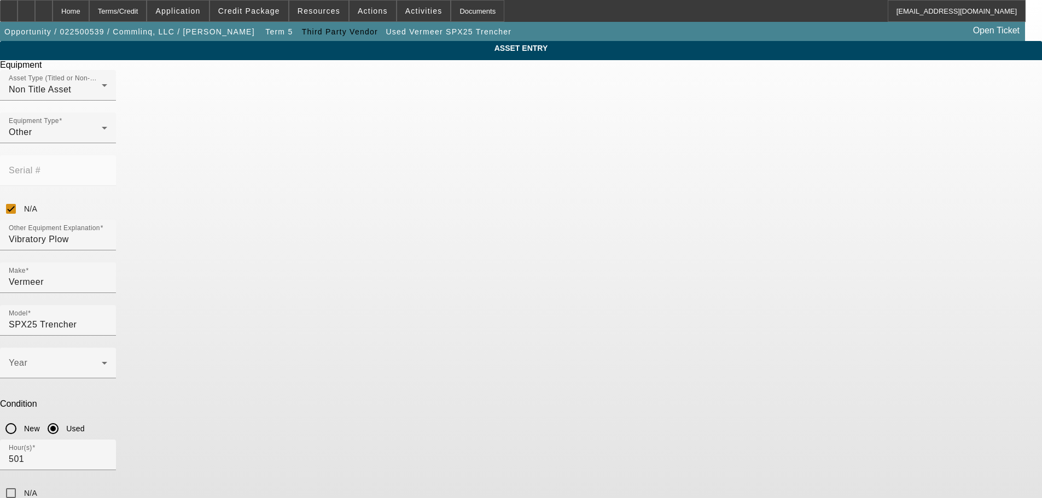
drag, startPoint x: 422, startPoint y: 369, endPoint x: 327, endPoint y: 369, distance: 95.7
click at [327, 369] on div "ASSET ENTRY Delete asset Equipment Asset Type (Titled or Non-Titled) Non Title …" at bounding box center [521, 332] width 1042 height 582
type textarea "Vibratory Plow"
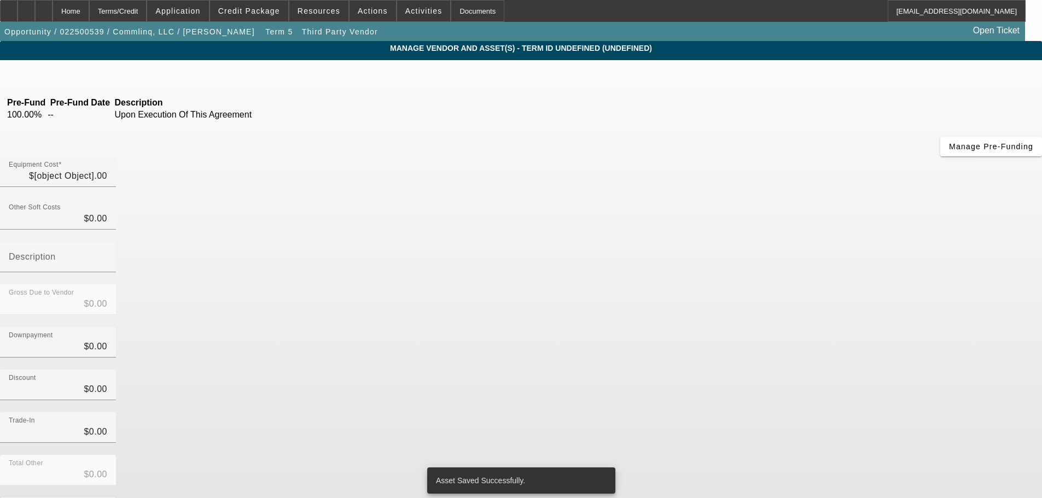
type input "$50,000.00"
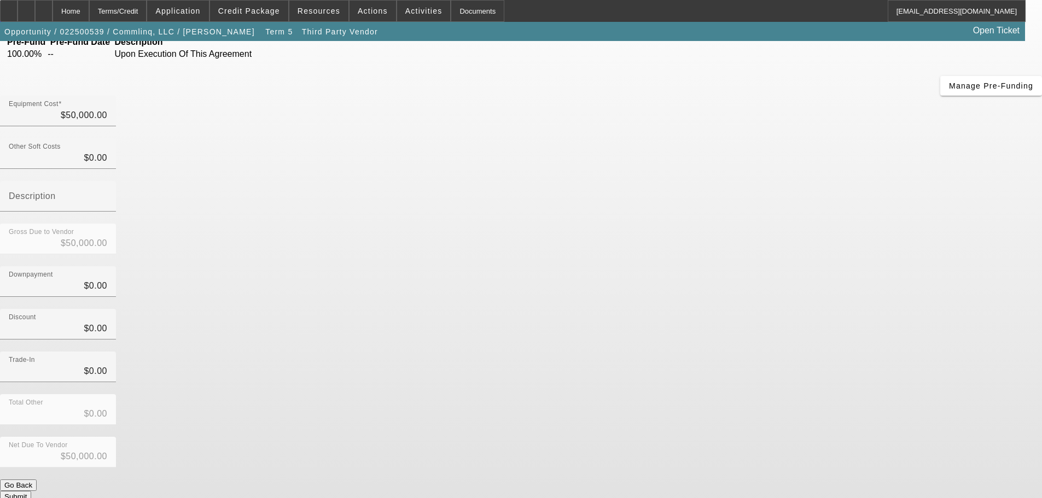
scroll to position [63, 0]
click at [89, 4] on div "Home" at bounding box center [71, 11] width 37 height 22
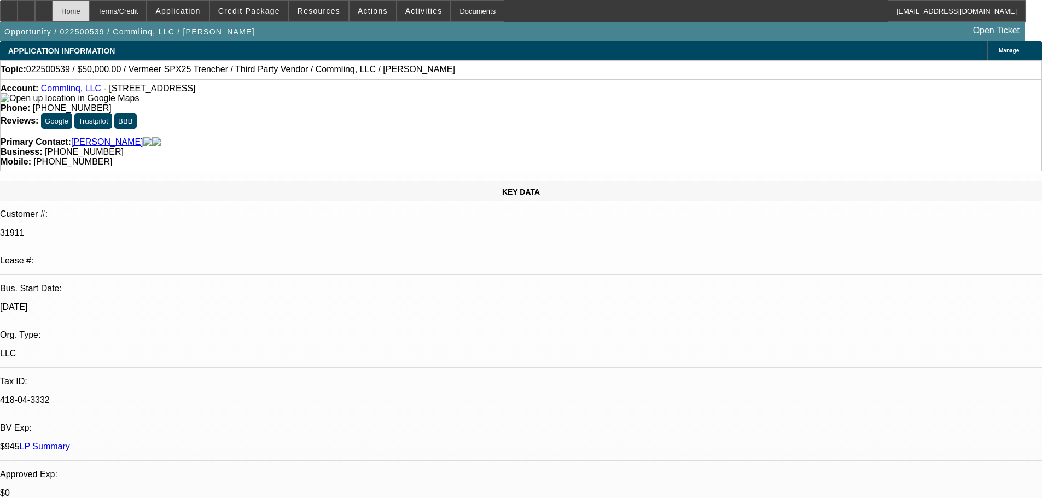
select select "0"
select select "6"
select select "0"
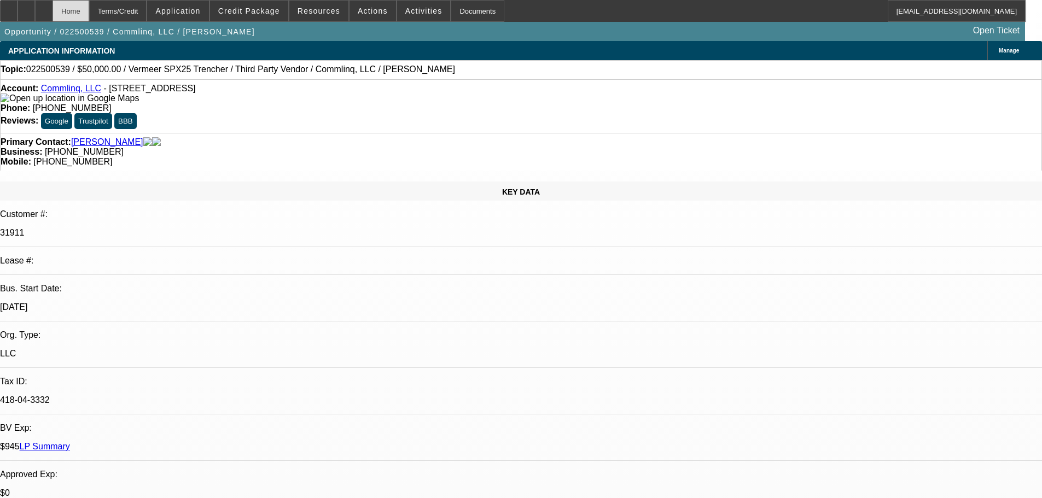
select select "0"
select select "6"
select select "0"
drag, startPoint x: 381, startPoint y: 92, endPoint x: 443, endPoint y: 88, distance: 62.5
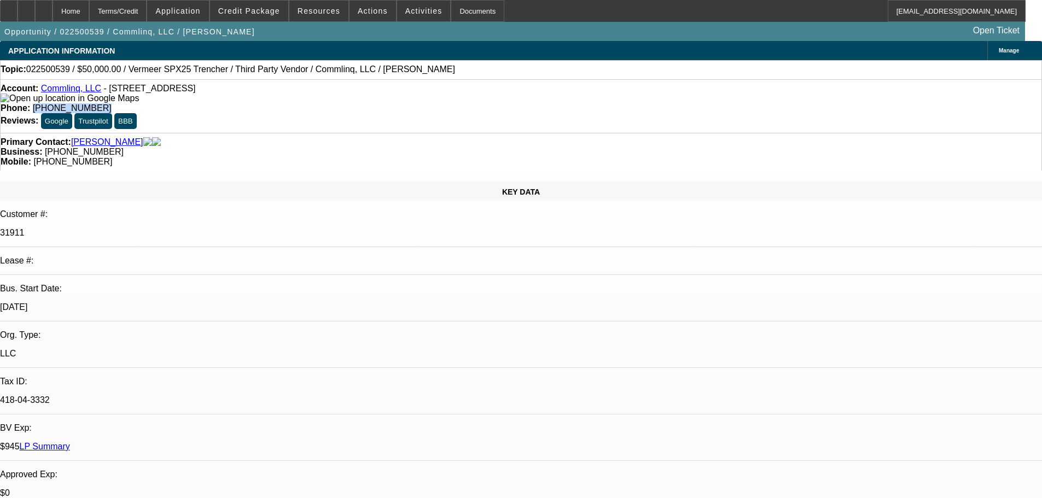
click at [443, 103] on div "Phone: (843) 813-1433" at bounding box center [521, 108] width 1041 height 10
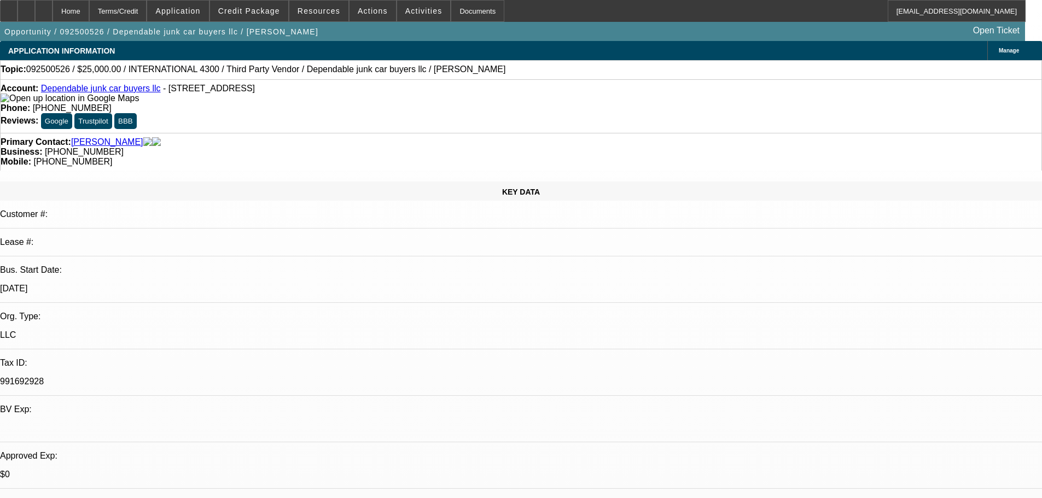
select select "0"
select select "2"
select select "0"
select select "6"
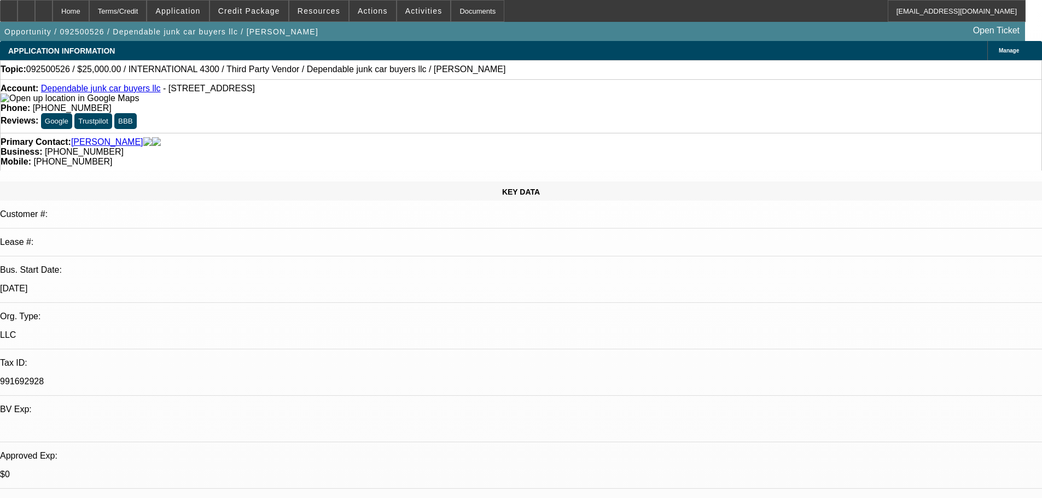
select select "0"
select select "2"
select select "0"
select select "6"
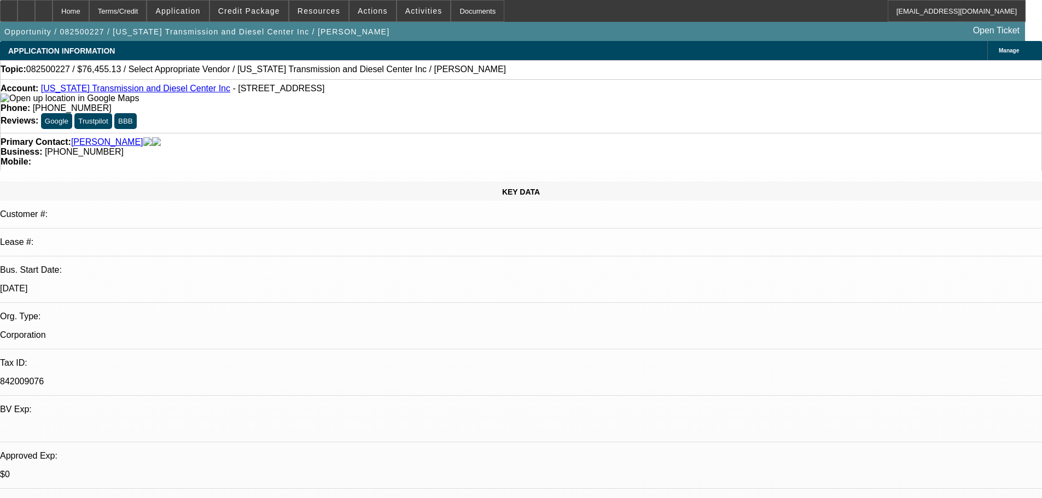
select select "0"
select select "2"
select select "0.1"
select select "4"
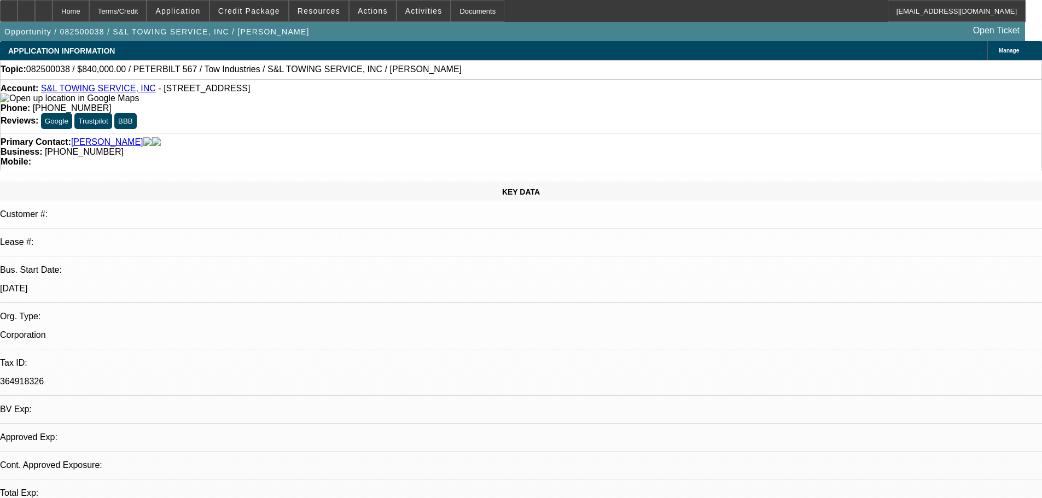
select select "0"
select select "2"
select select "0.1"
select select "4"
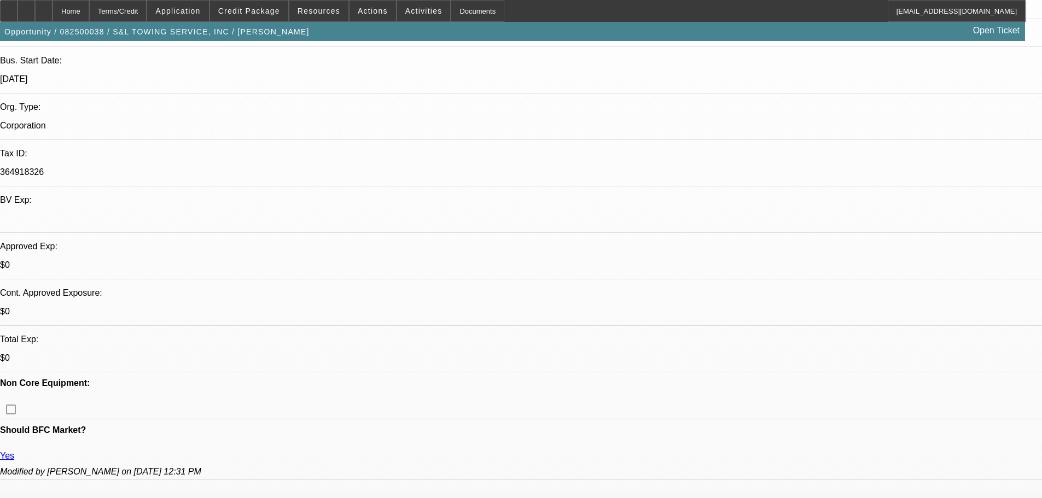
scroll to position [219, 0]
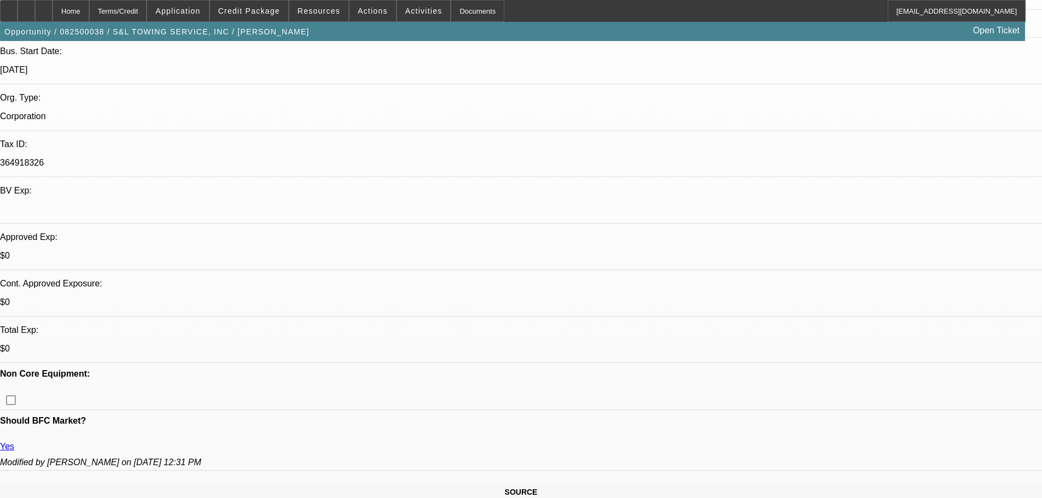
click at [254, 24] on div "Opportunity / 082500038 / S&L TOWING SERVICE, INC / [PERSON_NAME] Open Ticket" at bounding box center [512, 31] width 1025 height 19
click at [258, 15] on button "Credit Package" at bounding box center [249, 11] width 78 height 21
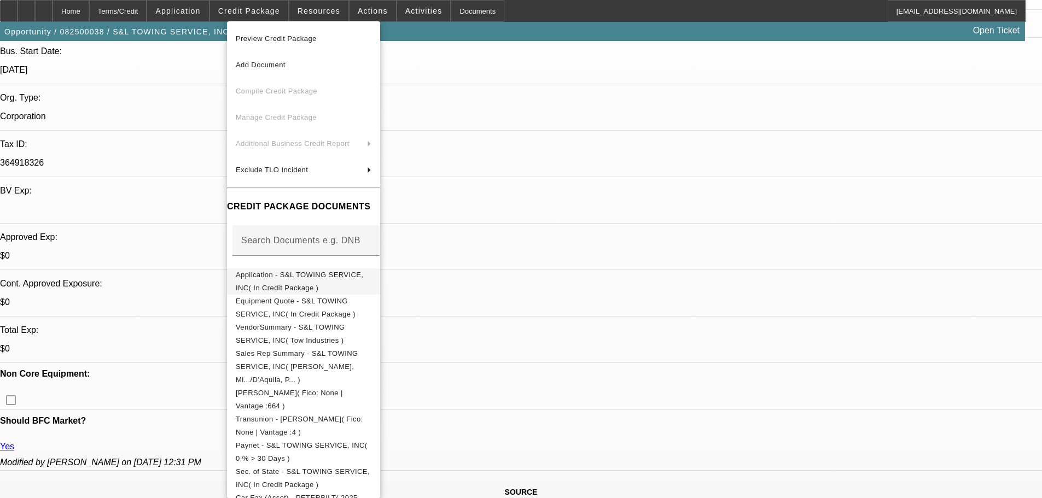
click at [362, 276] on span "Application - S&L TOWING SERVICE, INC( In Credit Package )" at bounding box center [299, 281] width 127 height 21
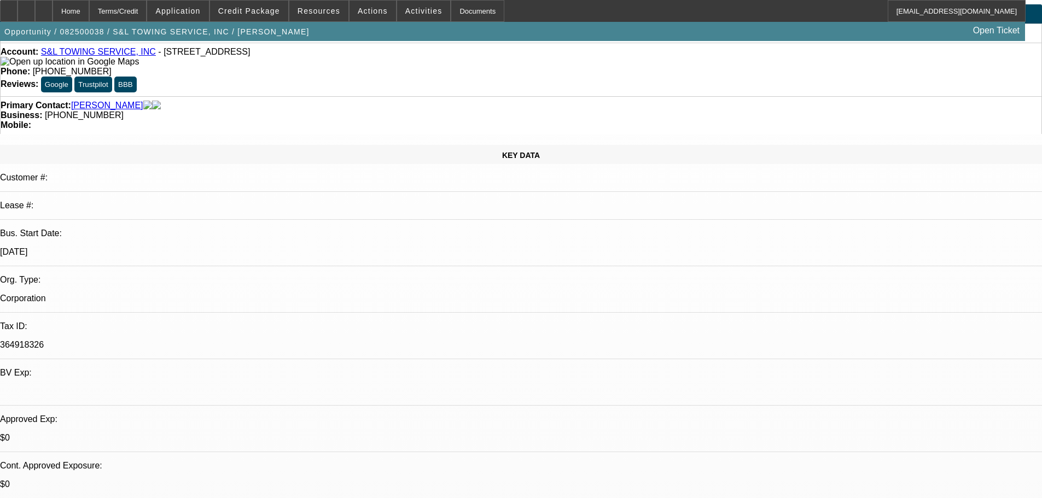
scroll to position [0, 0]
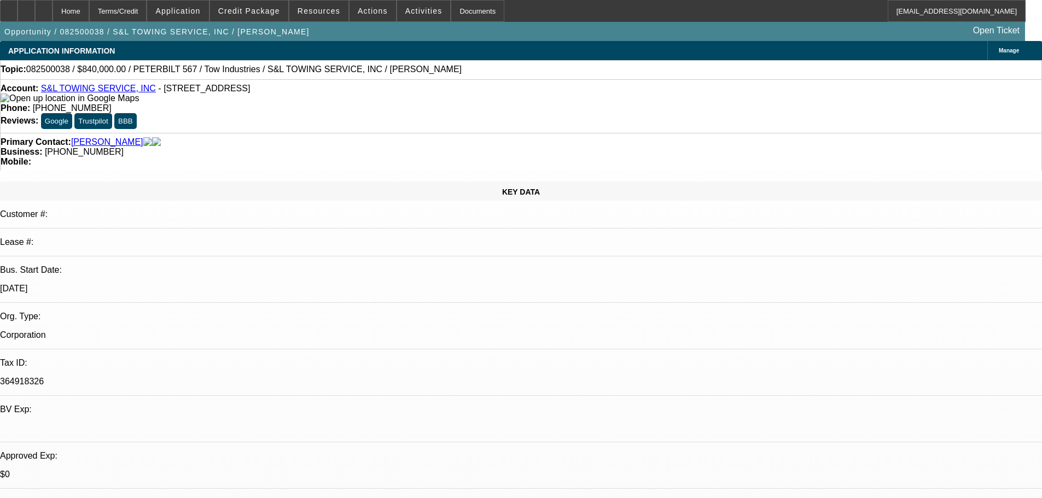
click at [107, 93] on link "S&L TOWING SERVICE, INC" at bounding box center [98, 88] width 115 height 9
select select "0"
select select "2"
select select "0.1"
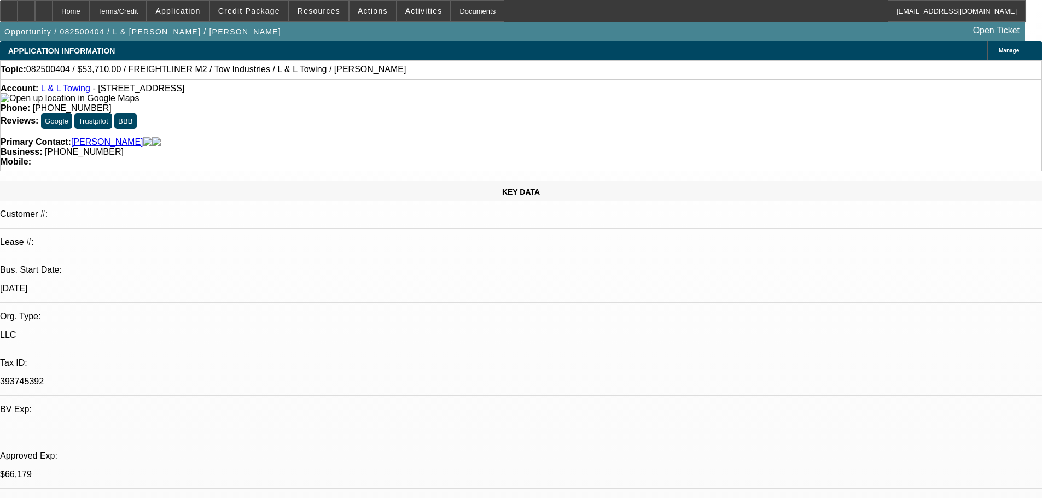
select select "4"
select select "0"
select select "2"
select select "0.1"
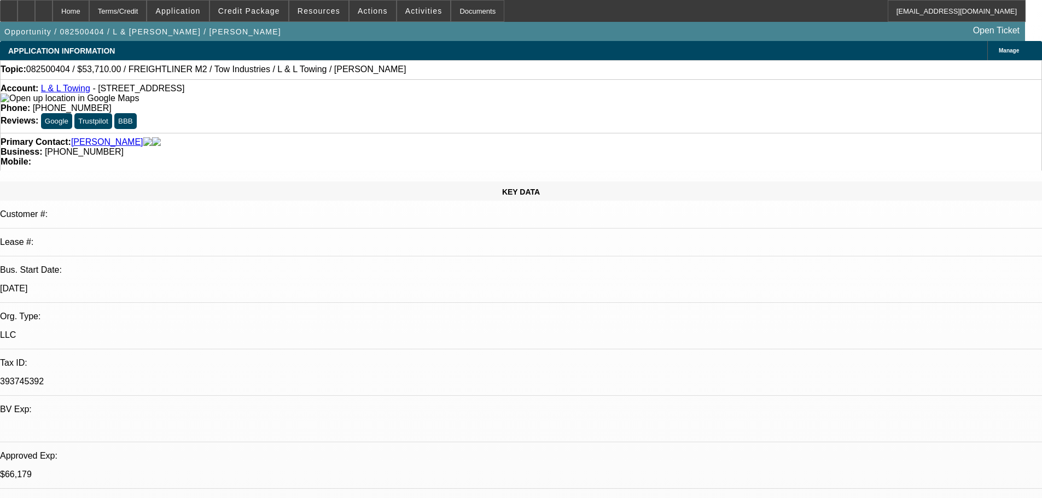
select select "4"
select select "0"
select select "2"
select select "0.1"
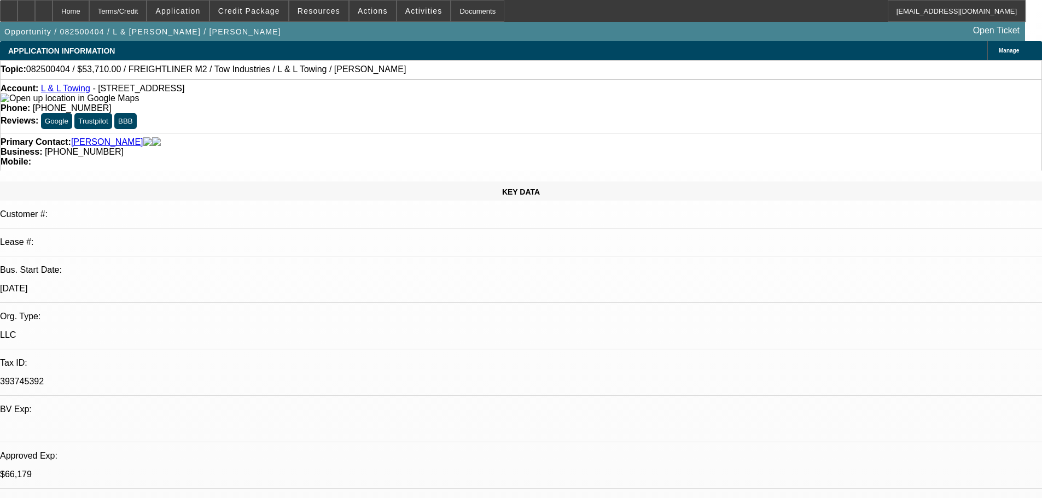
select select "4"
select select "0"
select select "2"
select select "0.1"
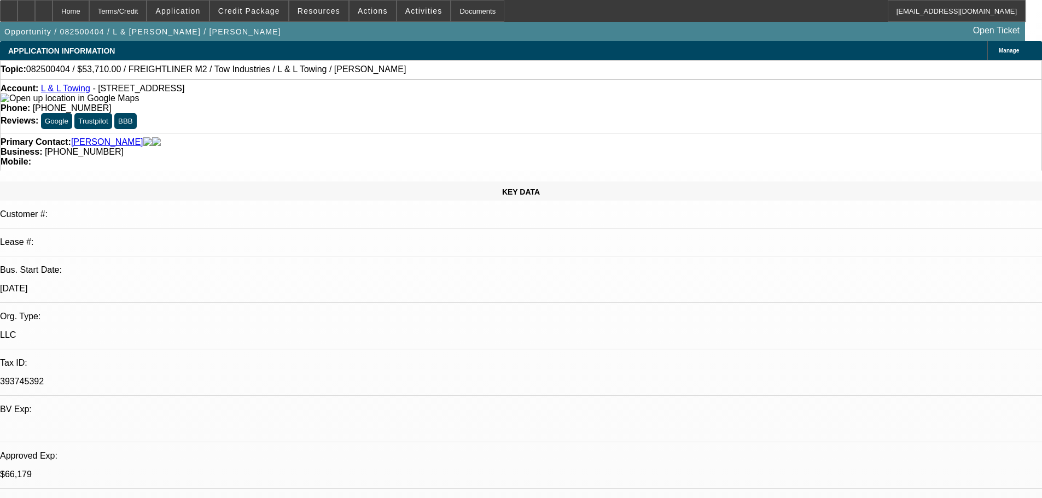
select select "4"
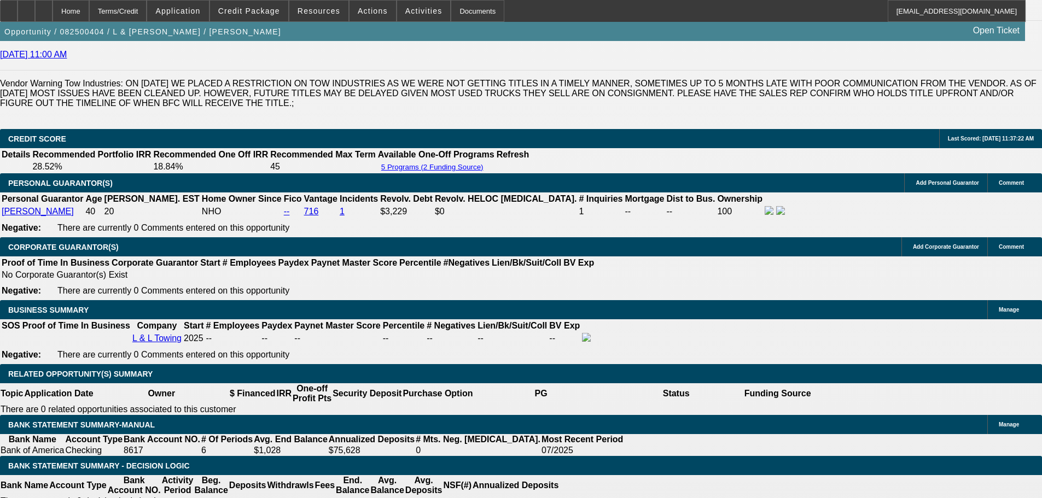
scroll to position [1641, 0]
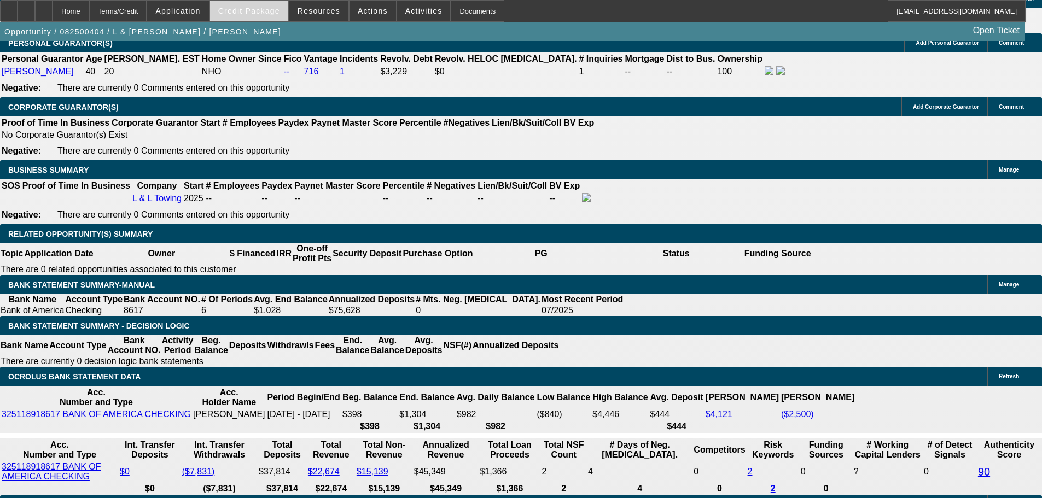
click at [268, 14] on span "Credit Package" at bounding box center [249, 11] width 62 height 9
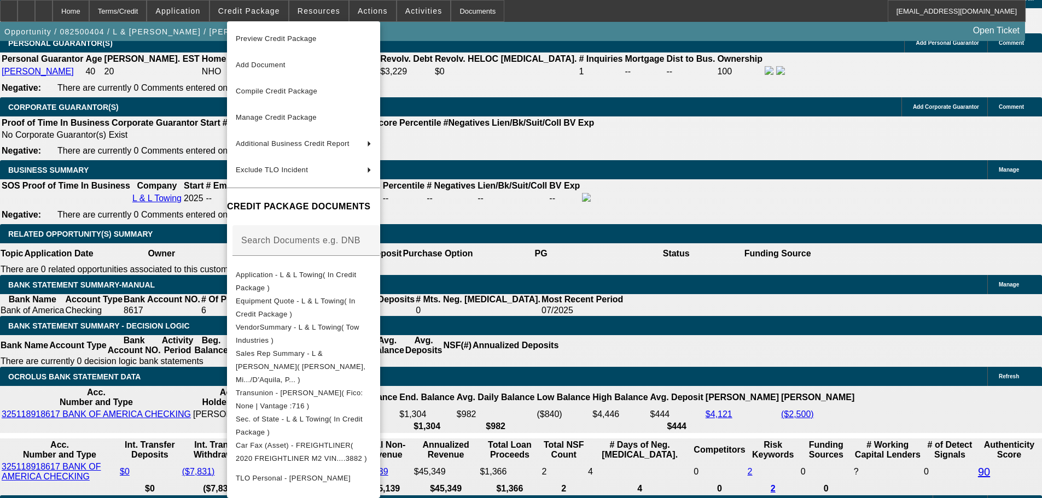
click at [511, 263] on div at bounding box center [521, 249] width 1042 height 498
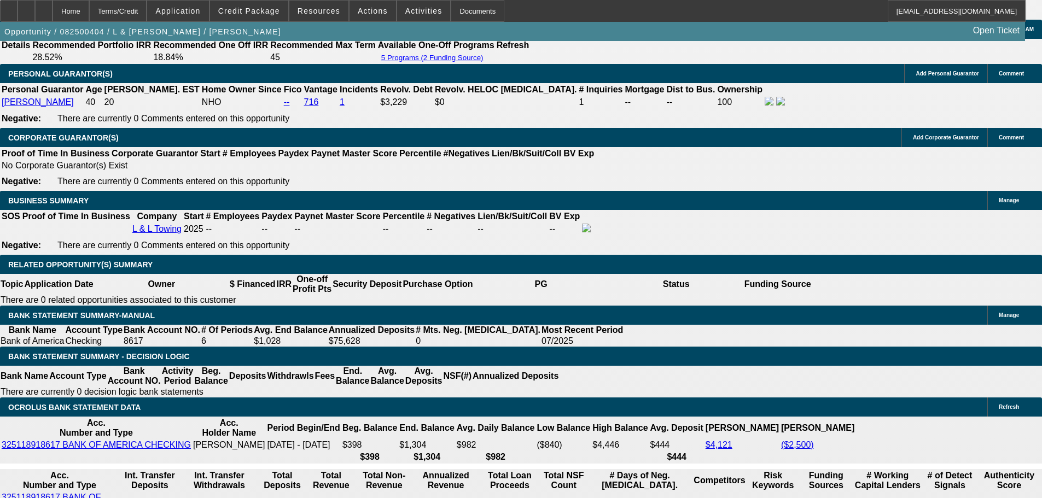
scroll to position [1617, 0]
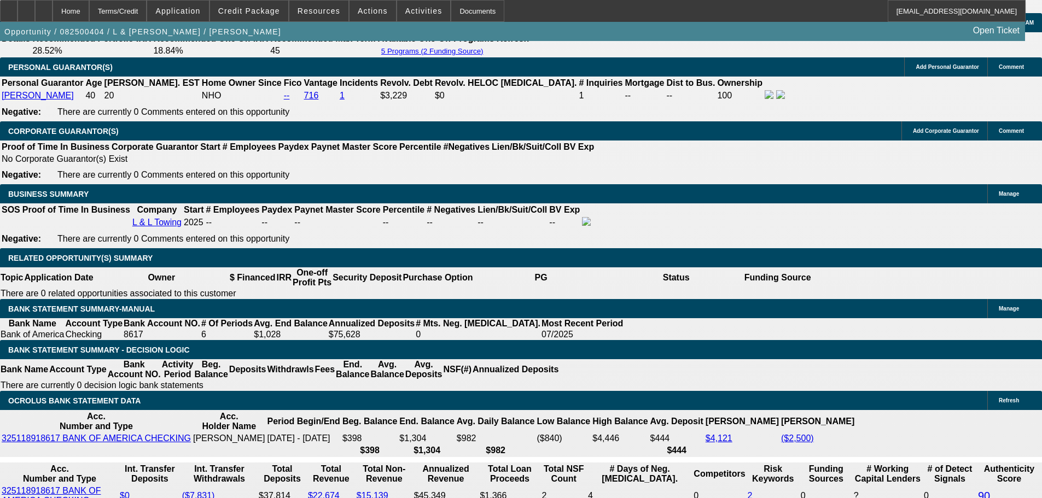
drag, startPoint x: 240, startPoint y: 234, endPoint x: 273, endPoint y: 234, distance: 33.4
drag, startPoint x: 270, startPoint y: 234, endPoint x: 234, endPoint y: 237, distance: 35.7
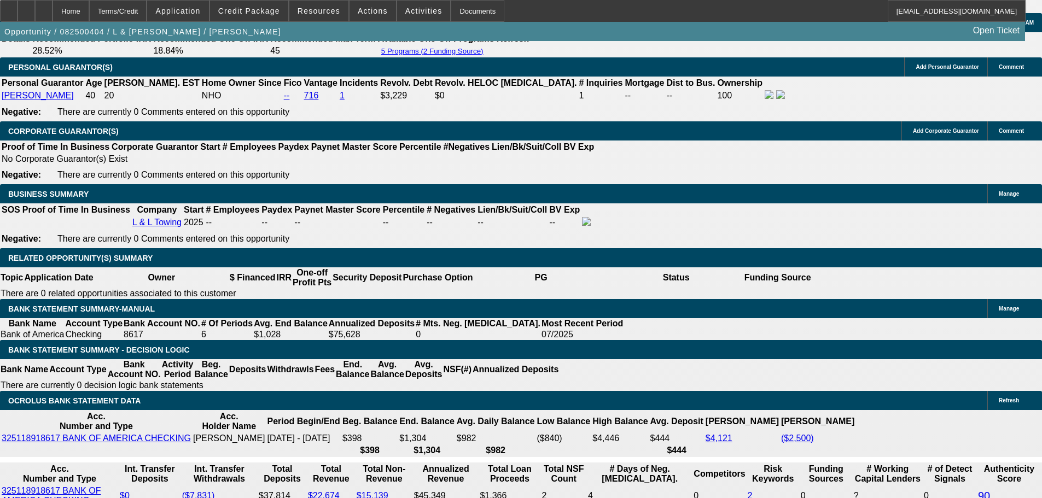
drag, startPoint x: 234, startPoint y: 233, endPoint x: 277, endPoint y: 233, distance: 42.7
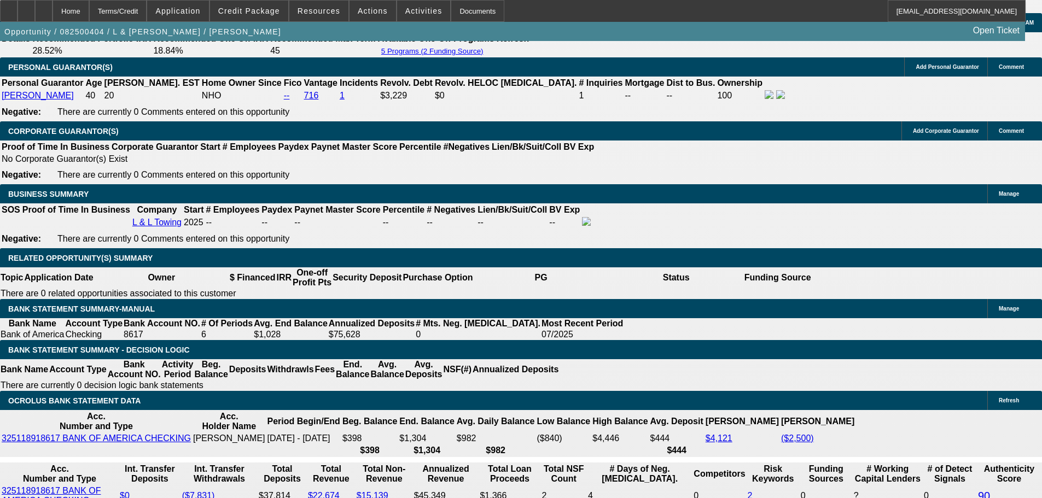
drag, startPoint x: 271, startPoint y: 233, endPoint x: 231, endPoint y: 234, distance: 40.0
drag, startPoint x: 234, startPoint y: 233, endPoint x: 275, endPoint y: 234, distance: 41.0
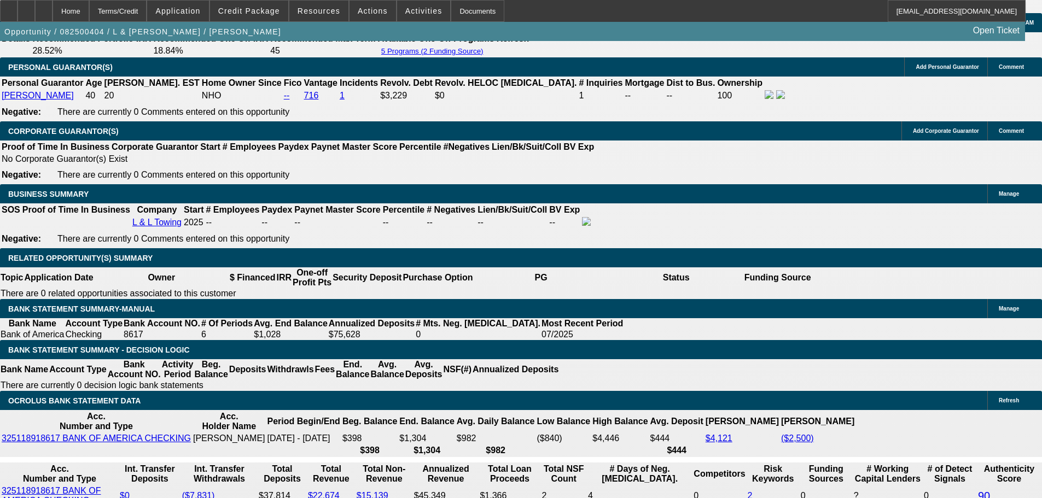
drag, startPoint x: 272, startPoint y: 234, endPoint x: 224, endPoint y: 231, distance: 47.6
drag, startPoint x: 234, startPoint y: 234, endPoint x: 272, endPoint y: 230, distance: 38.5
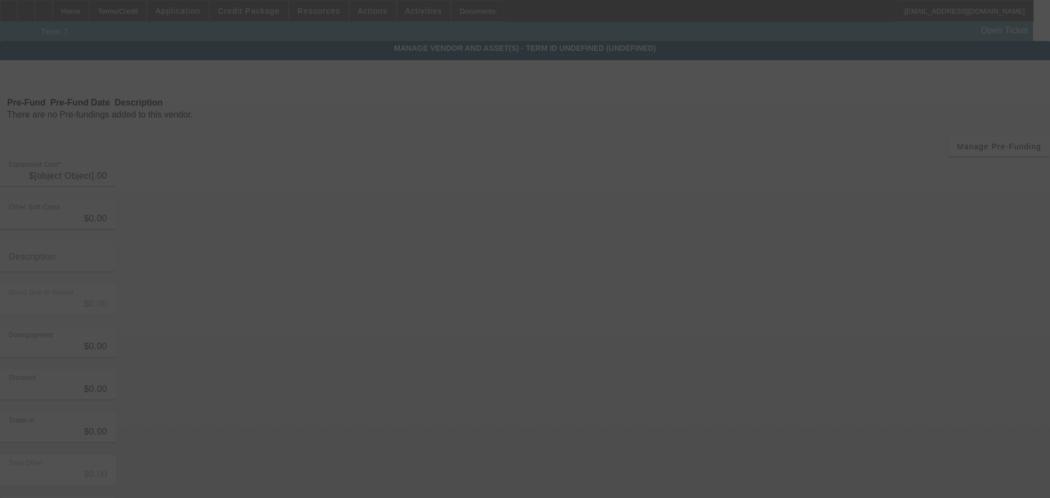
type input "$78,710.00"
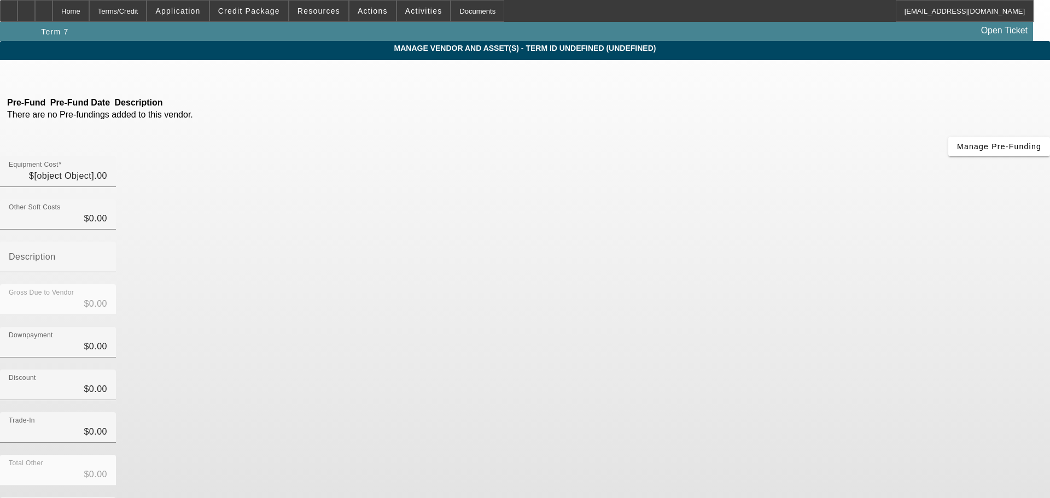
type input "7350"
type input "$78,710.00"
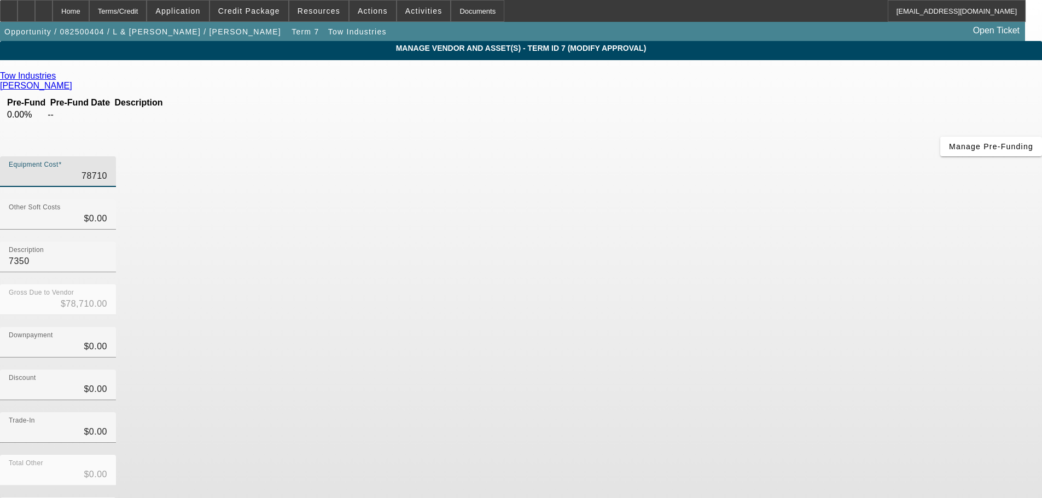
drag, startPoint x: 650, startPoint y: 93, endPoint x: 699, endPoint y: 93, distance: 49.2
click at [699, 156] on div "Equipment Cost 78710" at bounding box center [521, 177] width 1042 height 43
type input "78"
type input "$78.00"
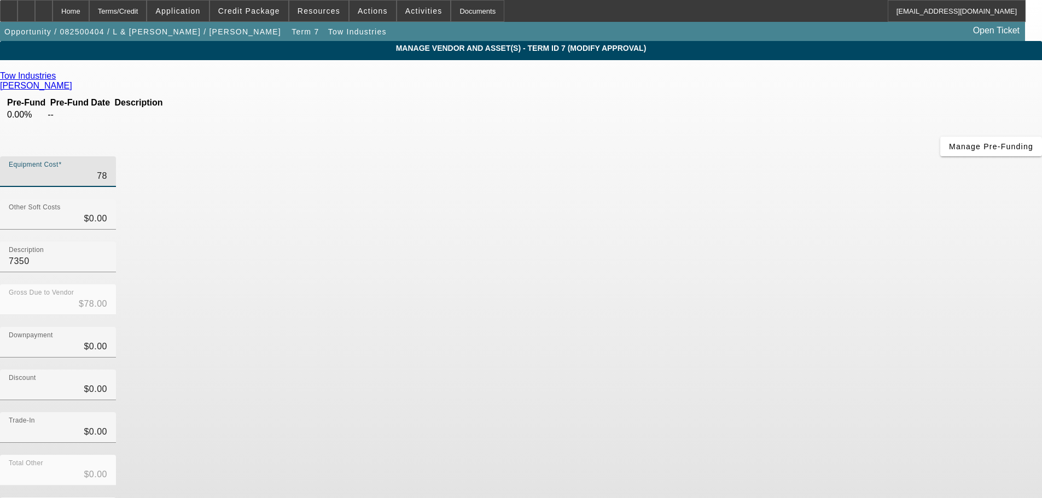
type input "787"
type input "$787.00"
type input "7871"
type input "$7,871.00"
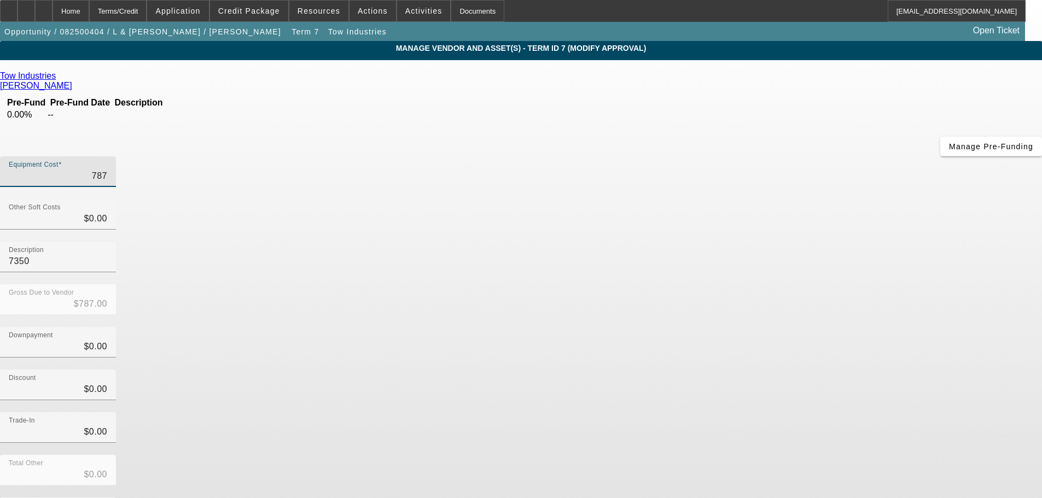
type input "$7,871.00"
type input "78718"
type input "$78,718.00"
type input "78718.9"
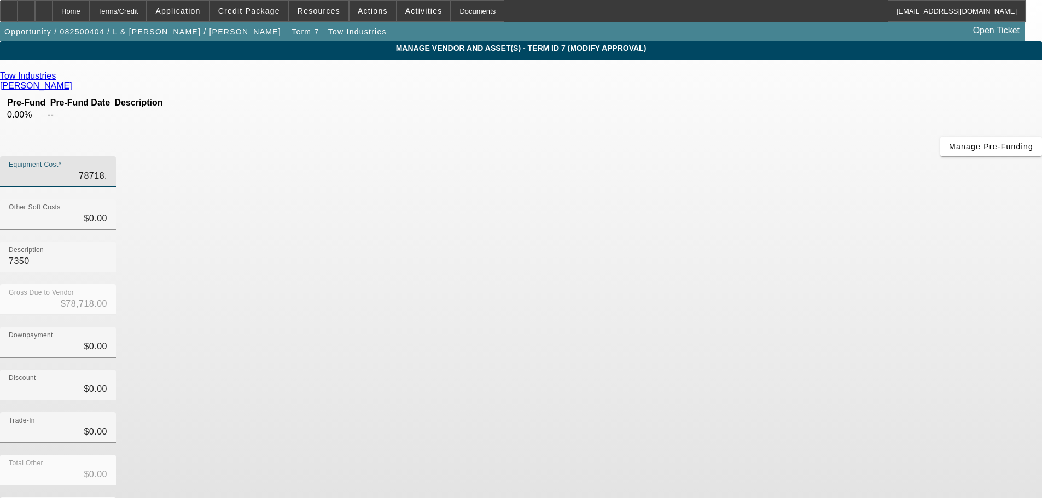
type input "$78,718.90"
type input "78718.93"
type input "$78,718.93"
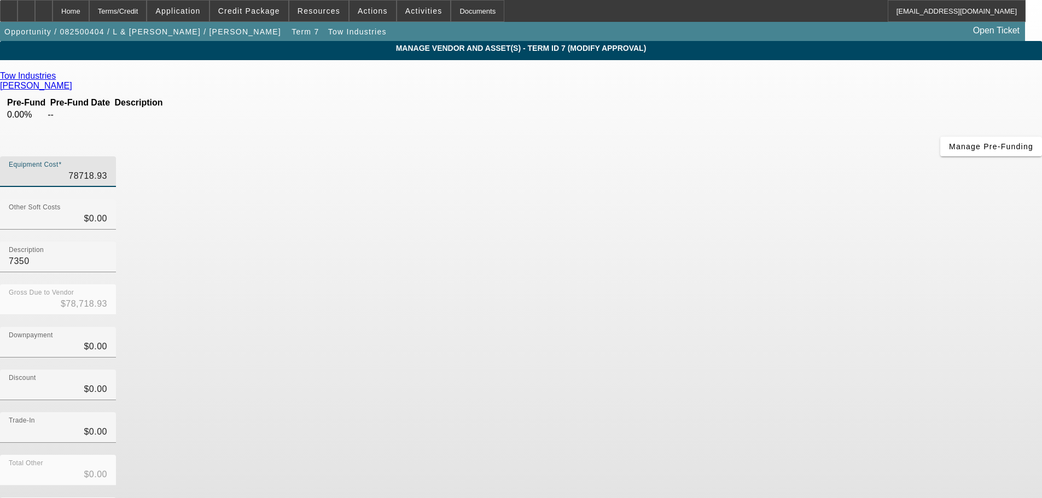
type input "$78,718.93"
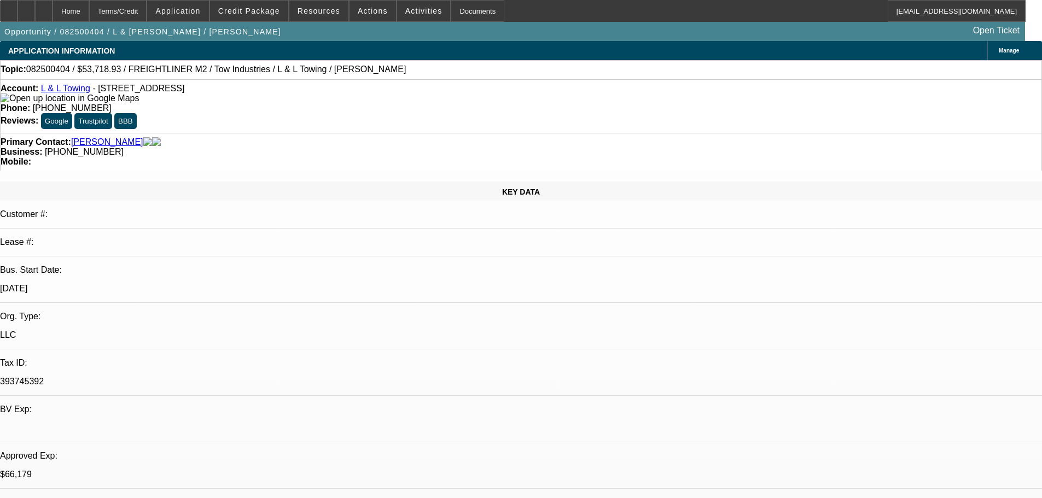
select select "0"
select select "2"
select select "0.1"
select select "4"
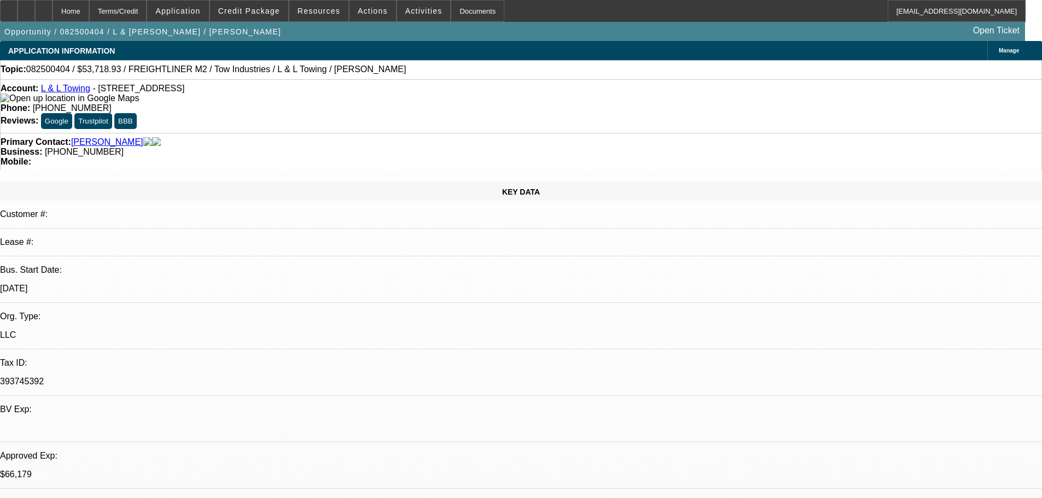
select select "0"
select select "2"
select select "0.1"
select select "4"
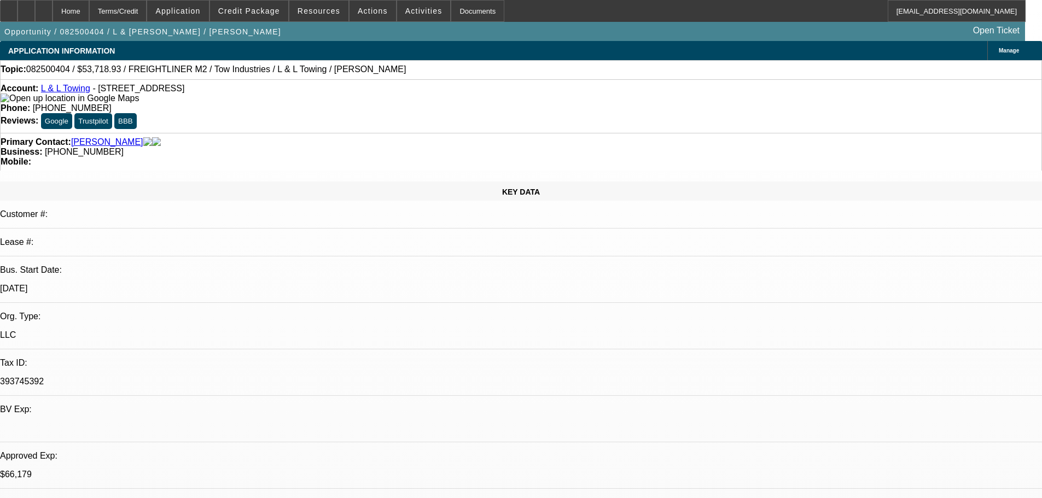
select select "0"
select select "2"
select select "0.1"
select select "4"
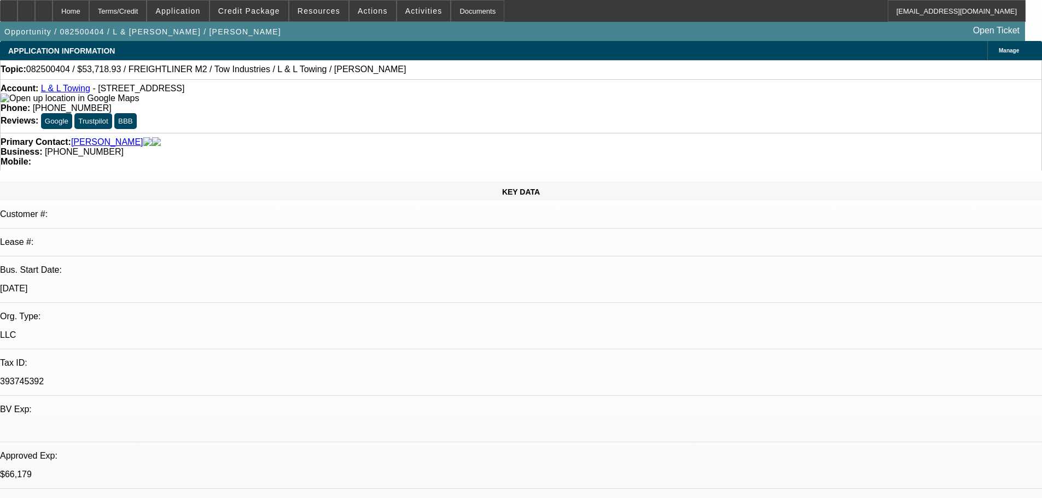
select select "0"
select select "2"
select select "0.1"
select select "4"
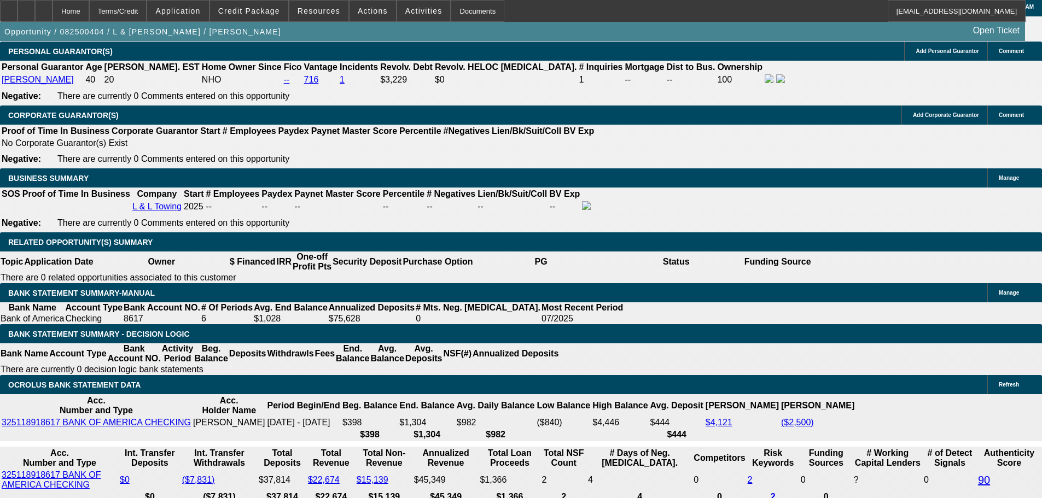
scroll to position [1313, 0]
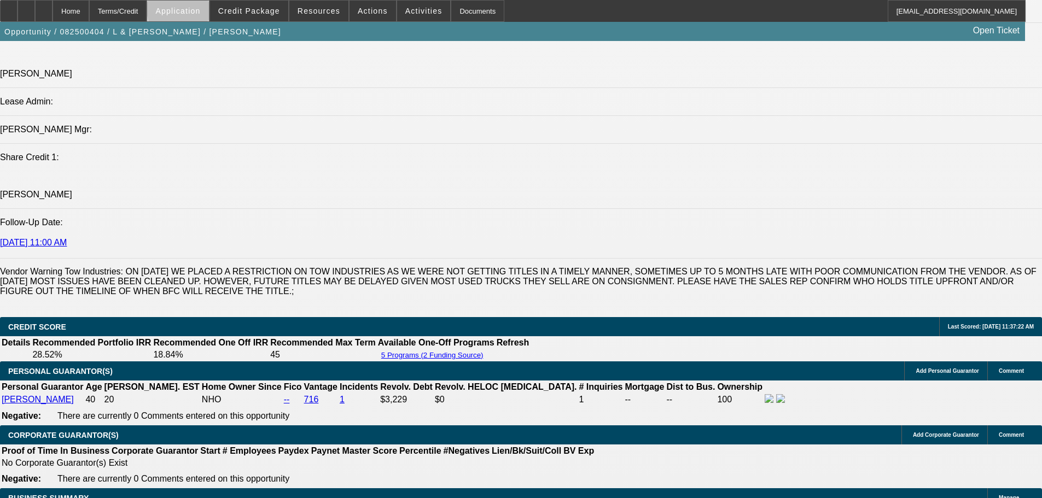
click at [208, 8] on span at bounding box center [177, 11] width 61 height 26
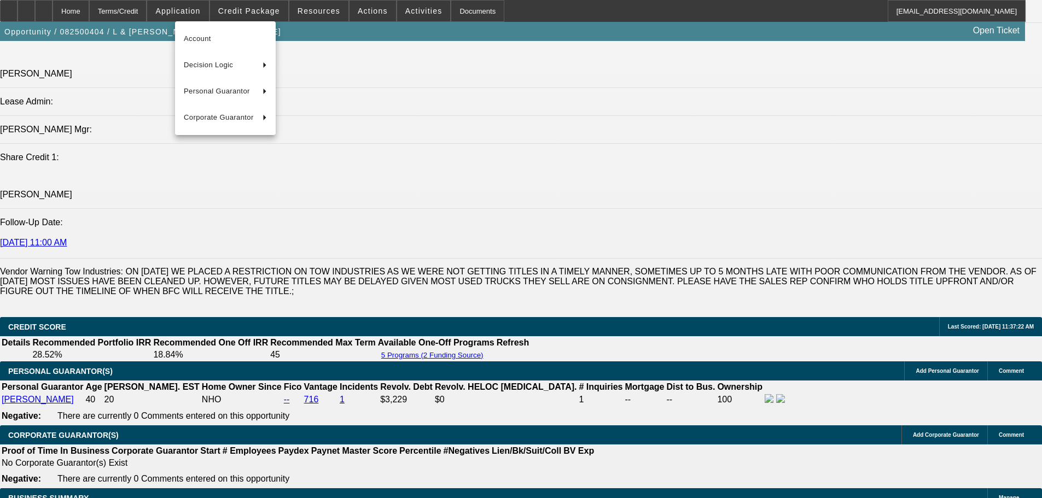
click at [259, 8] on div at bounding box center [521, 249] width 1042 height 498
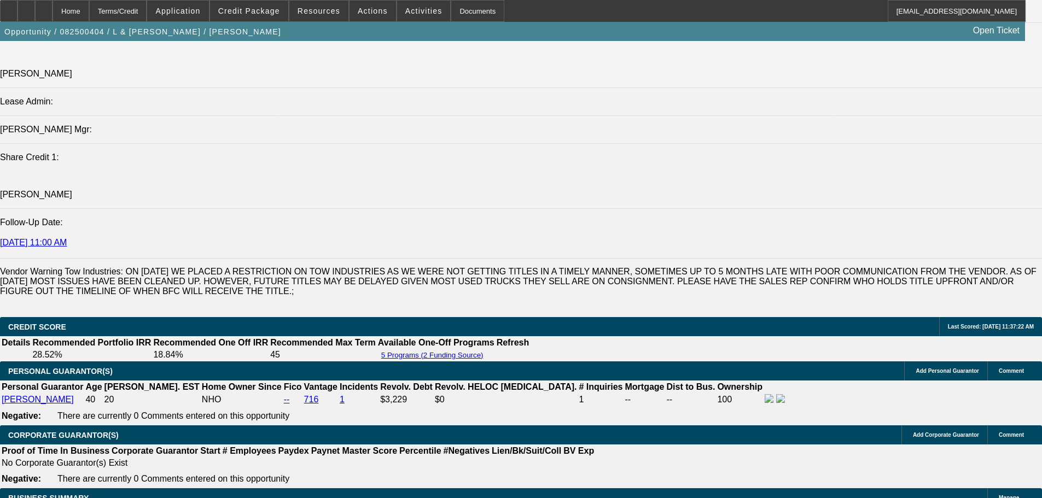
click at [259, 8] on span "Credit Package" at bounding box center [249, 11] width 62 height 9
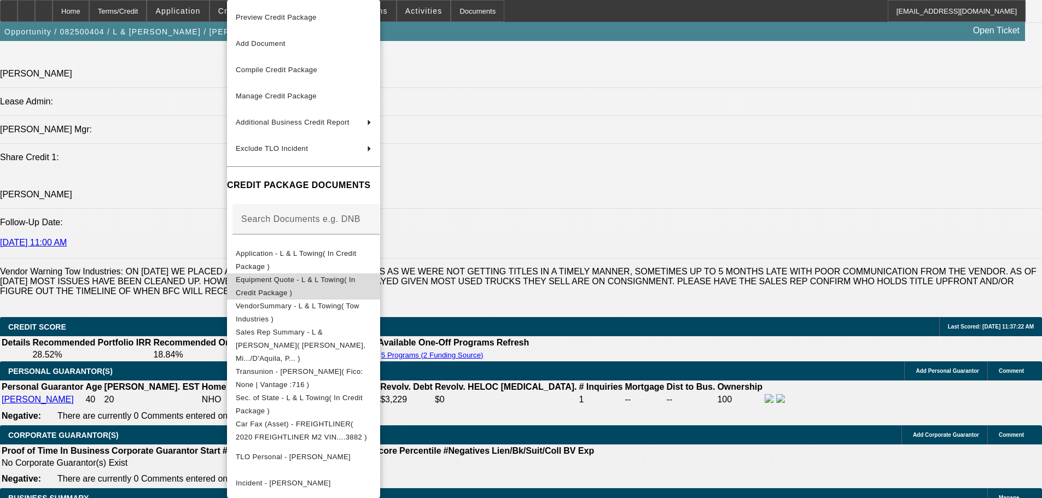
click at [356, 283] on span "Equipment Quote - L & L Towing( In Credit Package )" at bounding box center [296, 286] width 120 height 21
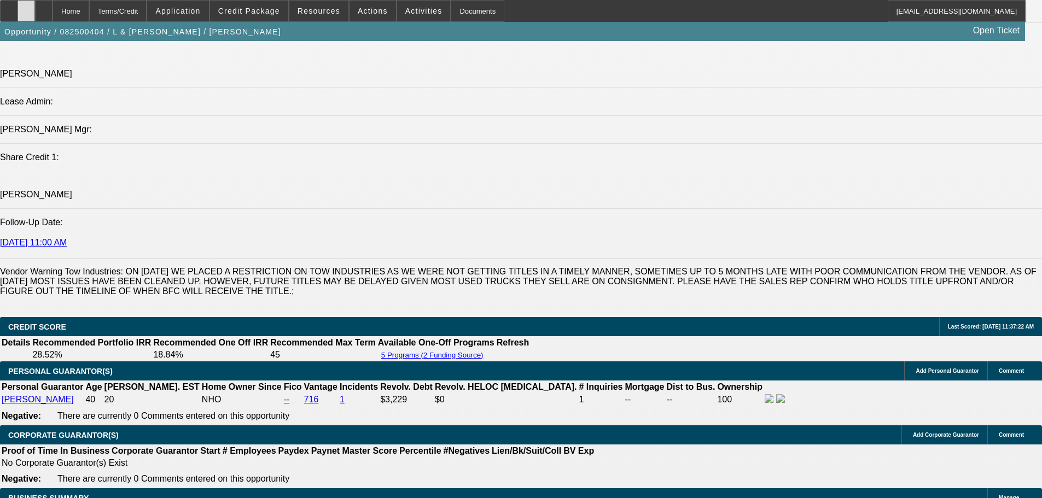
click at [35, 5] on div at bounding box center [27, 11] width 18 height 22
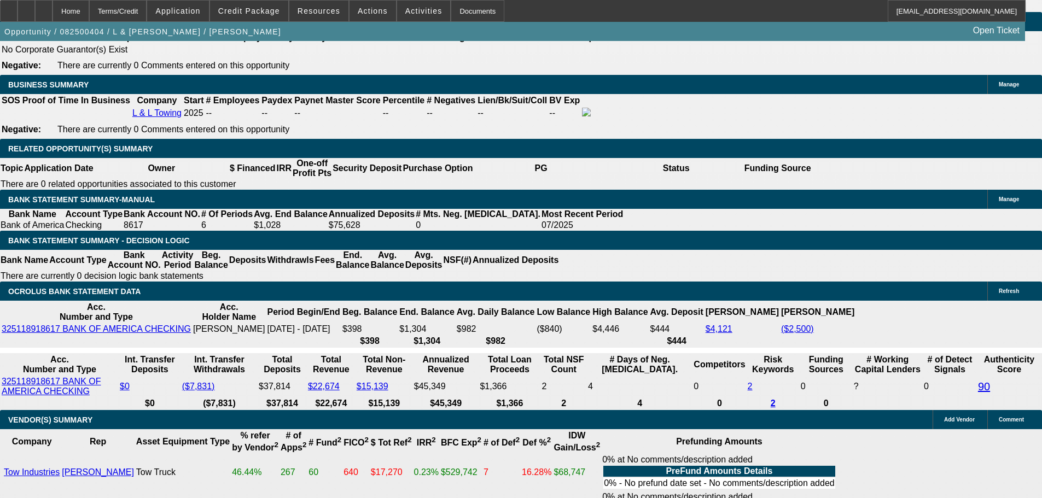
scroll to position [1617, 0]
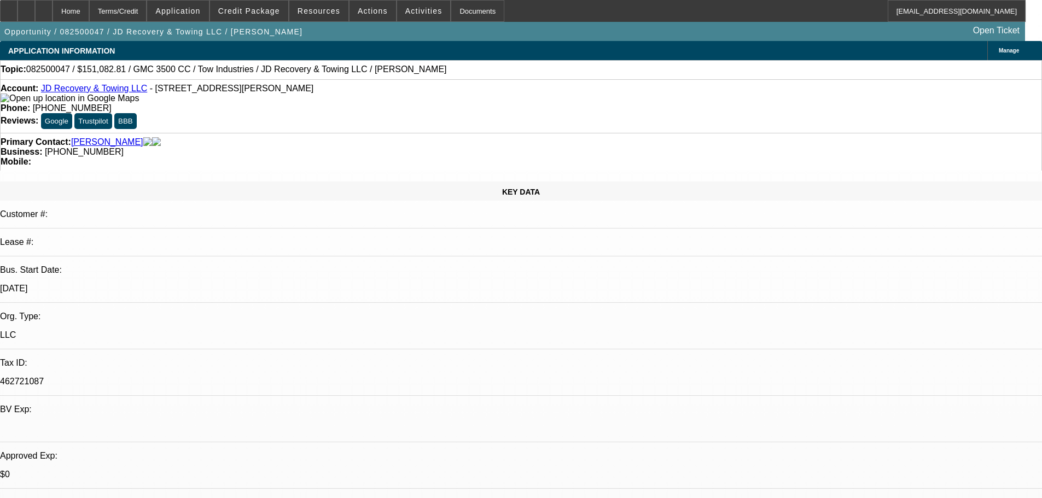
select select "0"
select select "0.1"
select select "4"
select select "0"
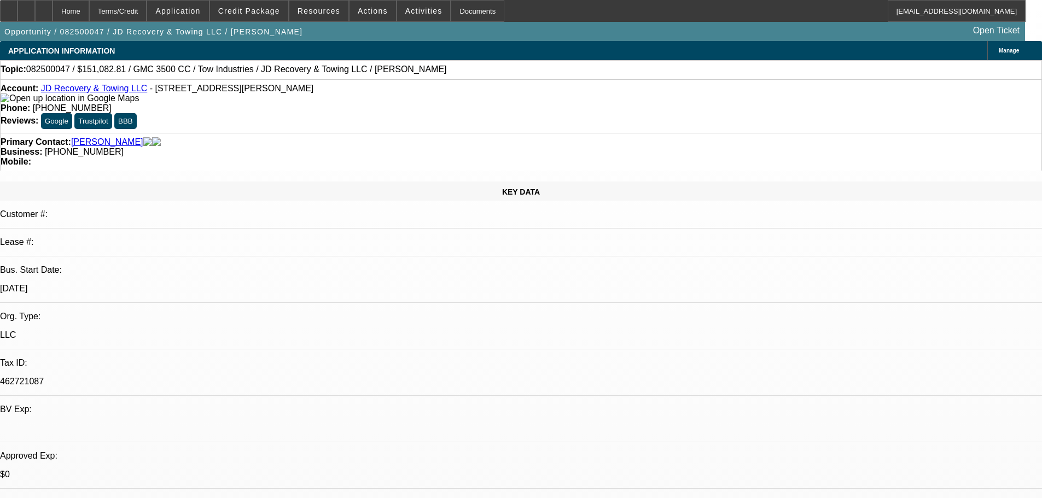
select select "0"
select select "0.1"
select select "4"
select select "0"
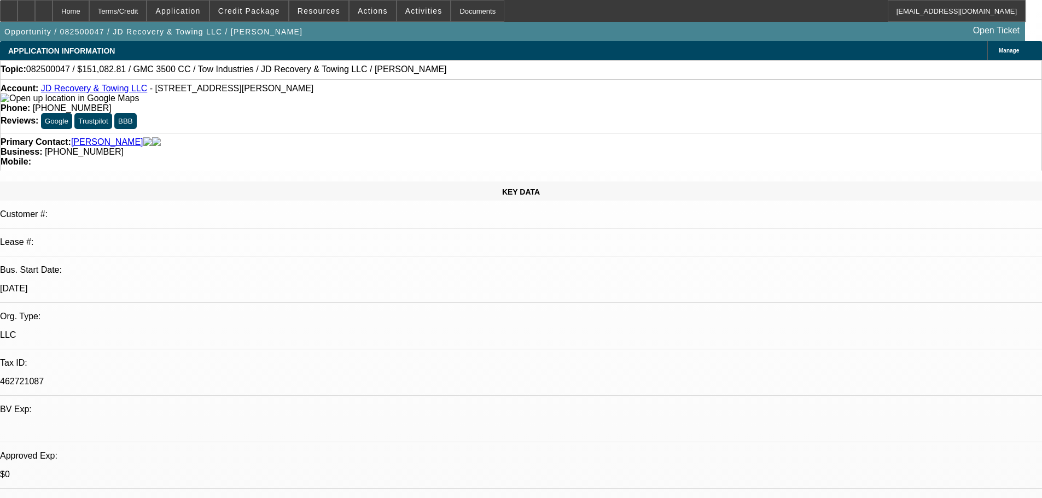
select select "0.1"
select select "4"
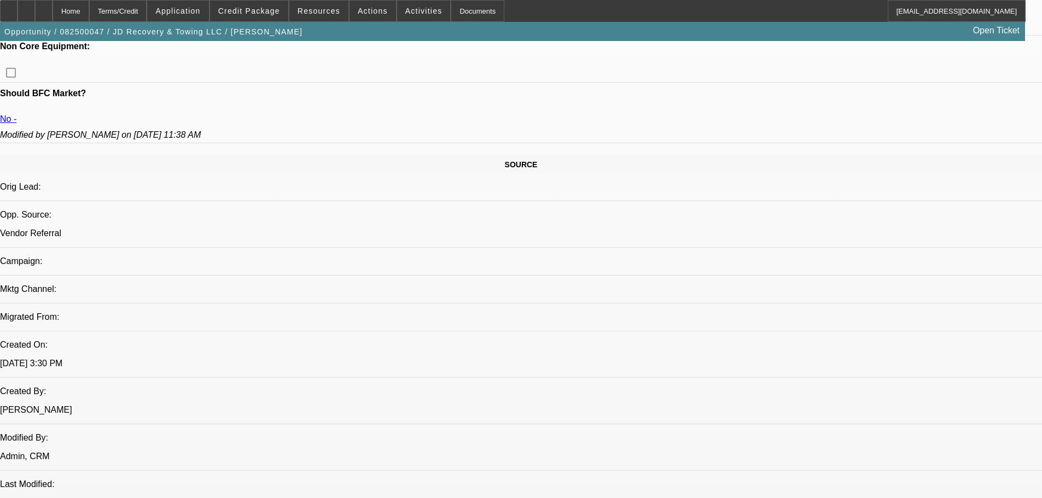
scroll to position [766, 0]
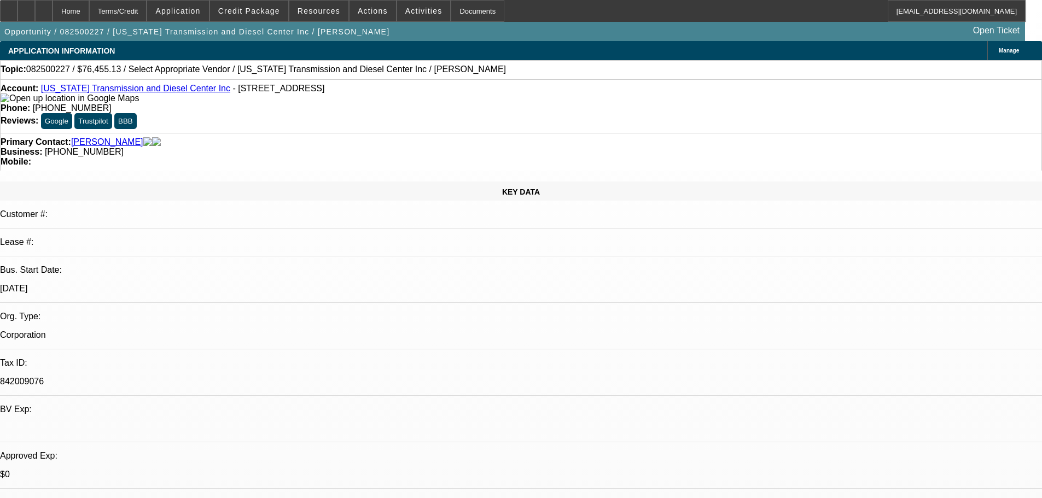
select select "0"
select select "2"
select select "0.1"
select select "4"
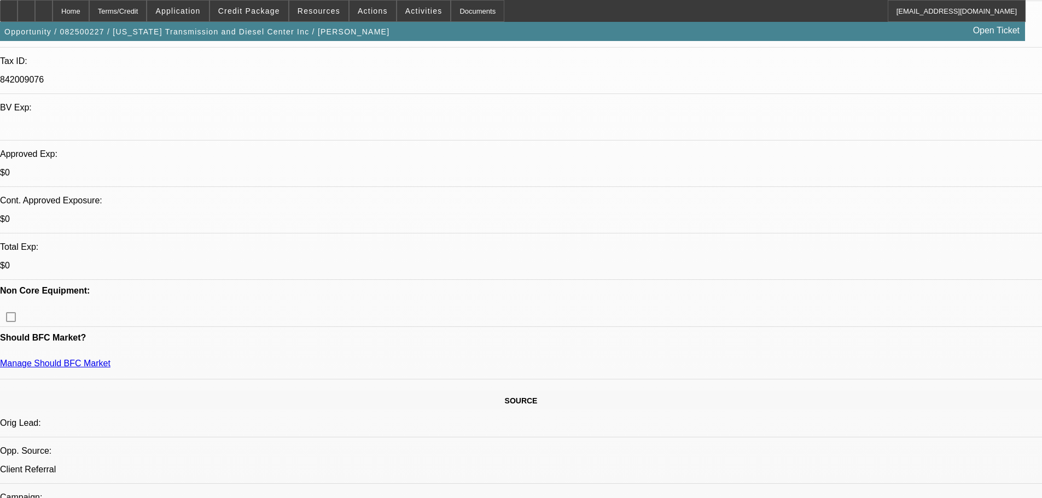
scroll to position [328, 0]
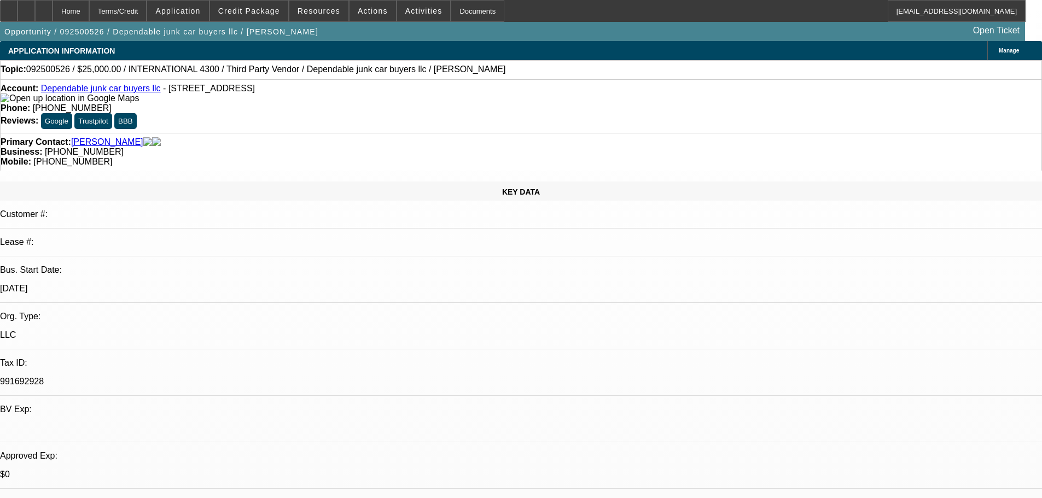
select select "0"
select select "2"
select select "0"
select select "6"
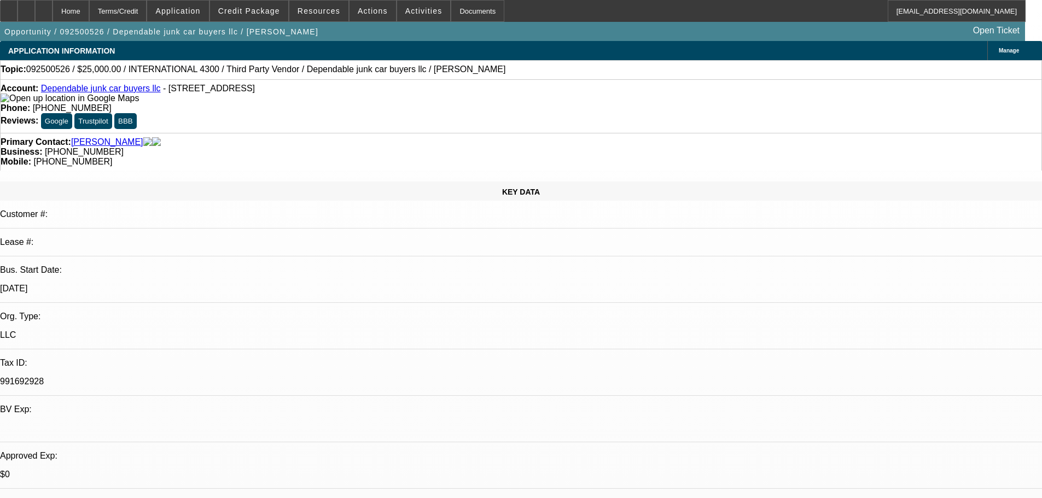
select select "0"
select select "2"
select select "0"
select select "6"
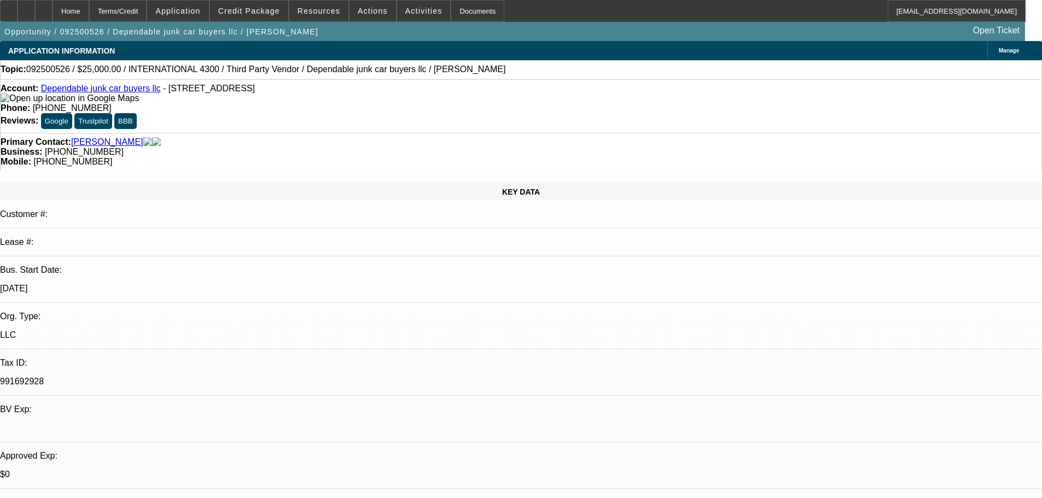
drag, startPoint x: 759, startPoint y: 156, endPoint x: 802, endPoint y: 155, distance: 42.1
copy b "(303) 934-9175"
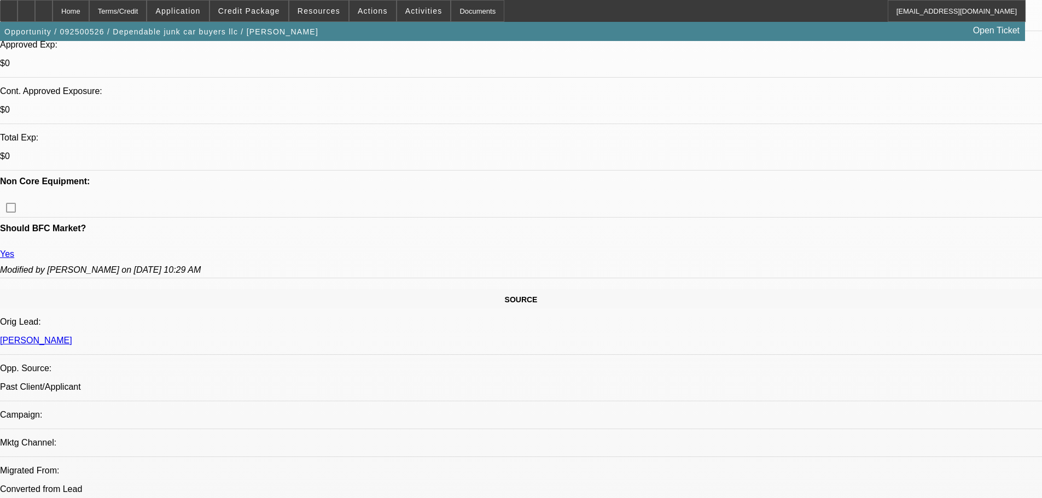
scroll to position [438, 0]
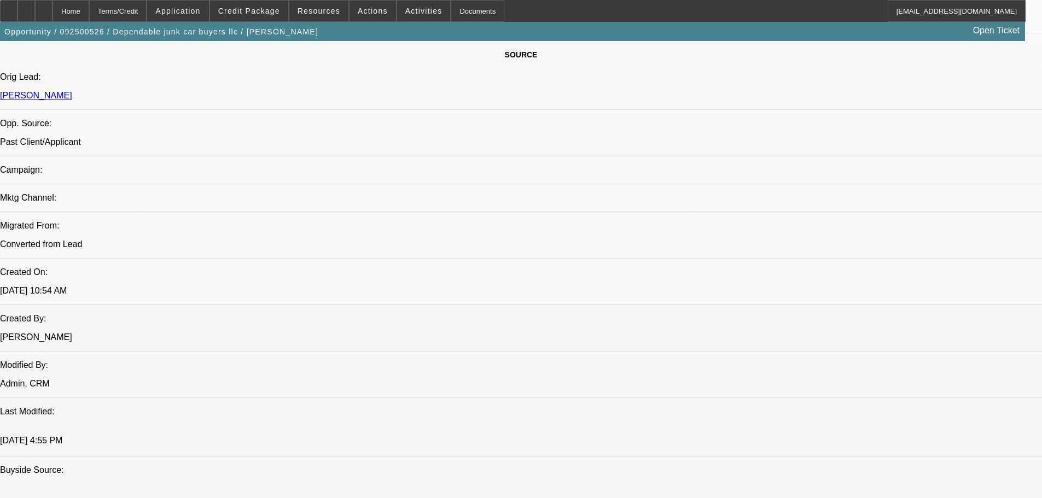
scroll to position [985, 0]
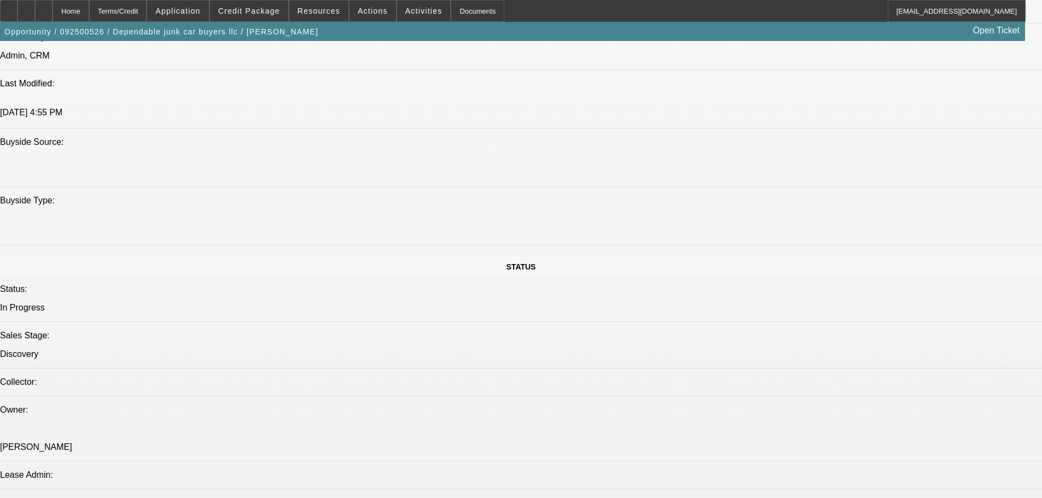
drag, startPoint x: 289, startPoint y: 196, endPoint x: 670, endPoint y: 249, distance: 384.4
drag, startPoint x: 542, startPoint y: 243, endPoint x: 18, endPoint y: 187, distance: 527.1
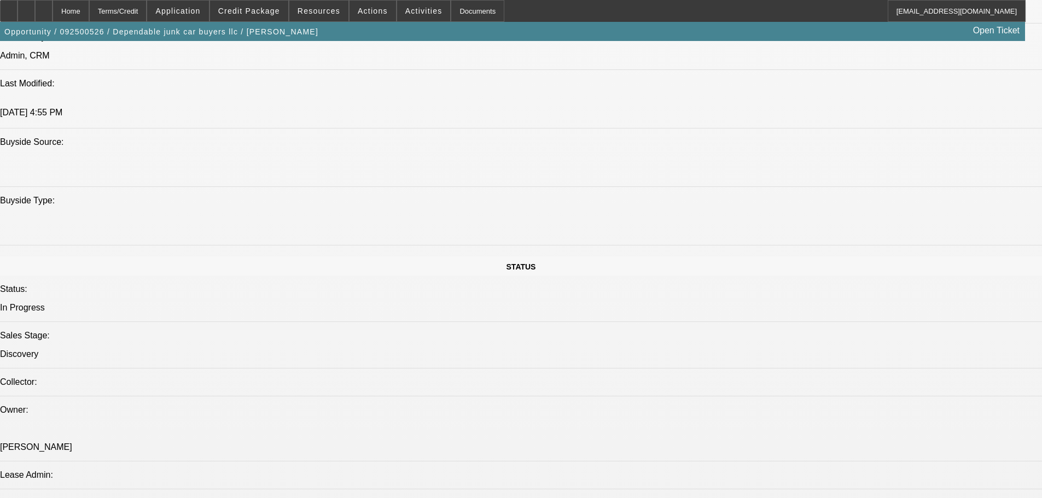
drag, startPoint x: 15, startPoint y: 184, endPoint x: 555, endPoint y: 264, distance: 545.3
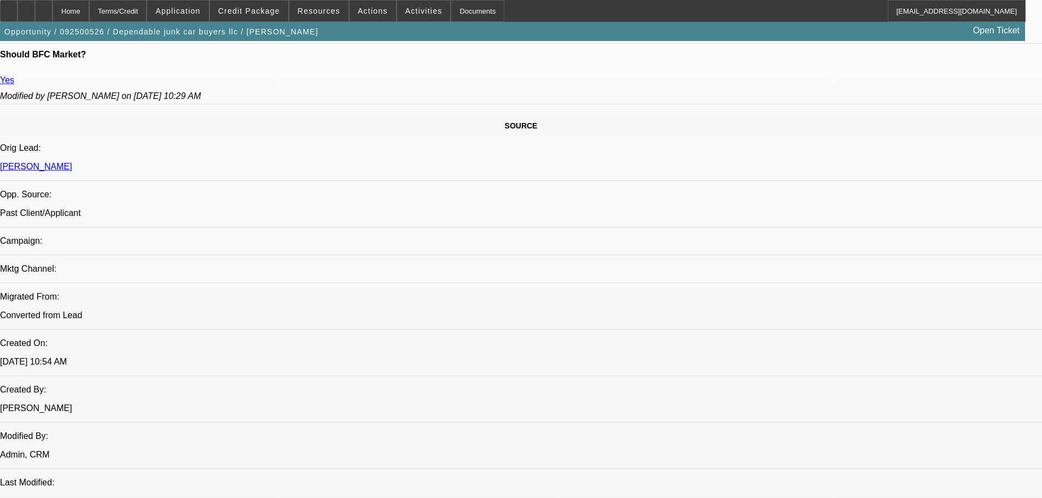
scroll to position [547, 0]
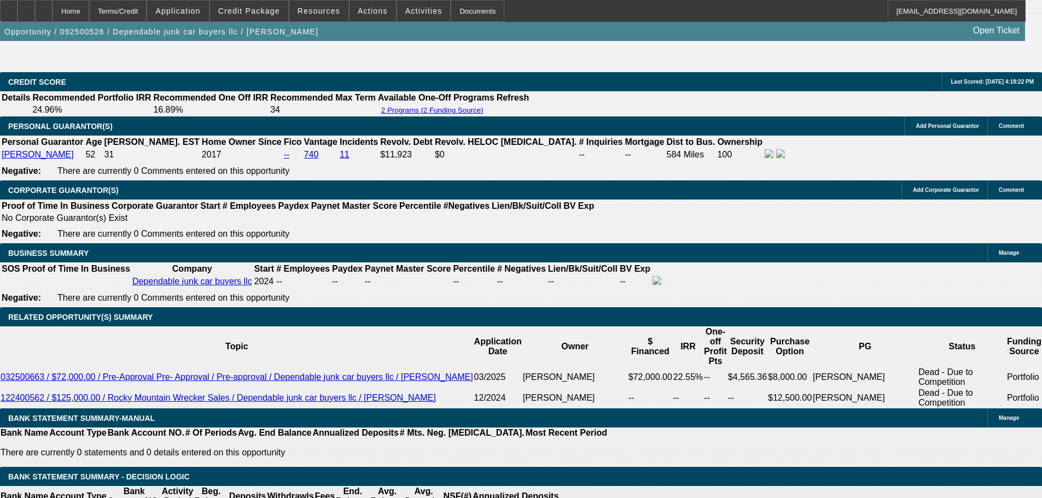
scroll to position [1641, 0]
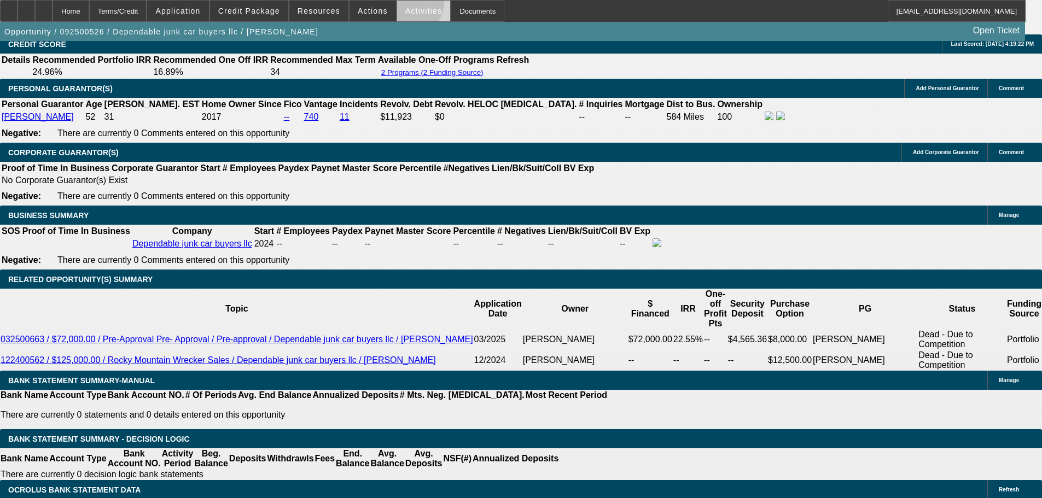
click at [397, 4] on span at bounding box center [424, 11] width 54 height 26
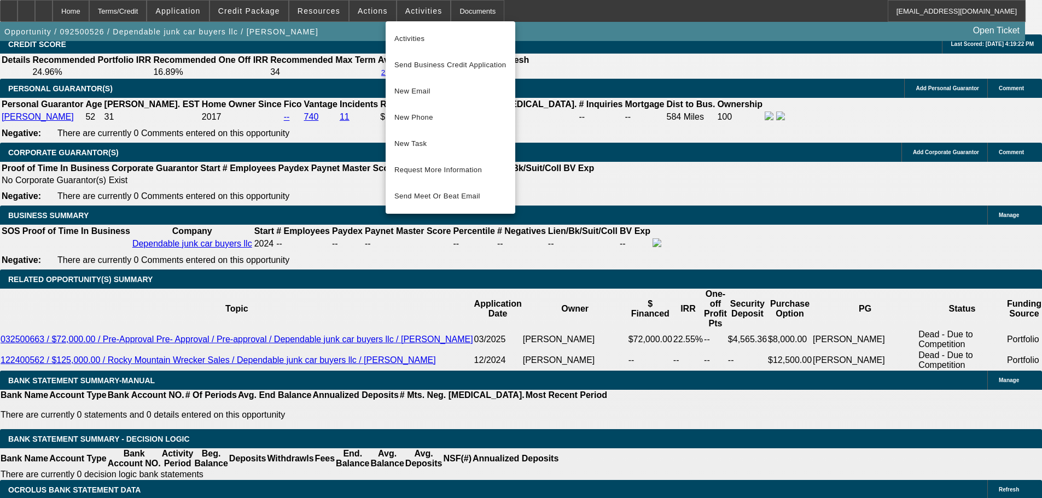
click at [355, 10] on div at bounding box center [521, 249] width 1042 height 498
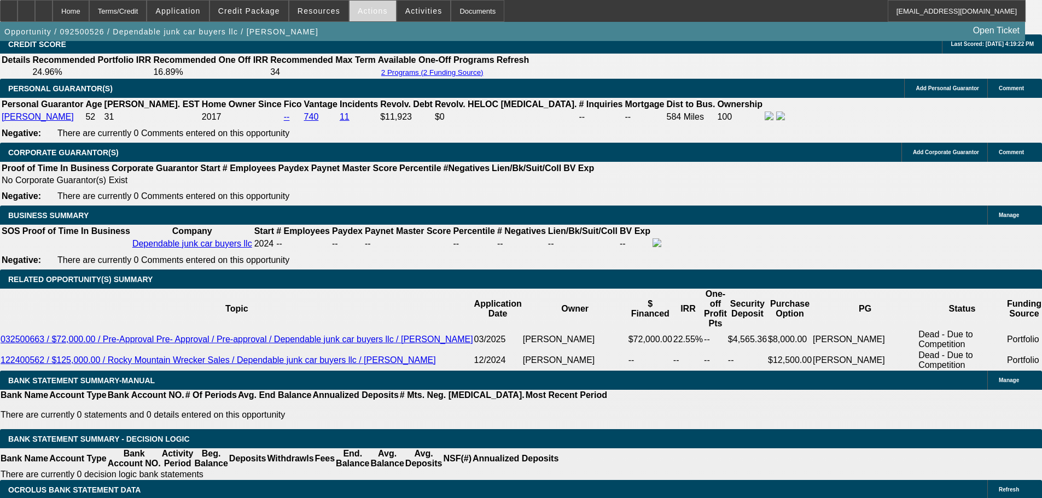
click at [358, 11] on span "Actions" at bounding box center [373, 11] width 30 height 9
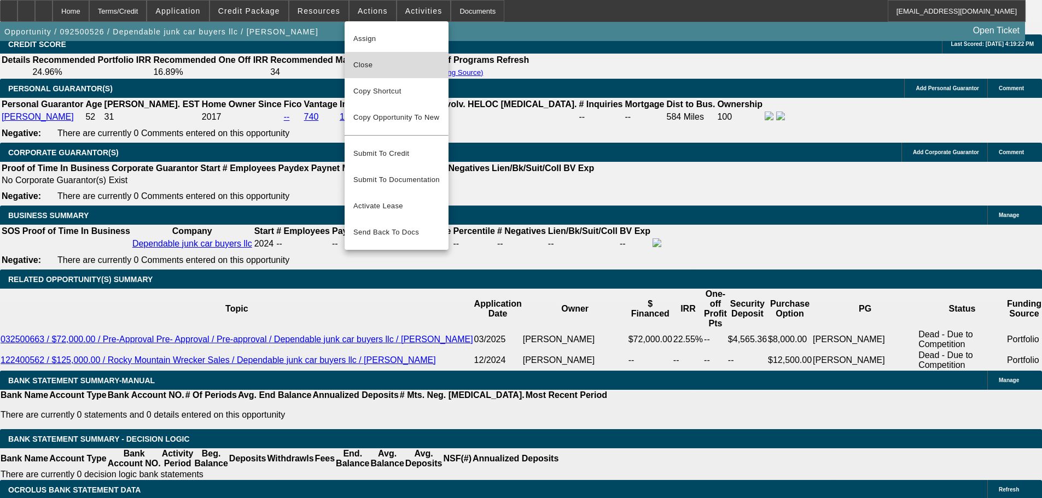
click at [402, 63] on span "Close" at bounding box center [396, 65] width 86 height 13
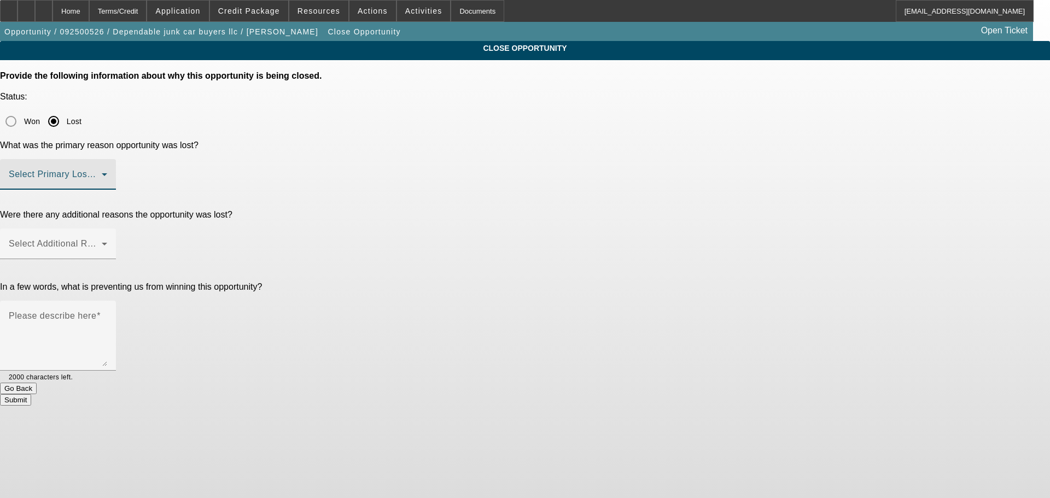
click at [102, 172] on span at bounding box center [55, 178] width 93 height 13
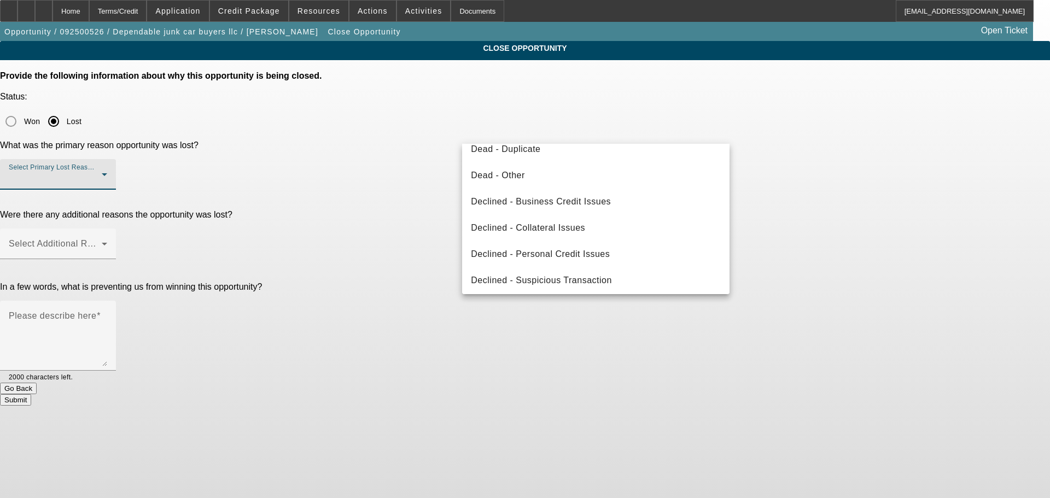
scroll to position [147, 0]
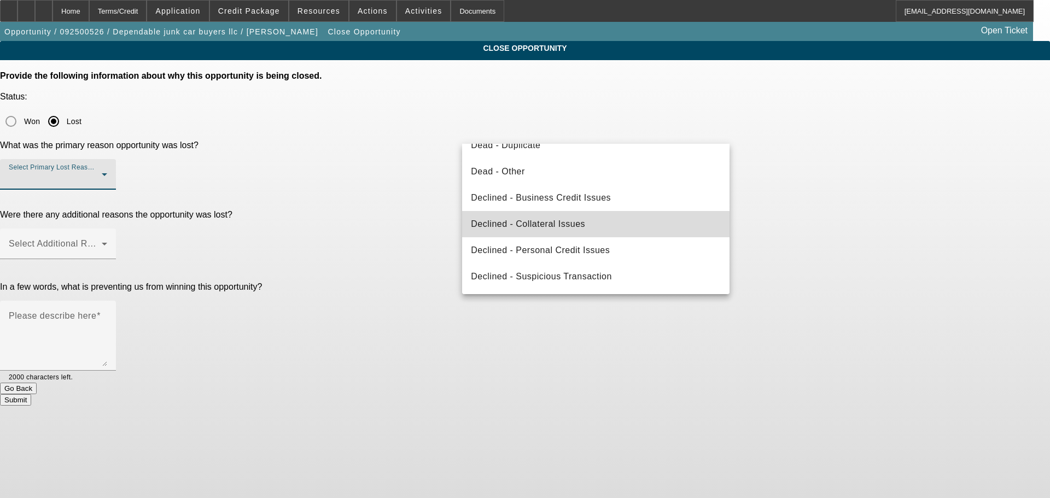
click at [648, 224] on mat-option "Declined - Collateral Issues" at bounding box center [596, 224] width 268 height 26
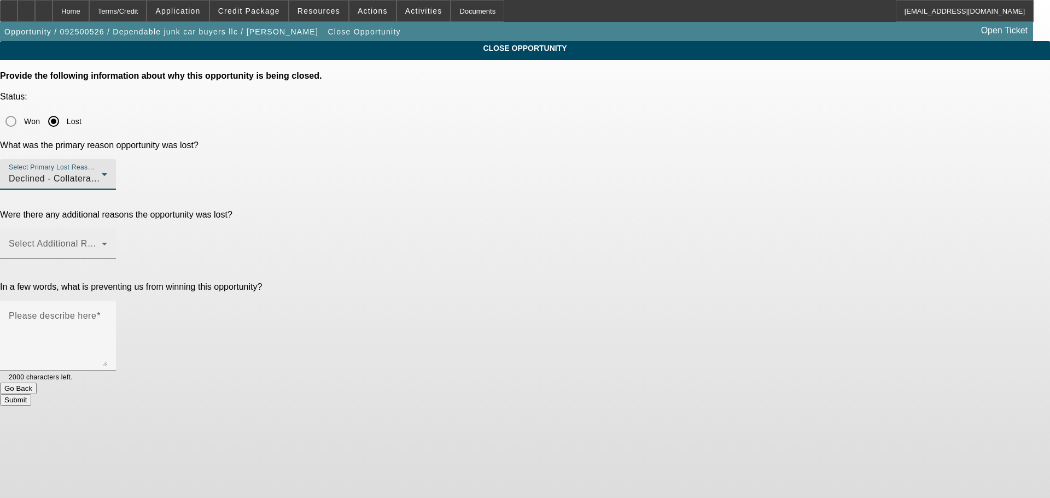
click at [102, 242] on span at bounding box center [55, 248] width 93 height 13
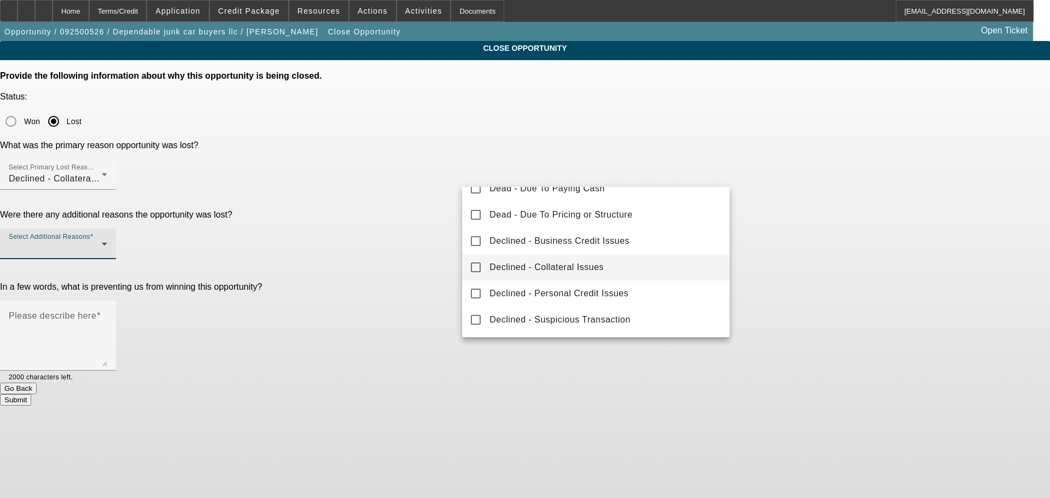
scroll to position [0, 0]
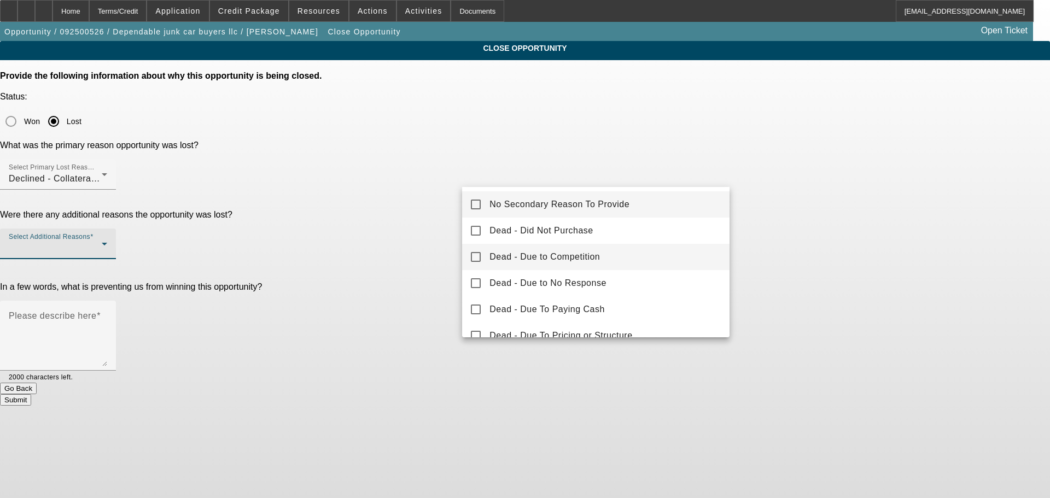
click at [631, 256] on mat-option "Dead - Due to Competition" at bounding box center [596, 257] width 268 height 26
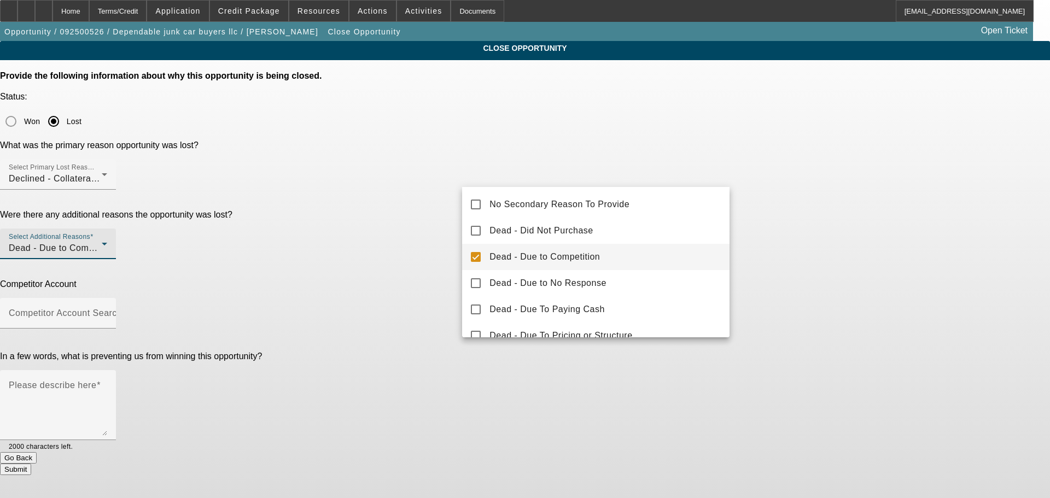
click at [856, 251] on div at bounding box center [525, 249] width 1050 height 498
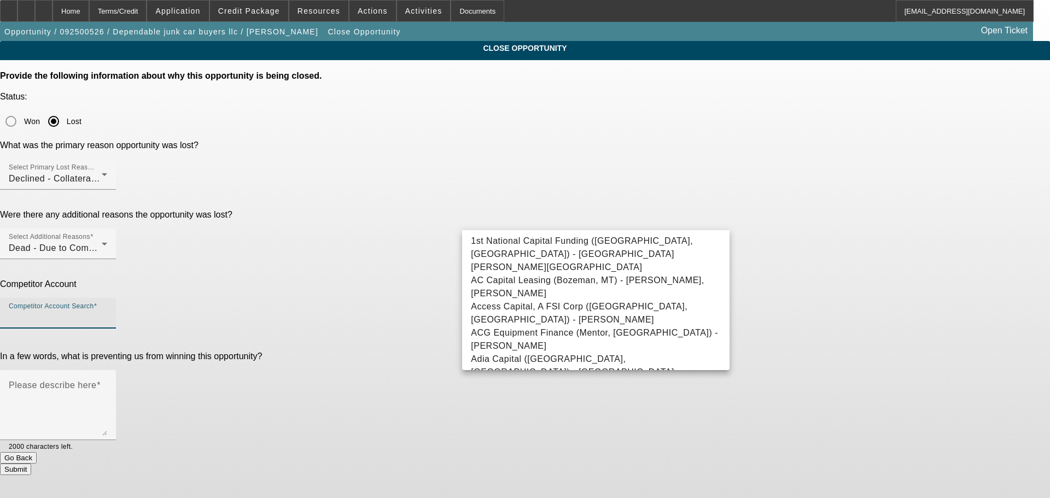
click at [107, 311] on input "Competitor Account Search" at bounding box center [58, 317] width 98 height 13
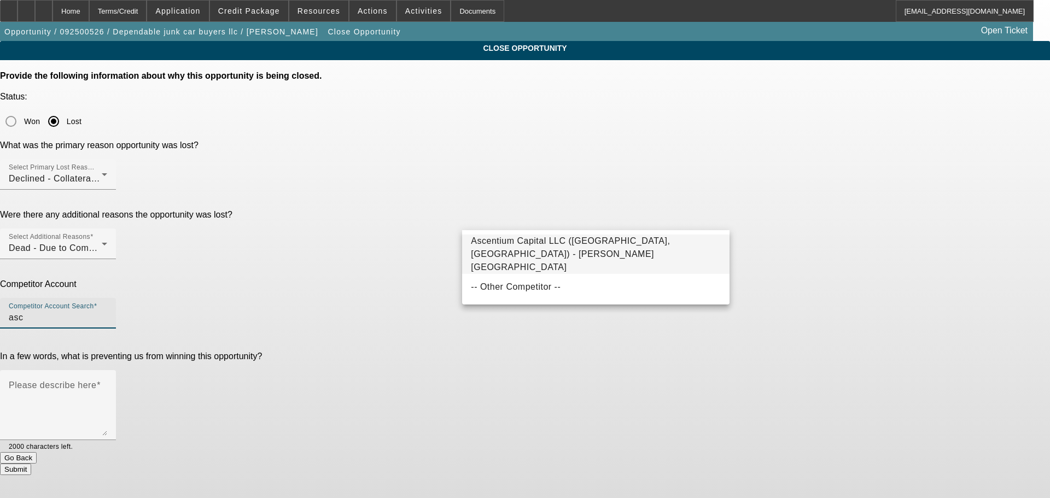
click at [546, 251] on span "Ascentium Capital LLC (Kingwood, TX) - Wheeler, Bryan" at bounding box center [570, 254] width 199 height 36
type input "Ascentium Capital LLC (Kingwood, TX) - Wheeler, Bryan"
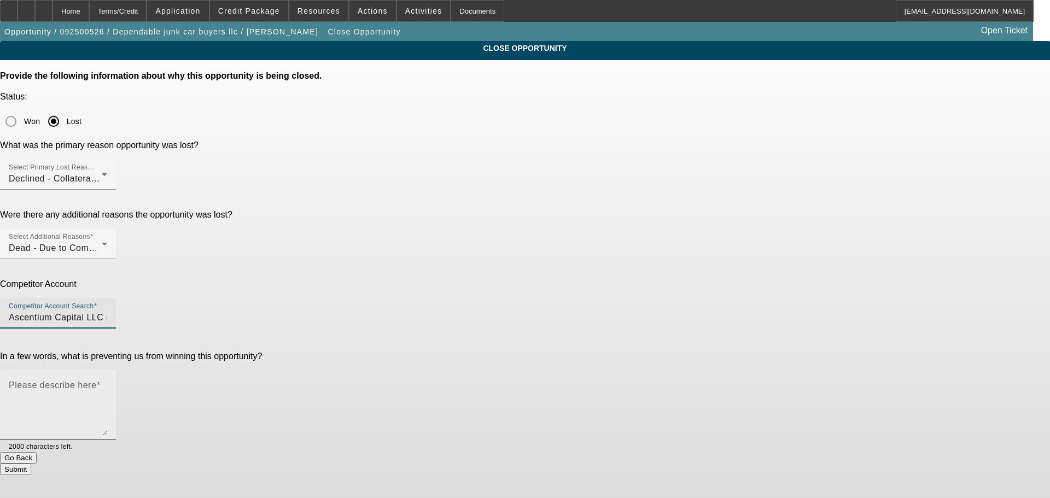
click at [107, 384] on textarea "Please describe here" at bounding box center [58, 410] width 98 height 53
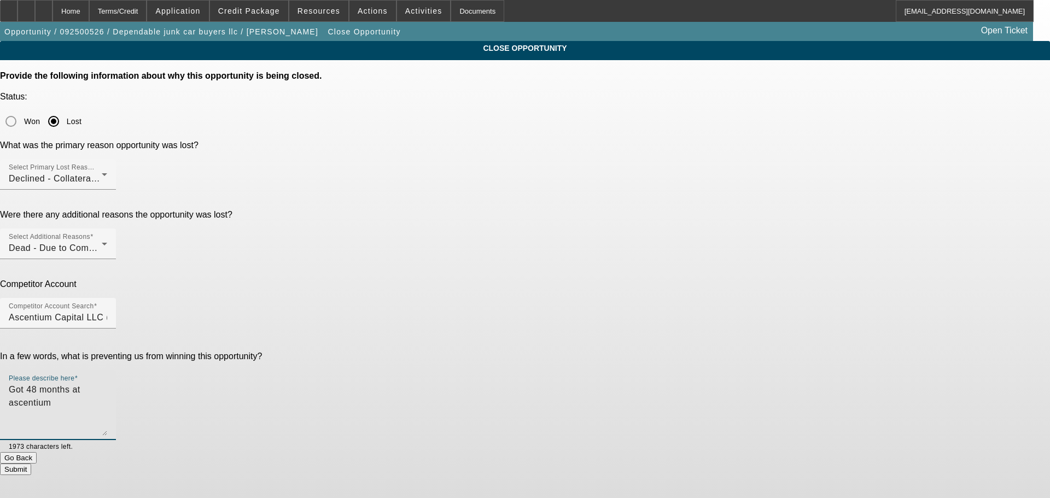
drag, startPoint x: 555, startPoint y: 264, endPoint x: 544, endPoint y: 272, distance: 13.8
click at [107, 384] on textarea "Got 48 months at ascentium" at bounding box center [58, 410] width 98 height 53
click at [107, 384] on textarea "Got 48 months at Ascentium" at bounding box center [58, 410] width 98 height 53
click at [107, 384] on textarea "Got 48 months at Ascentium but wanted to work with us because they didn't like …" at bounding box center [58, 410] width 98 height 53
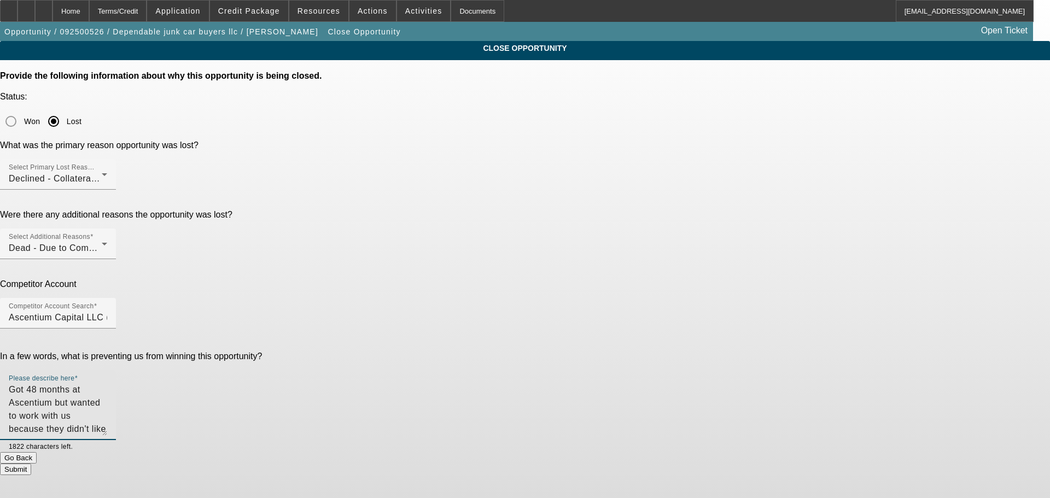
type textarea "Got 48 months at Ascentium but wanted to work with us because they didn't like …"
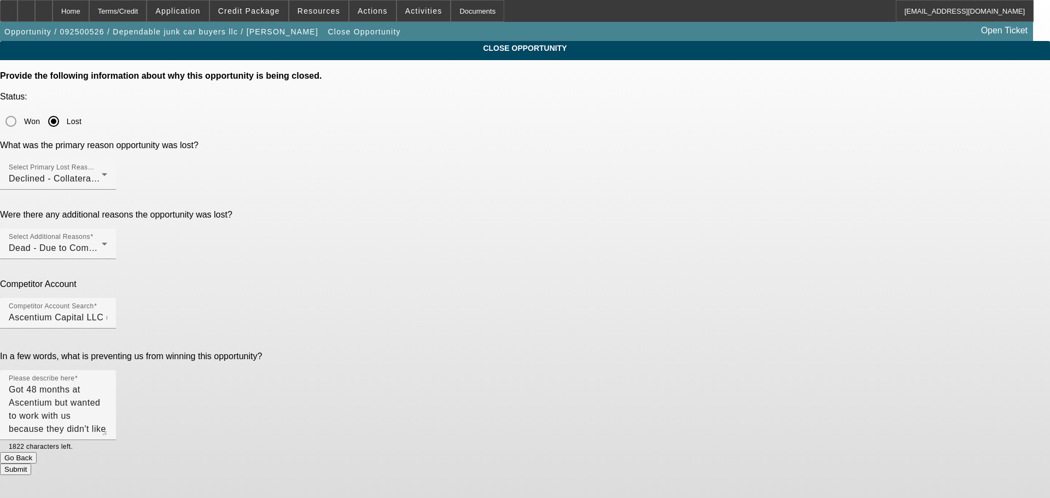
click at [31, 464] on button "Submit" at bounding box center [15, 469] width 31 height 11
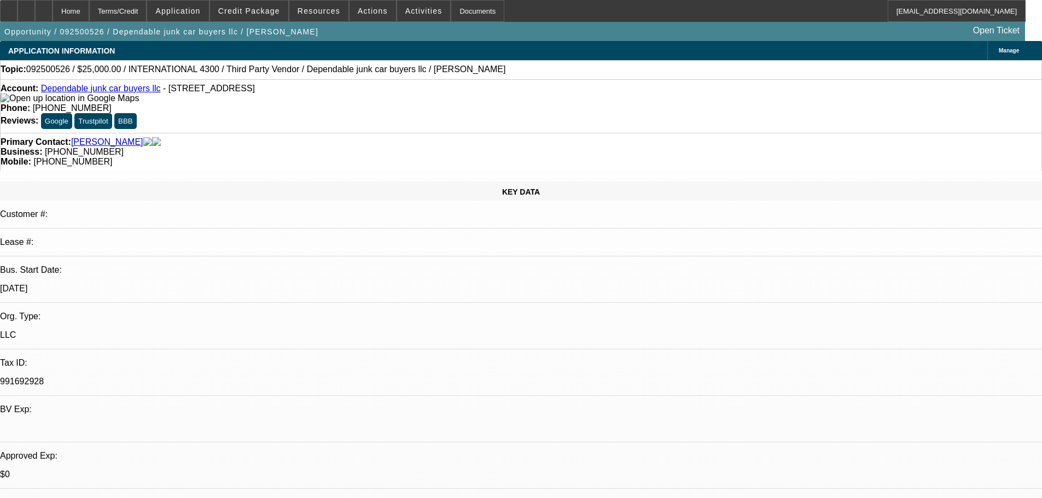
select select "0"
select select "2"
select select "0"
select select "6"
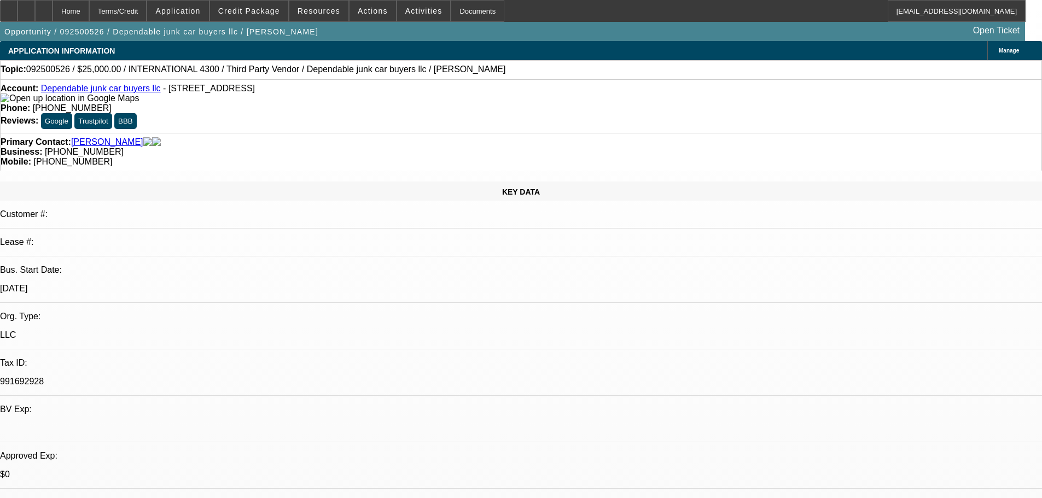
select select "0"
select select "2"
select select "0"
select select "6"
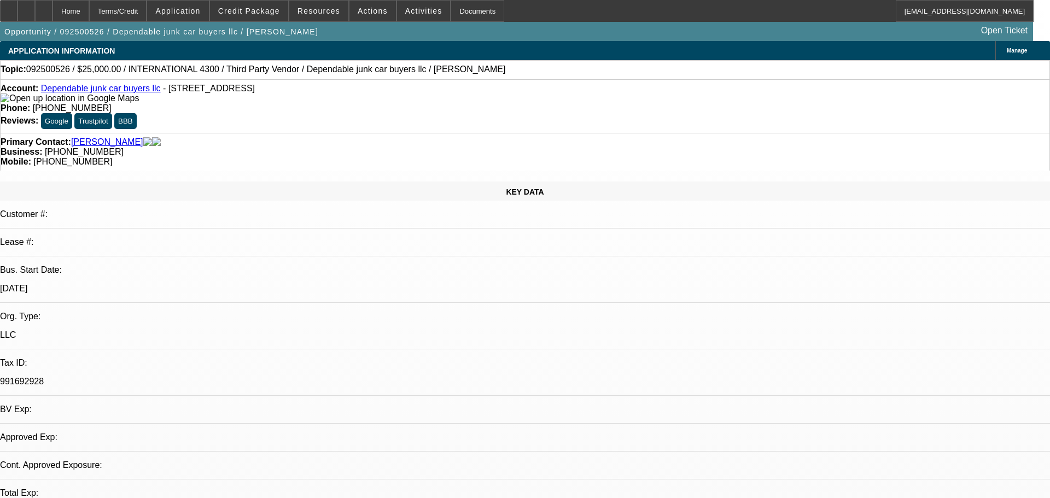
select select "0"
select select "2"
select select "0"
select select "6"
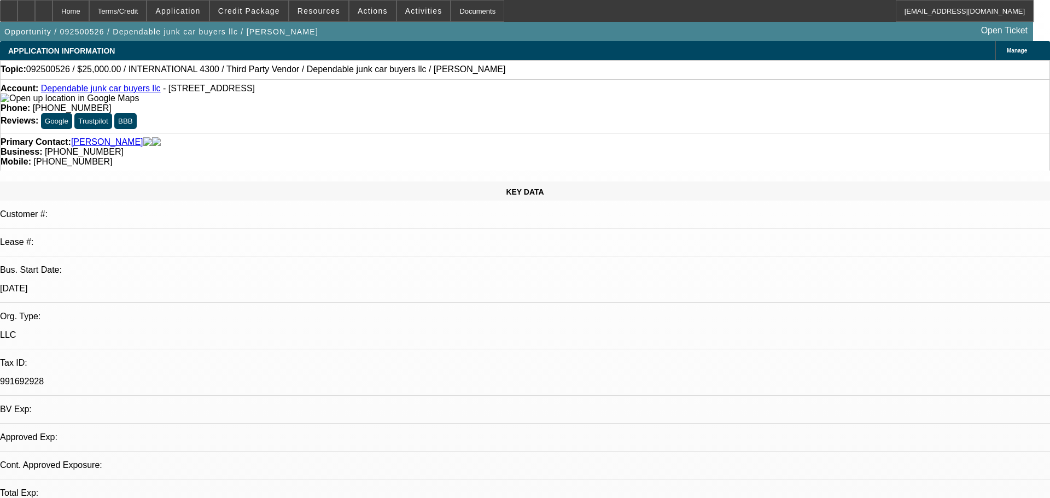
select select "0"
select select "2"
select select "0"
select select "6"
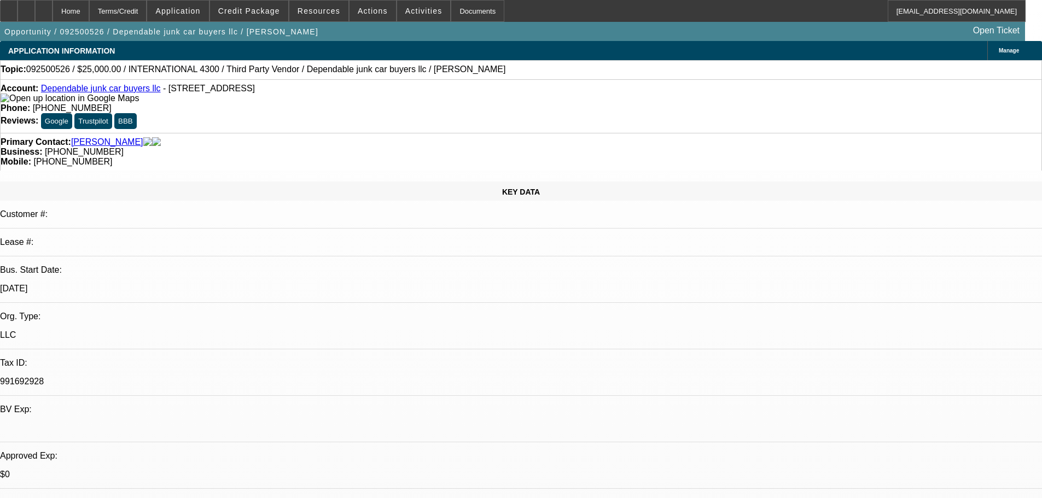
select select "0"
select select "2"
select select "0"
select select "6"
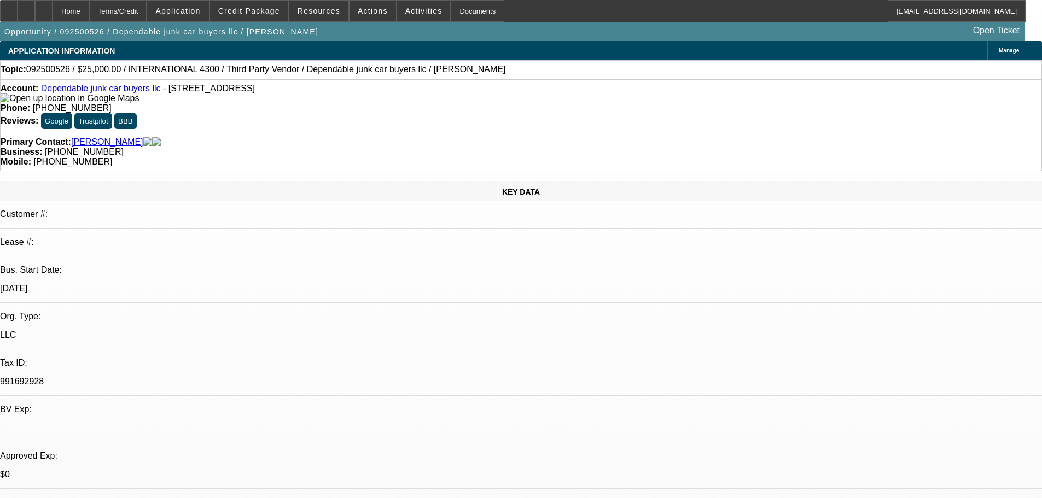
select select "0"
select select "2"
select select "0"
select select "6"
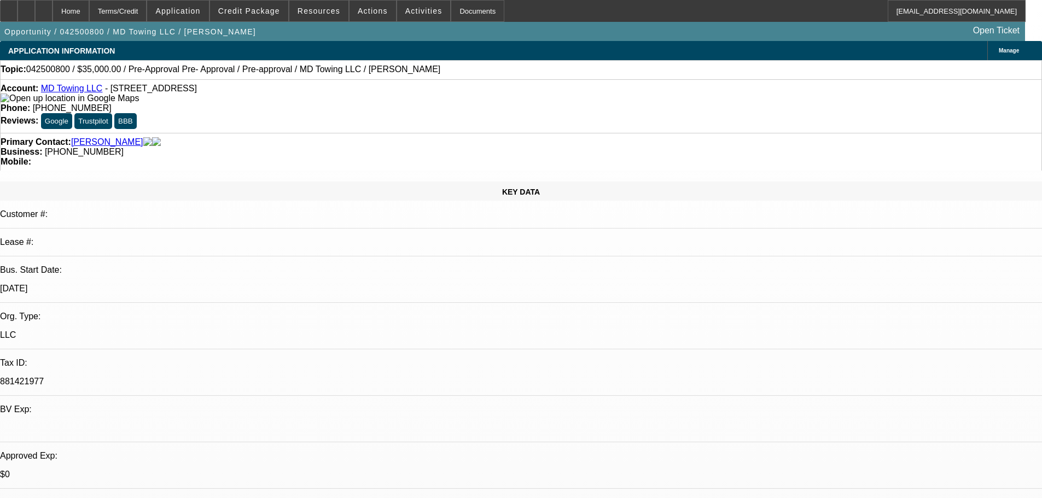
select select "0"
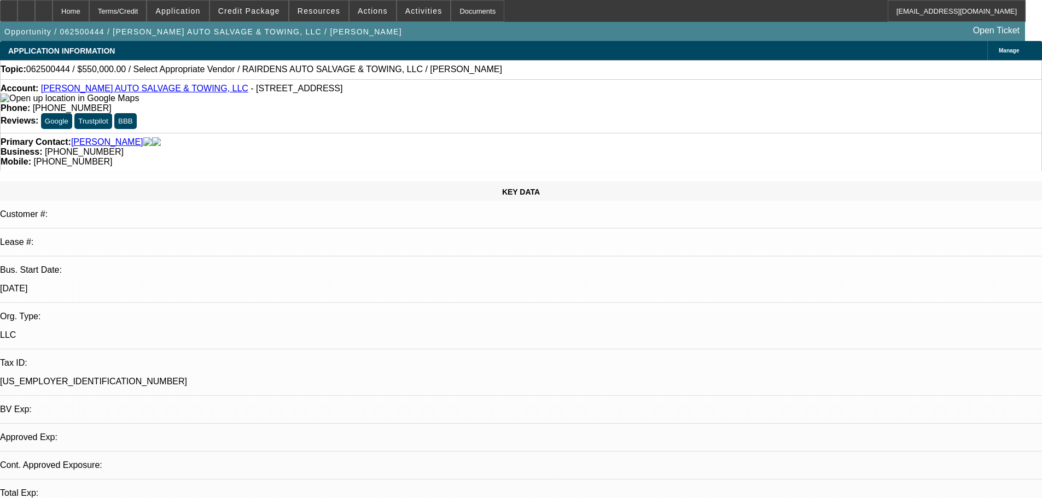
select select "0"
select select "2"
select select "0.1"
select select "4"
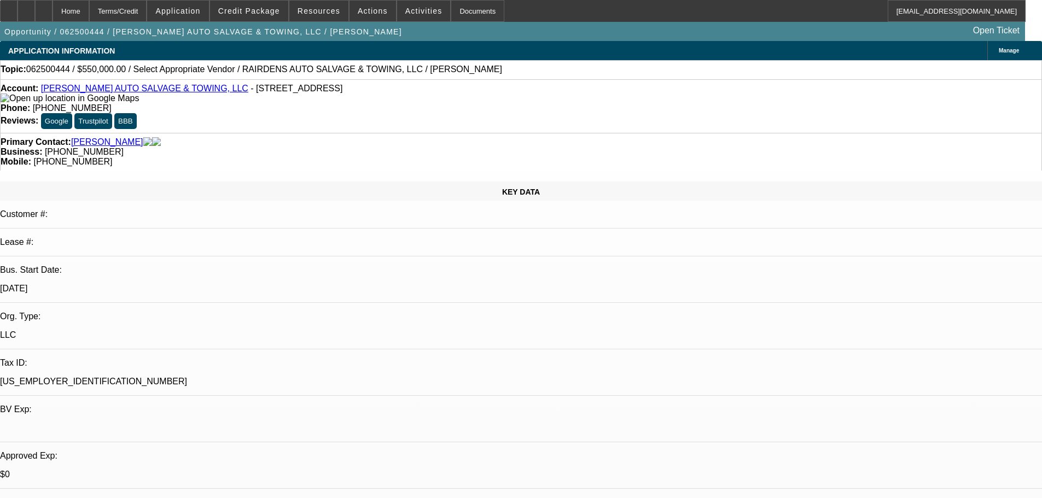
drag, startPoint x: 728, startPoint y: 346, endPoint x: 763, endPoint y: 341, distance: 34.7
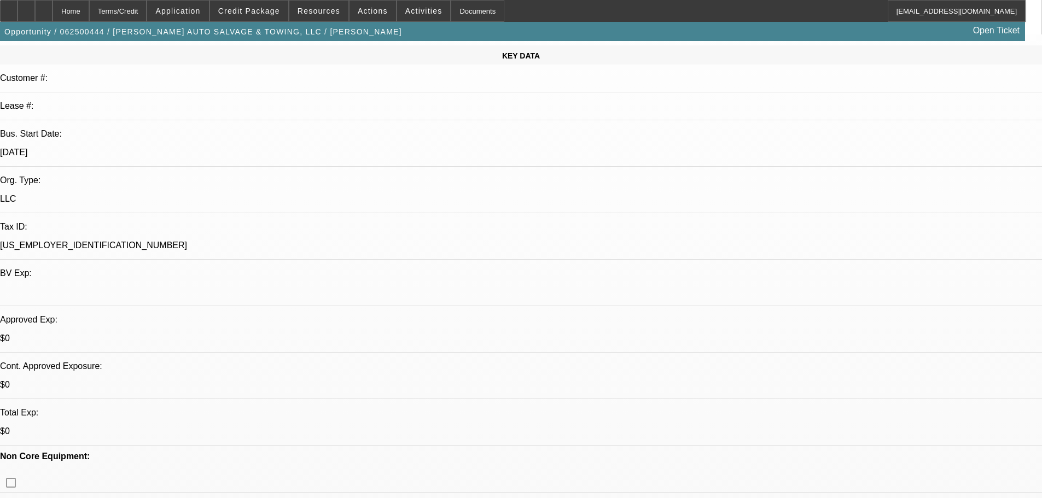
scroll to position [109, 0]
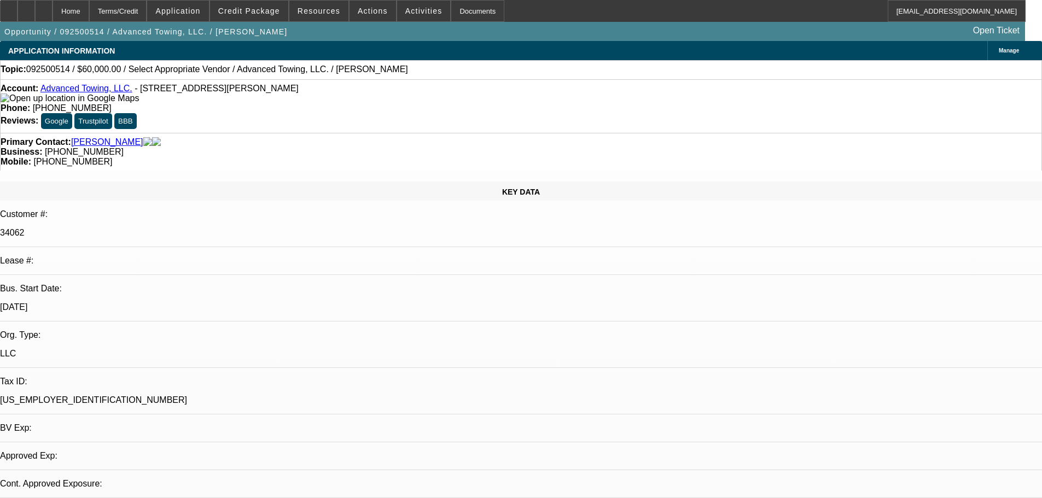
select select "0"
select select "2"
select select "0.1"
select select "4"
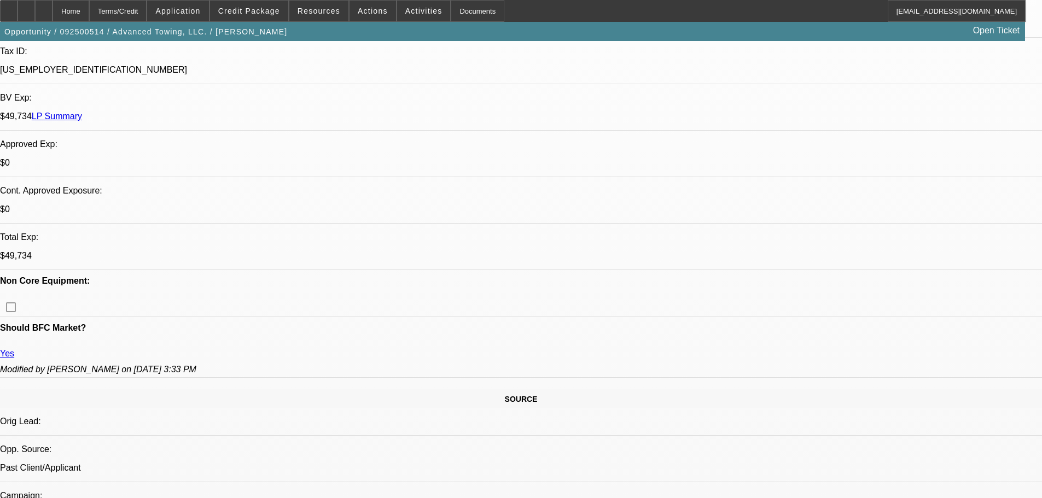
scroll to position [438, 0]
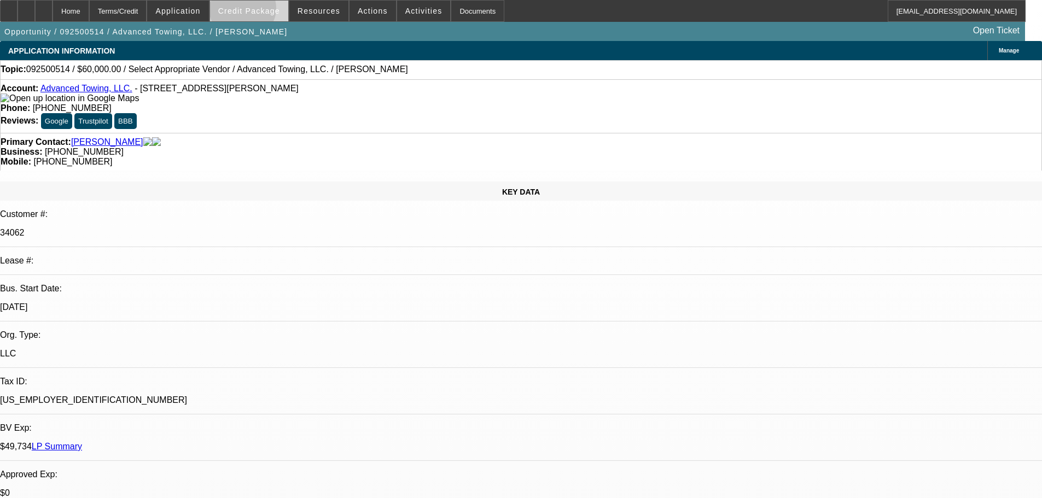
click at [260, 11] on span "Credit Package" at bounding box center [249, 11] width 62 height 9
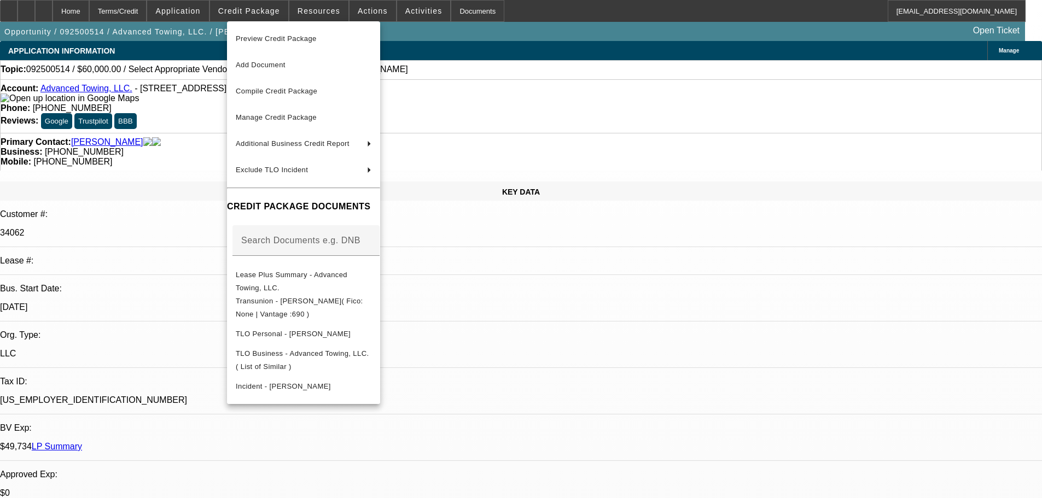
click at [538, 65] on div at bounding box center [521, 249] width 1042 height 498
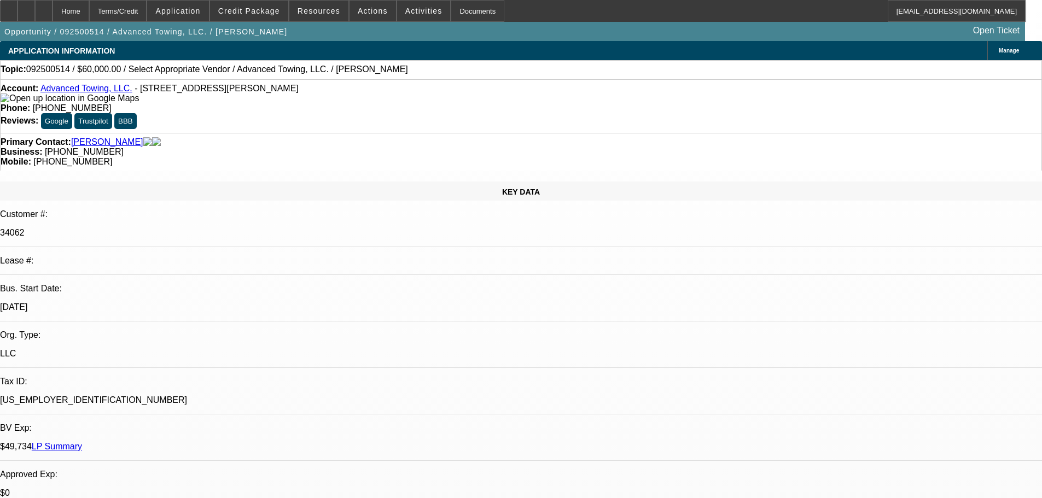
drag, startPoint x: 761, startPoint y: 277, endPoint x: 1008, endPoint y: 287, distance: 246.9
drag, startPoint x: 1001, startPoint y: 289, endPoint x: 764, endPoint y: 283, distance: 237.5
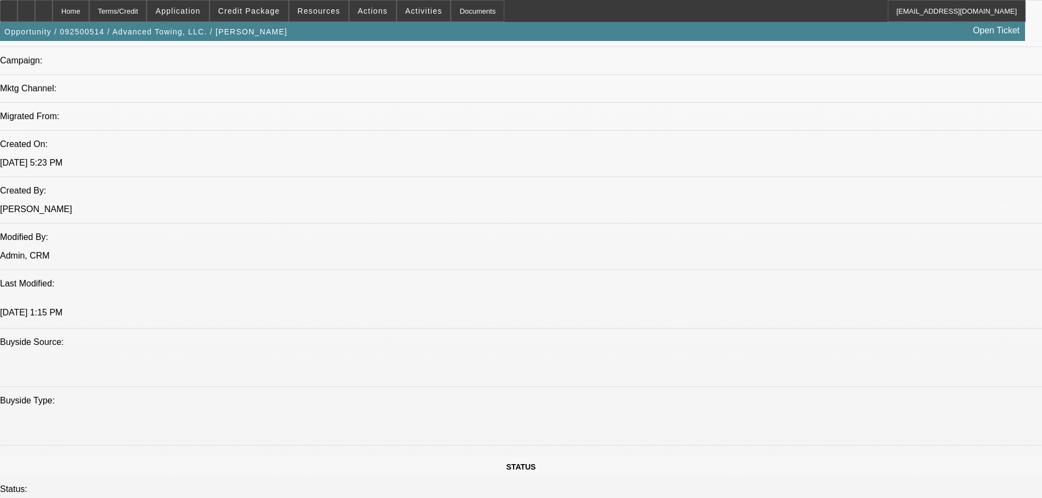
scroll to position [657, 0]
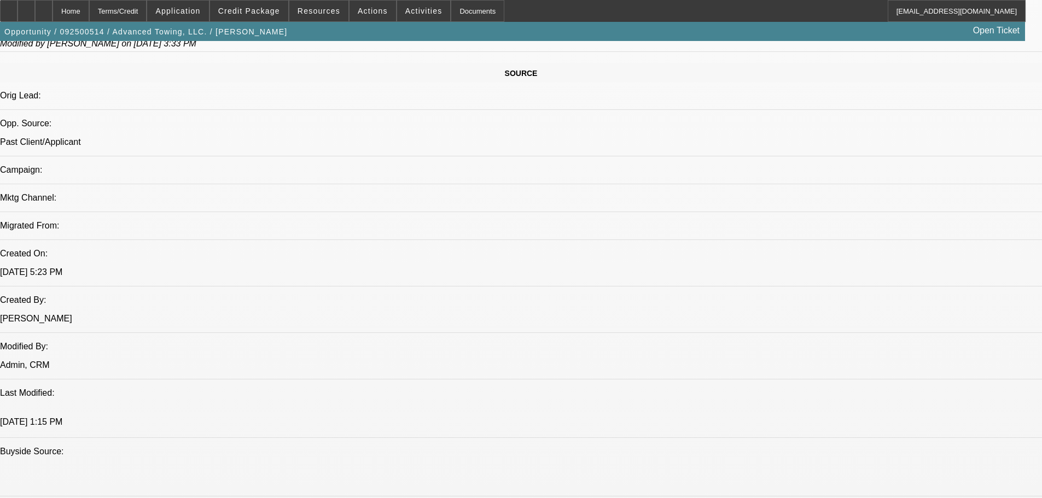
drag, startPoint x: 179, startPoint y: 183, endPoint x: 120, endPoint y: 185, distance: 58.6
drag, startPoint x: 124, startPoint y: 183, endPoint x: 177, endPoint y: 183, distance: 53.6
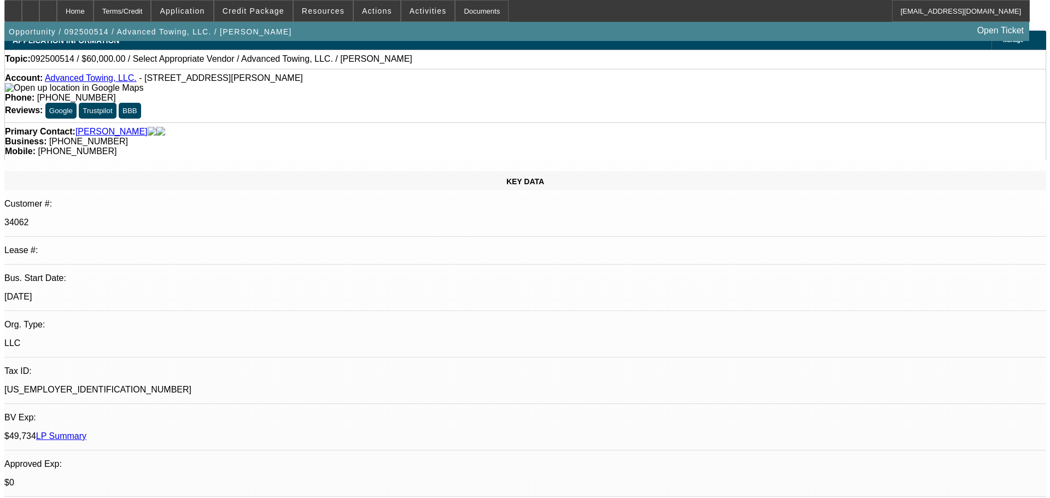
scroll to position [0, 0]
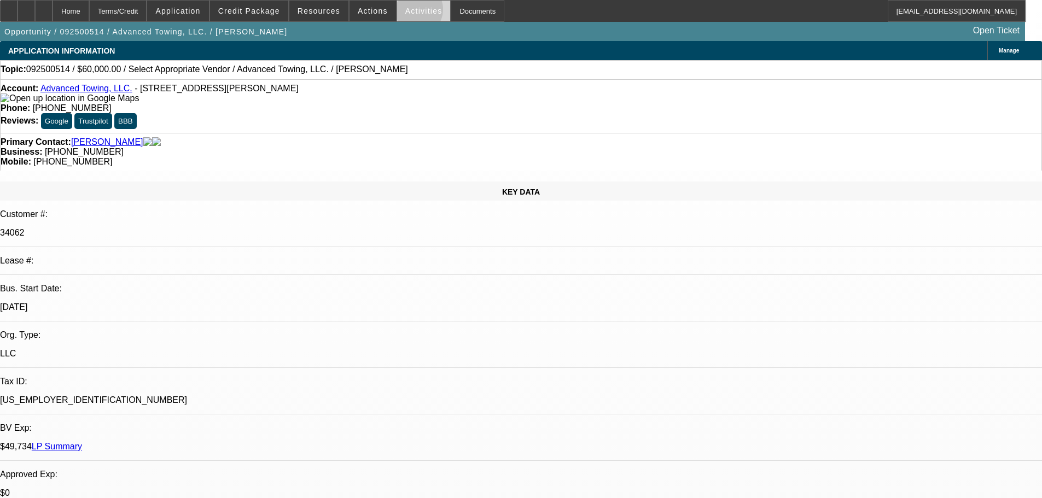
click at [405, 12] on span "Activities" at bounding box center [423, 11] width 37 height 9
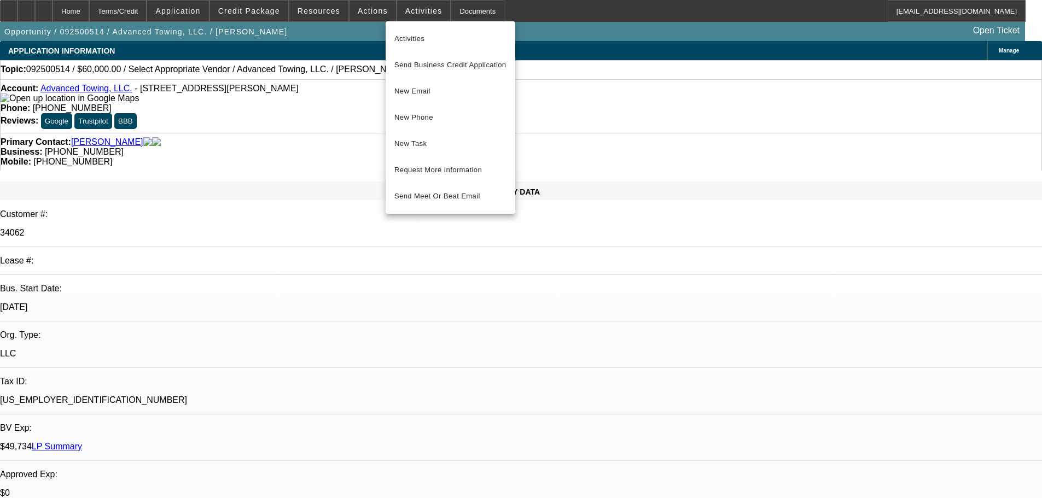
click at [357, 8] on div at bounding box center [521, 249] width 1042 height 498
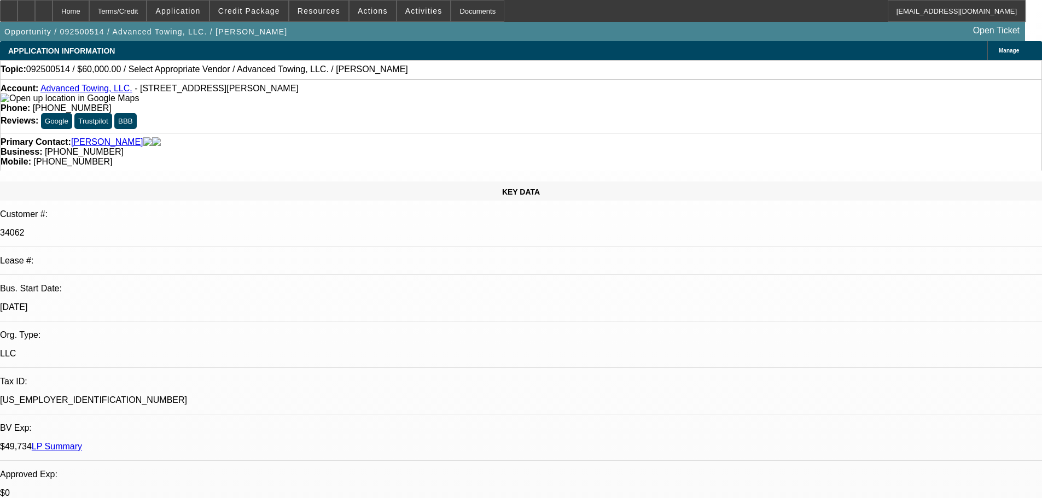
click at [358, 8] on span "Actions" at bounding box center [373, 11] width 30 height 9
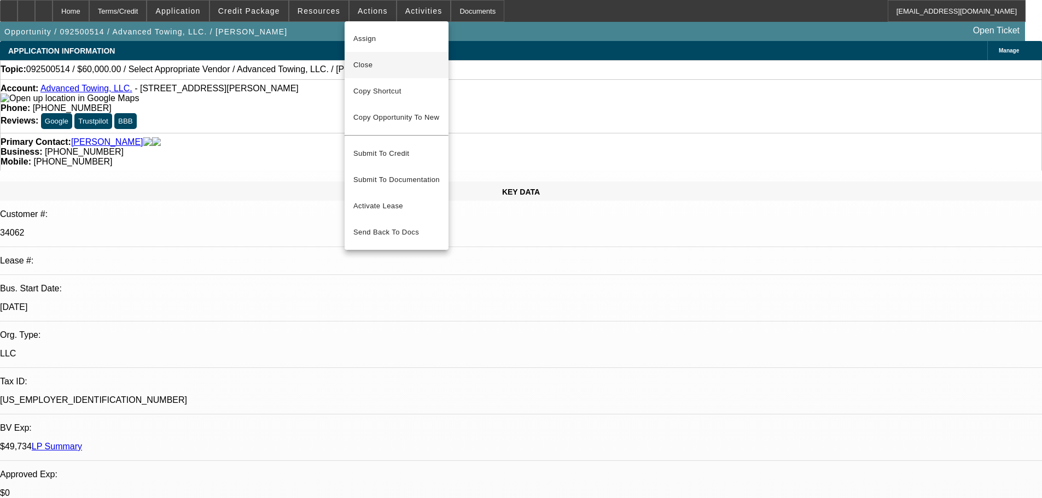
click at [360, 64] on span "Close" at bounding box center [396, 65] width 86 height 13
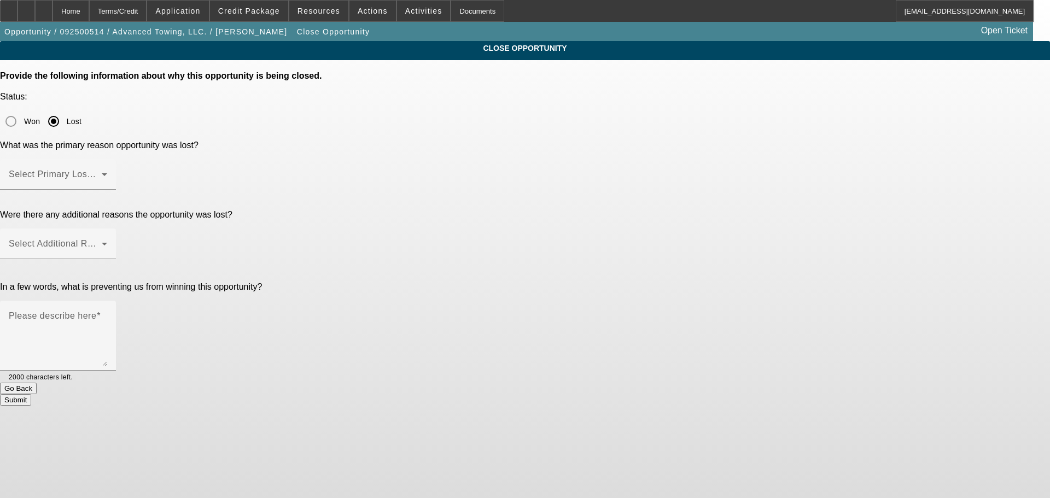
click at [116, 190] on div at bounding box center [58, 196] width 116 height 12
click at [102, 172] on span at bounding box center [55, 178] width 93 height 13
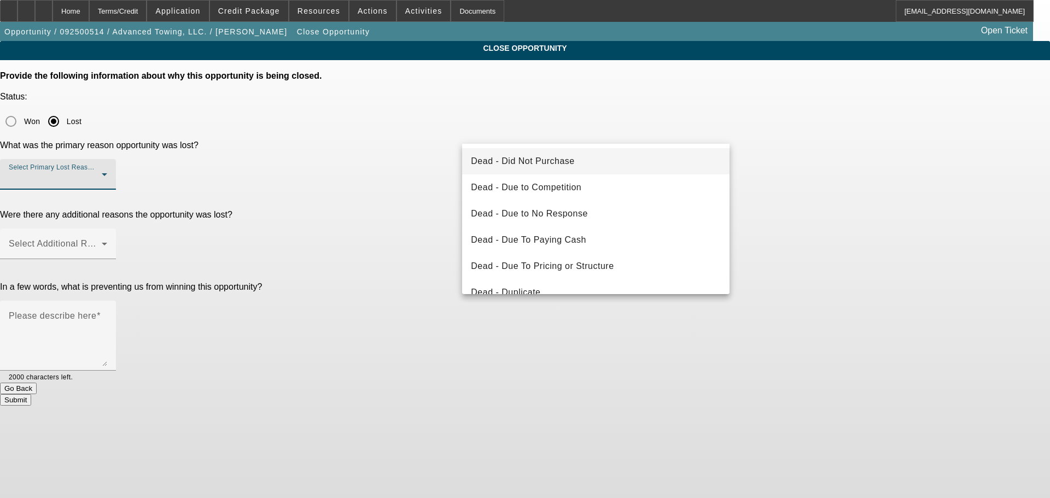
click at [646, 169] on mat-option "Dead - Did Not Purchase" at bounding box center [596, 161] width 268 height 26
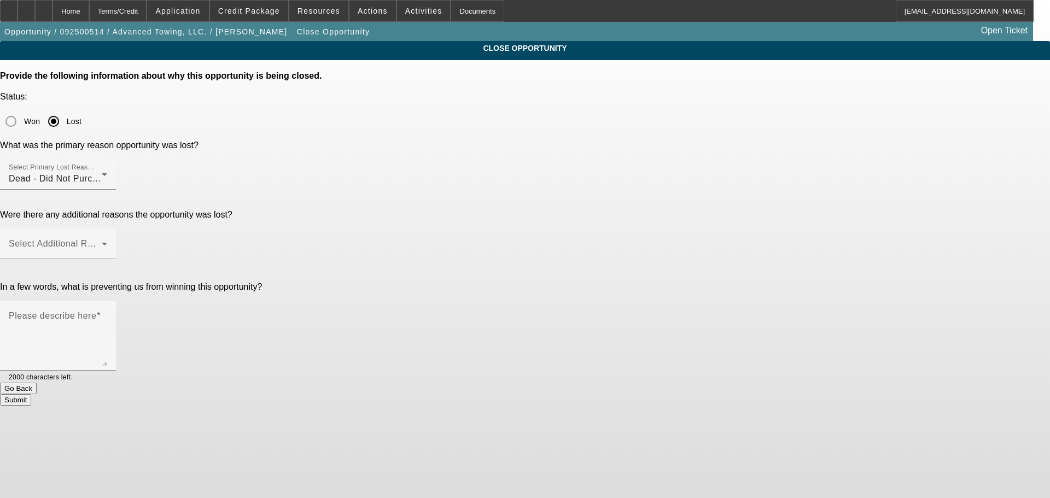
click at [107, 229] on div "Select Additional Reasons" at bounding box center [58, 244] width 98 height 31
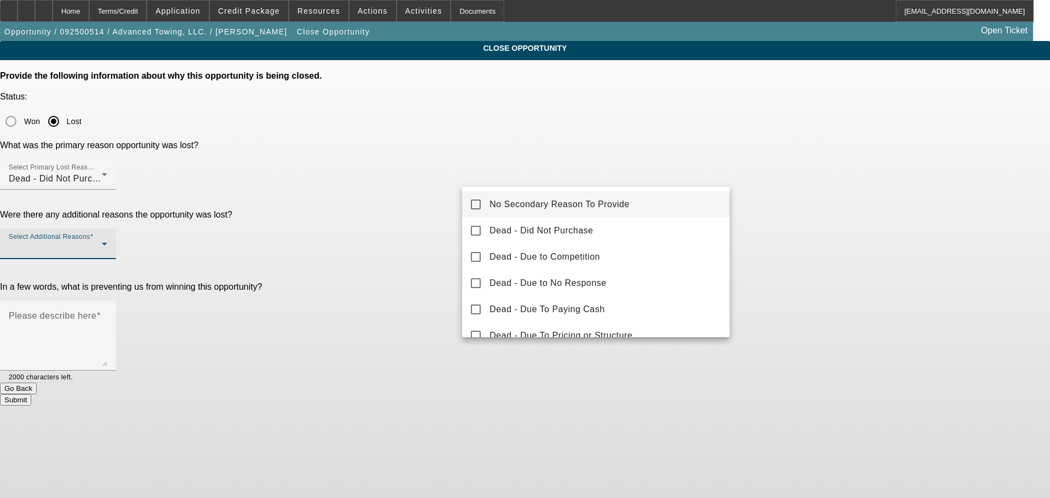
click at [635, 190] on div "No Secondary Reason To Provide Dead - Did Not Purchase Dead - Due to Competitio…" at bounding box center [596, 262] width 268 height 150
click at [632, 200] on mat-option "No Secondary Reason To Provide" at bounding box center [596, 204] width 268 height 26
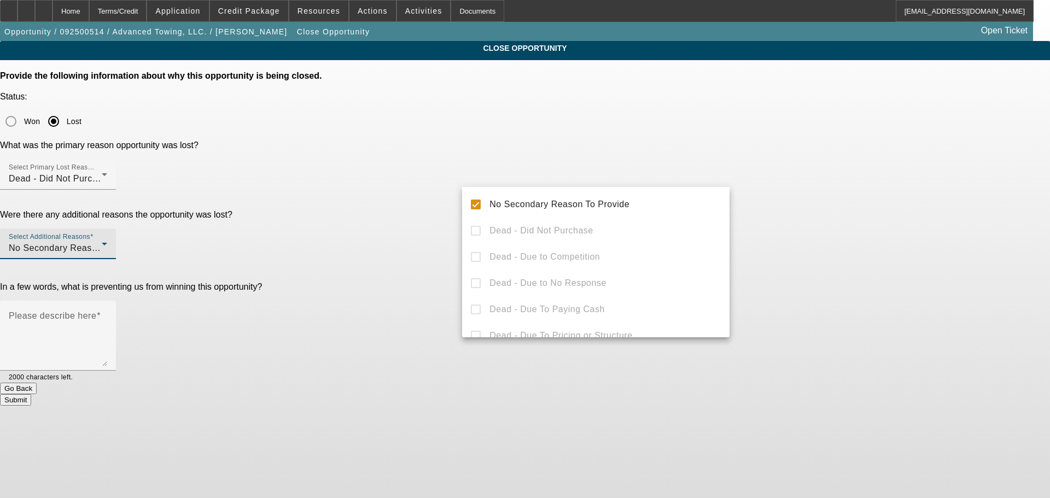
click at [821, 201] on div at bounding box center [525, 249] width 1050 height 498
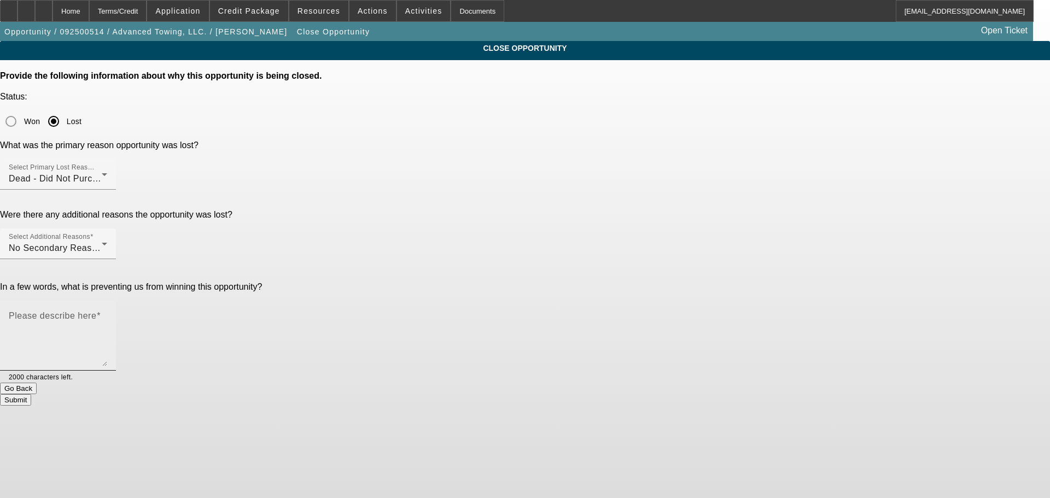
click at [107, 301] on div "Please describe here" at bounding box center [58, 336] width 98 height 70
type textarea "Things are slow. His insurance premiums will go up significantly if he adds ano…"
click at [31, 394] on button "Submit" at bounding box center [15, 399] width 31 height 11
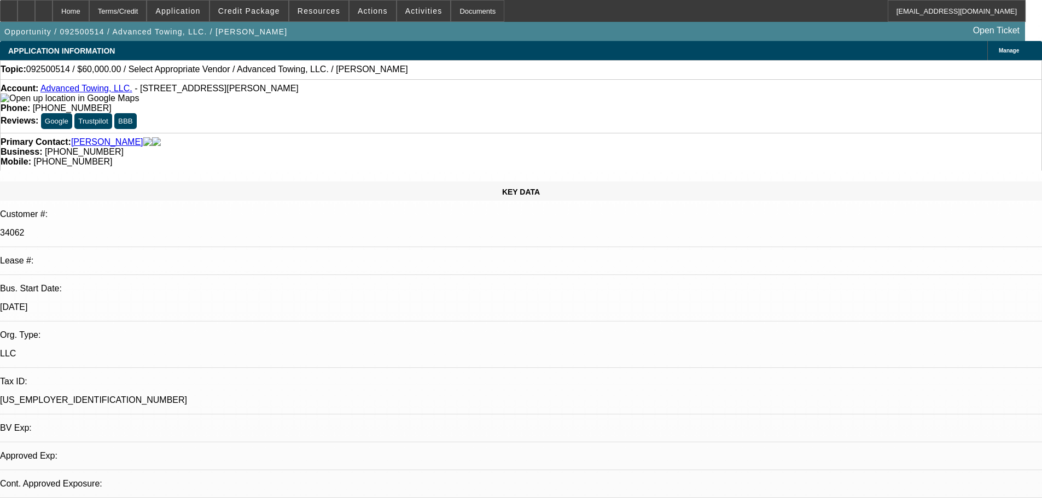
select select "0"
select select "2"
select select "0.1"
select select "4"
